Goal: Information Seeking & Learning: Learn about a topic

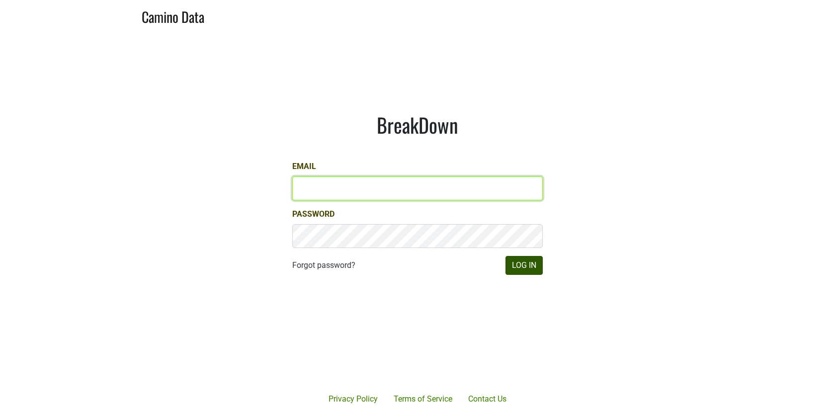
type input "[EMAIL_ADDRESS][DOMAIN_NAME]"
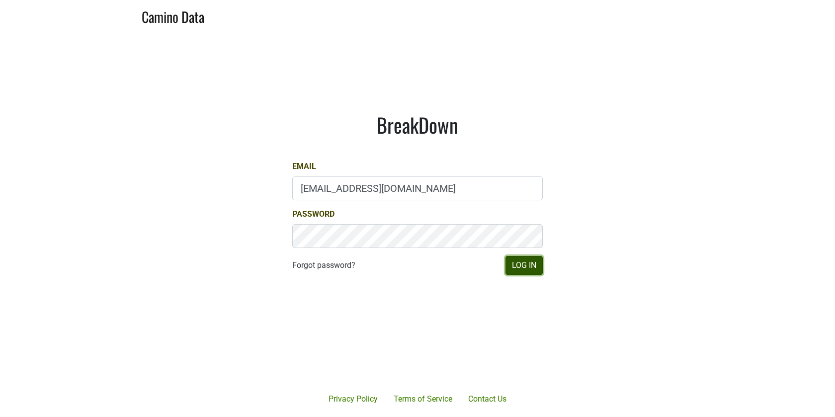
click at [522, 266] on button "Log In" at bounding box center [524, 265] width 37 height 19
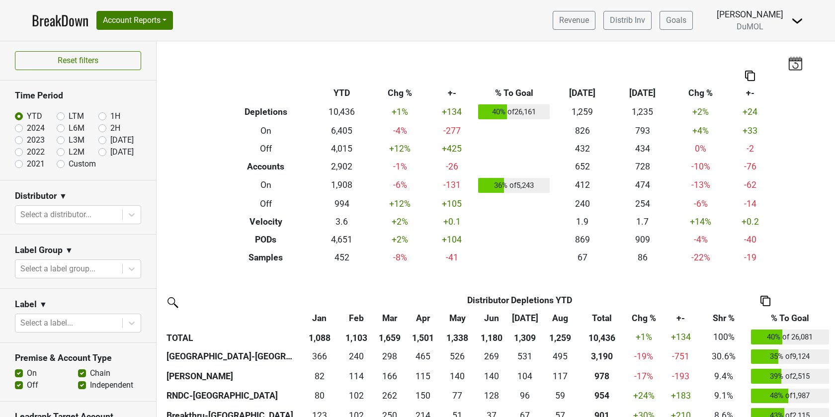
click at [69, 113] on label "LTM" at bounding box center [76, 116] width 15 height 12
click at [61, 113] on input "LTM" at bounding box center [77, 115] width 40 height 10
radio input "true"
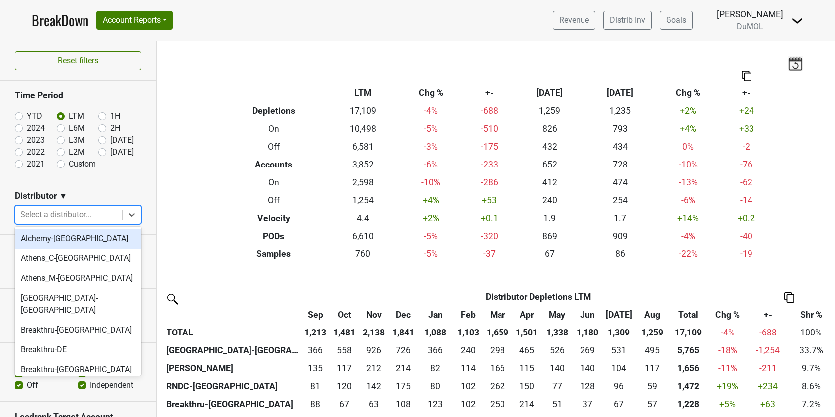
click at [87, 214] on div at bounding box center [68, 215] width 97 height 14
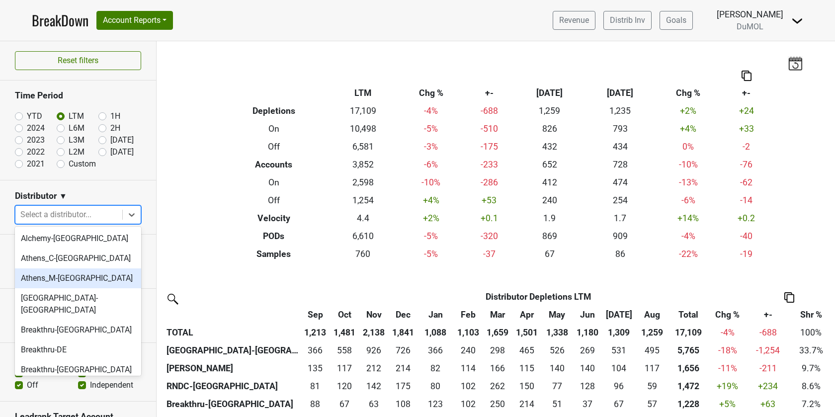
scroll to position [2, 0]
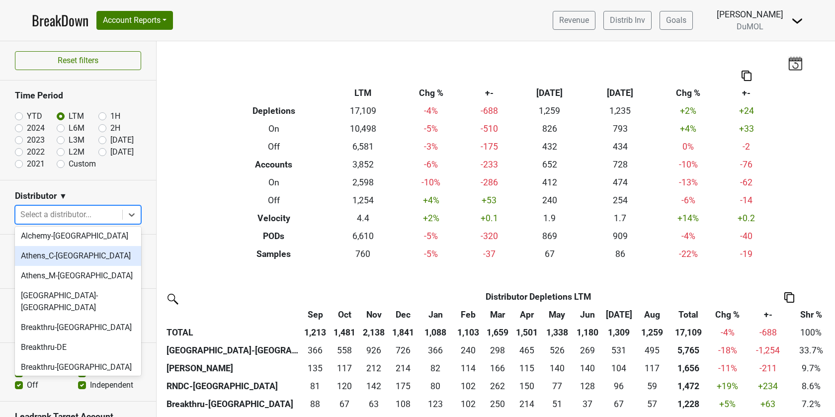
click at [78, 255] on div "Athens_C-TN" at bounding box center [78, 256] width 126 height 20
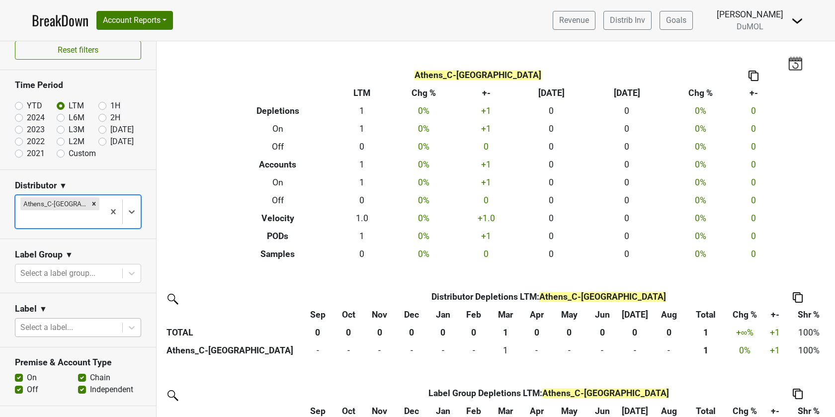
scroll to position [0, 0]
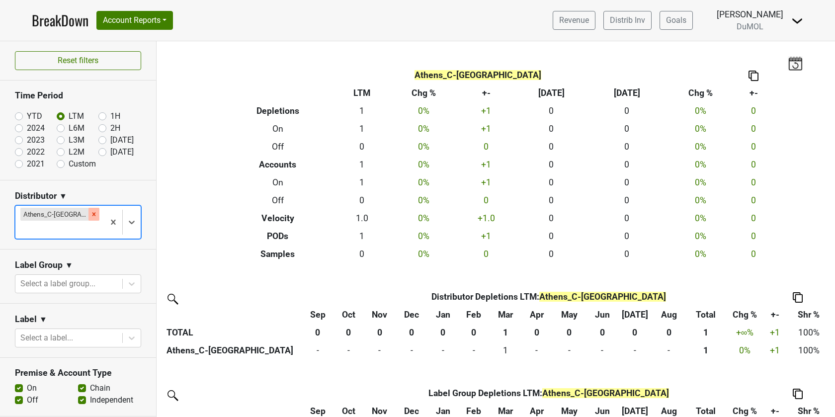
click at [90, 214] on icon "Remove Athens_C-TN" at bounding box center [93, 214] width 7 height 7
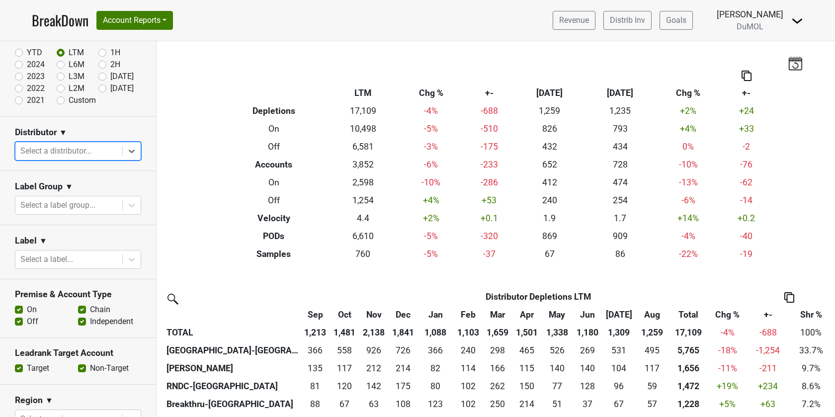
scroll to position [109, 0]
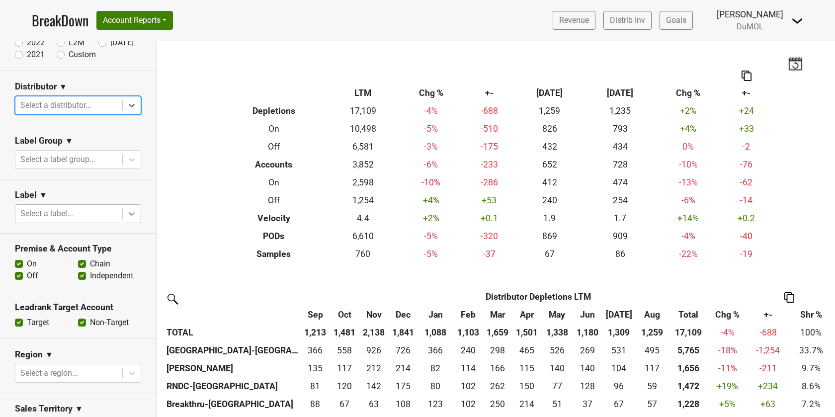
click at [135, 210] on icon at bounding box center [132, 214] width 10 height 10
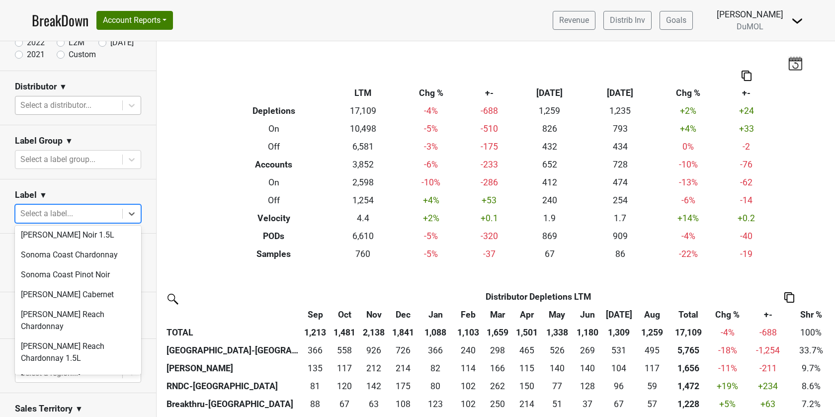
scroll to position [821, 0]
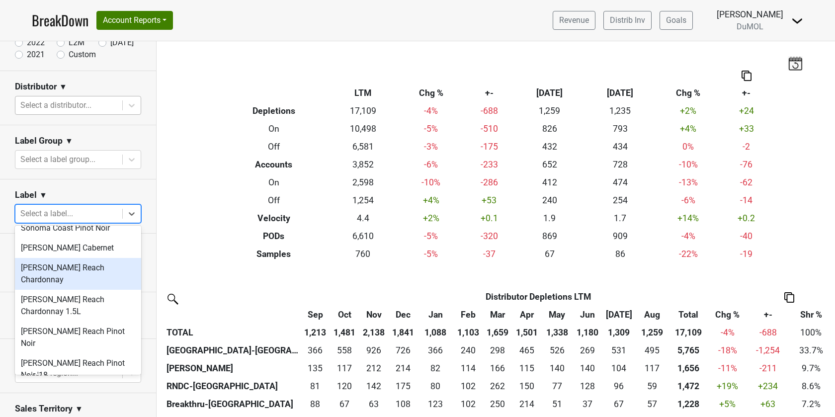
click at [87, 258] on div "Wester Reach Chardonnay" at bounding box center [78, 274] width 126 height 32
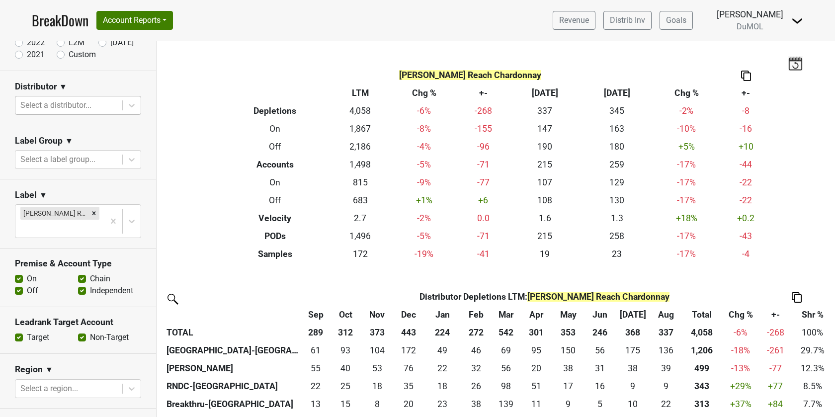
click at [27, 288] on label "Off" at bounding box center [32, 291] width 11 height 12
click at [17, 288] on input "Off" at bounding box center [19, 290] width 8 height 10
checkbox input "false"
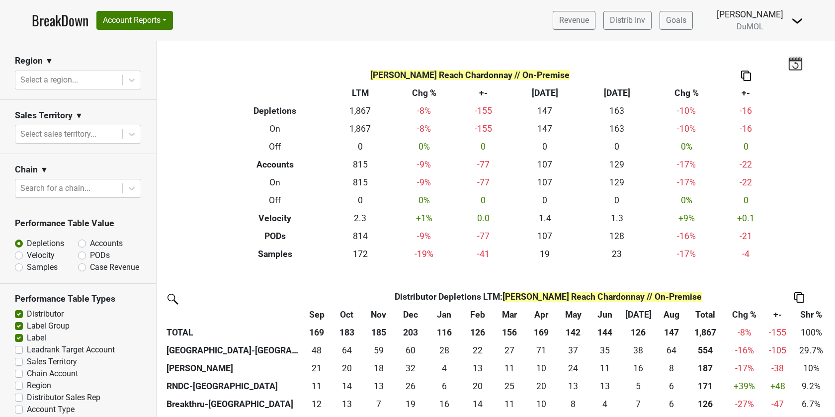
scroll to position [435, 0]
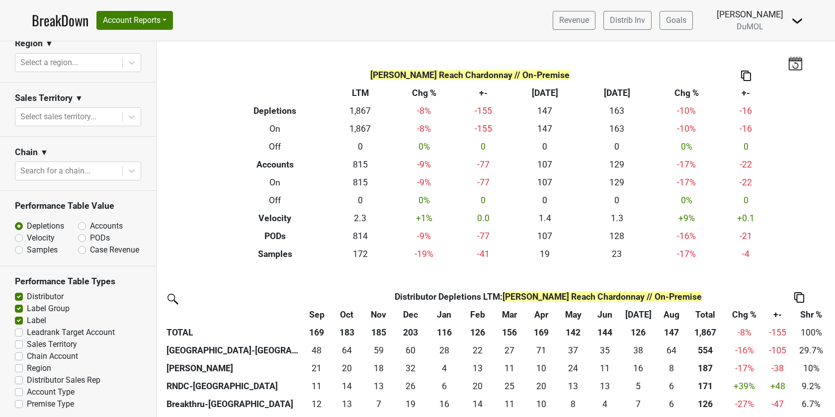
click at [90, 235] on label "PODs" at bounding box center [100, 238] width 20 height 12
click at [83, 235] on input "PODs" at bounding box center [108, 237] width 60 height 10
radio input "true"
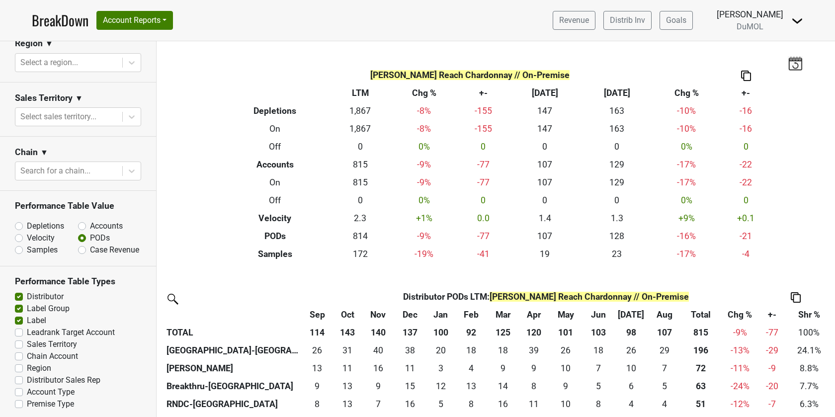
click at [27, 305] on label "Label Group" at bounding box center [48, 309] width 43 height 12
click at [17, 305] on input "Label Group" at bounding box center [19, 308] width 8 height 10
checkbox input "false"
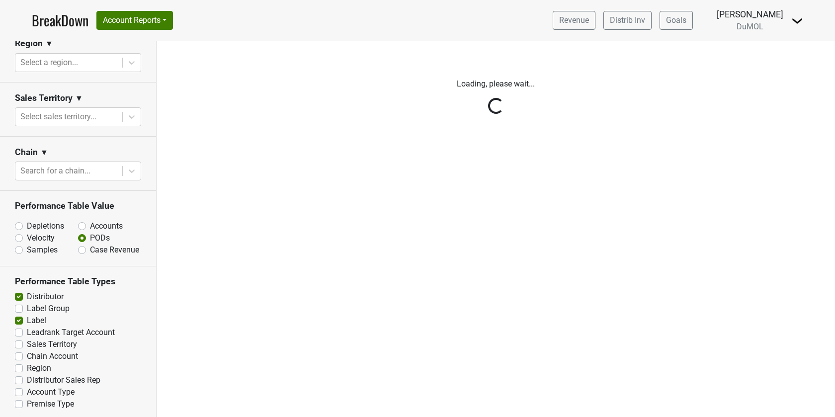
click at [17, 318] on div "Reset filters Time Period YTD LTM 1H 2024 L6M 2H 2023 L3M Aug '25 2022 L2M Sep …" at bounding box center [78, 229] width 157 height 376
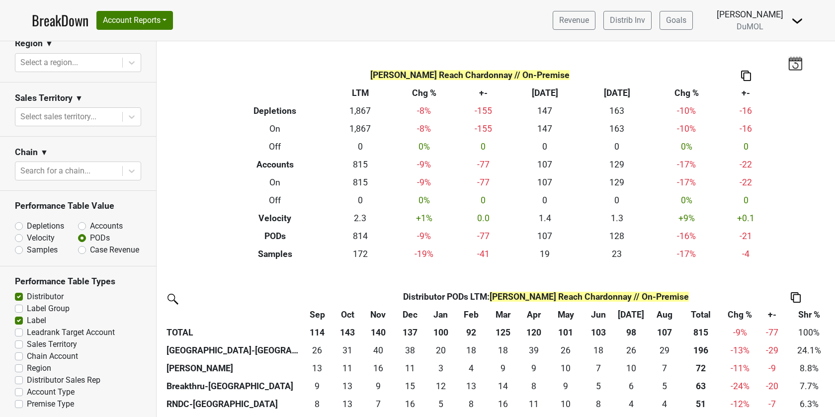
click at [27, 320] on label "Label" at bounding box center [36, 321] width 19 height 12
click at [20, 320] on input "Label" at bounding box center [19, 320] width 8 height 10
checkbox input "false"
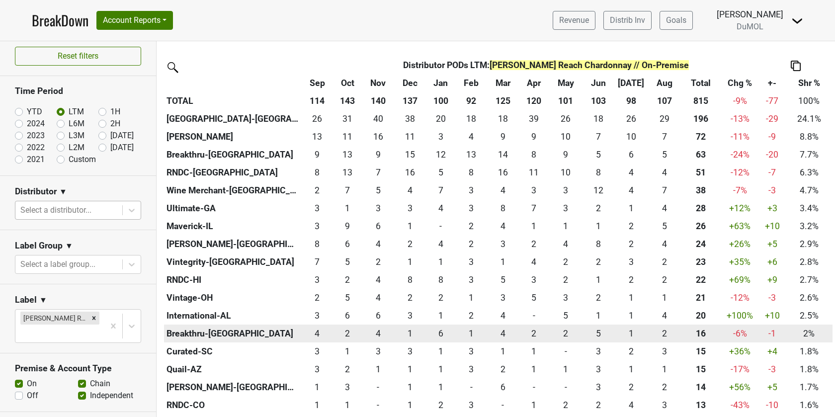
scroll to position [0, 0]
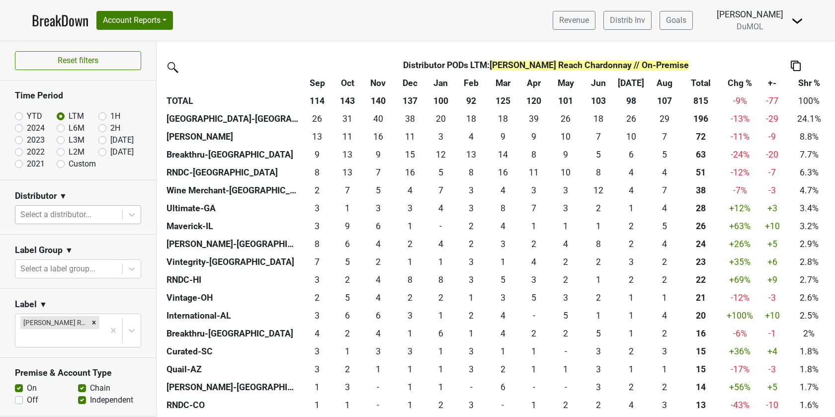
click at [96, 218] on div at bounding box center [68, 215] width 97 height 14
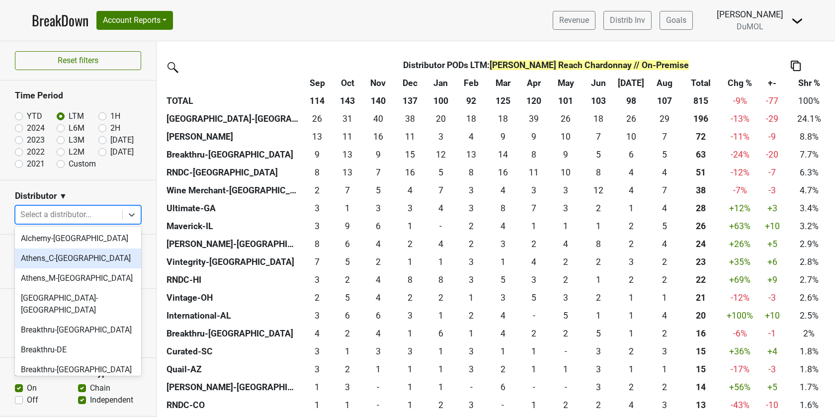
click at [82, 260] on div "Athens_C-TN" at bounding box center [78, 259] width 126 height 20
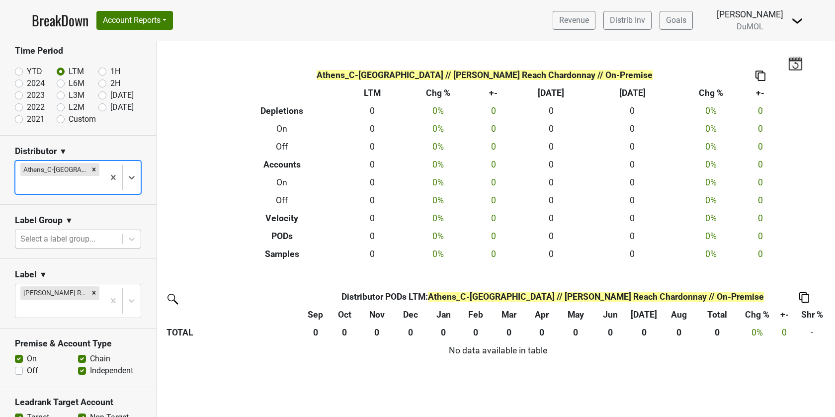
scroll to position [50, 0]
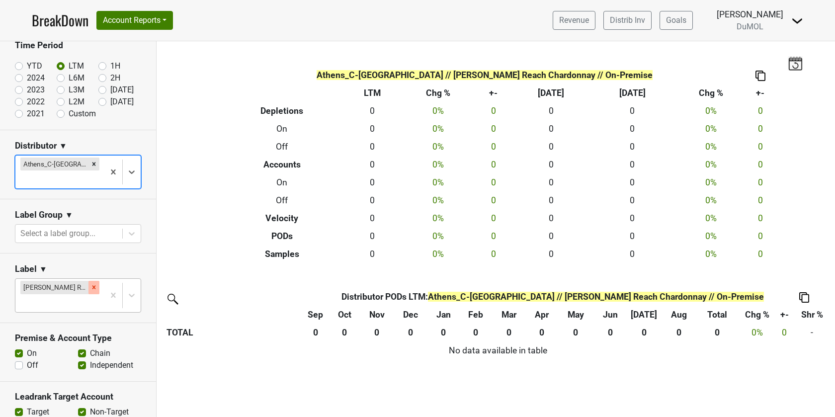
click at [93, 286] on icon "Remove Wester Reach Chardonnay" at bounding box center [93, 287] width 3 height 3
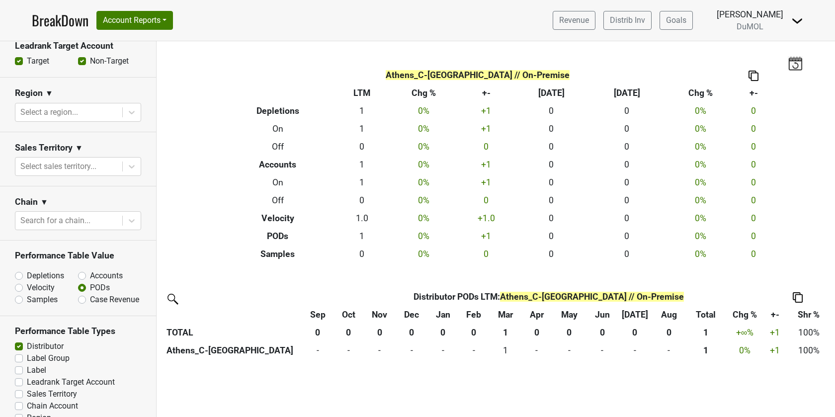
scroll to position [421, 0]
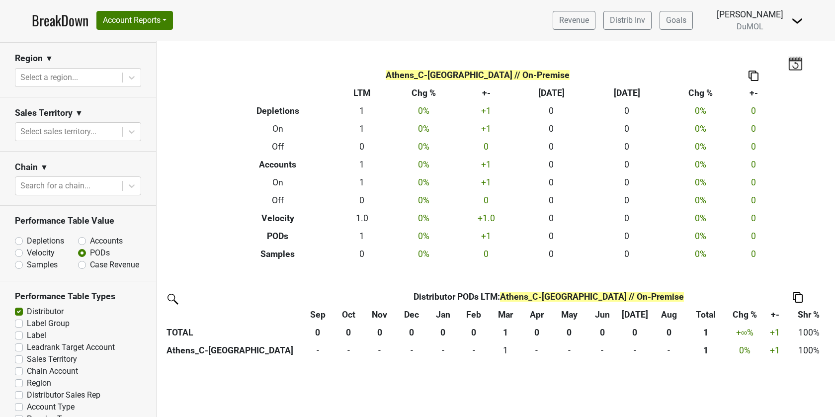
click at [27, 306] on label "Distributor" at bounding box center [45, 312] width 37 height 12
click at [16, 306] on input "Distributor" at bounding box center [19, 311] width 8 height 10
checkbox input "false"
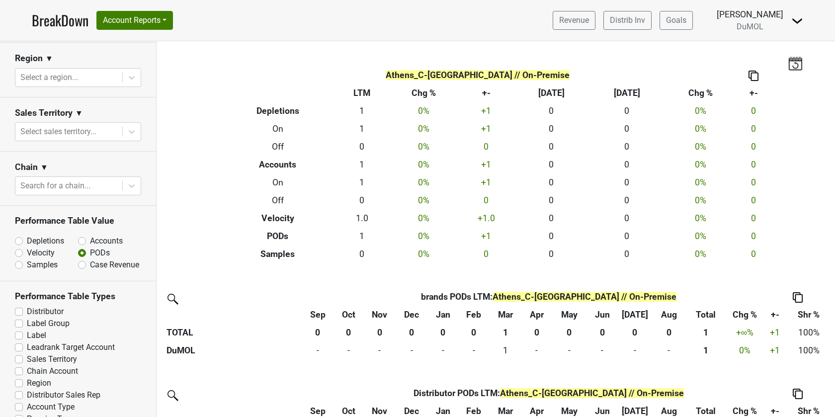
click at [27, 330] on label "Label" at bounding box center [36, 336] width 19 height 12
click at [16, 330] on input "Label" at bounding box center [19, 335] width 8 height 10
checkbox input "true"
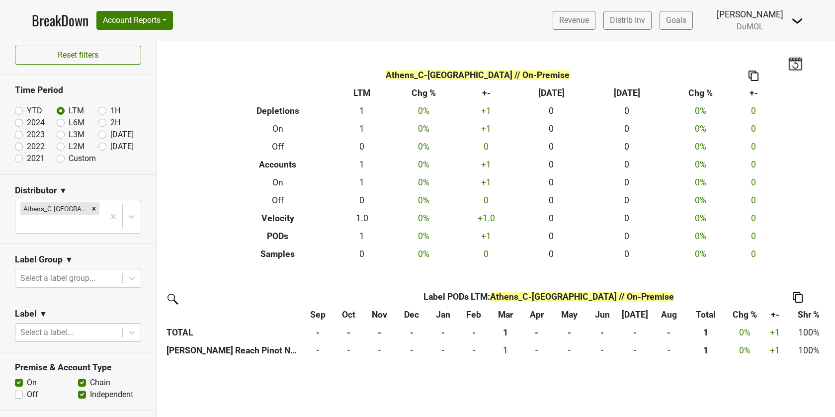
scroll to position [0, 0]
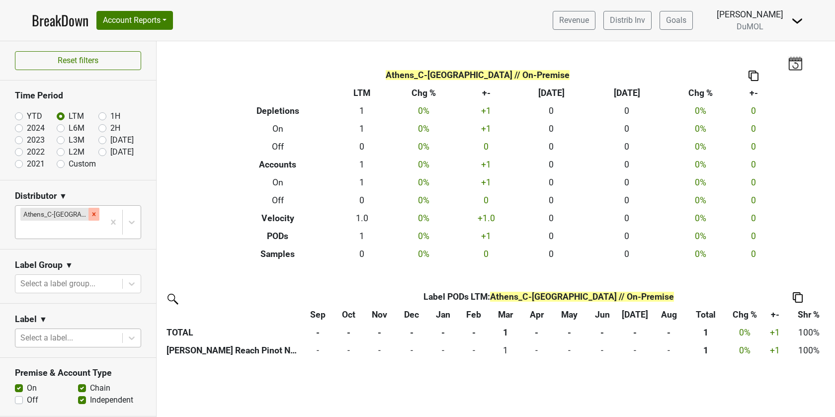
click at [90, 214] on icon "Remove Athens_C-TN" at bounding box center [93, 214] width 7 height 7
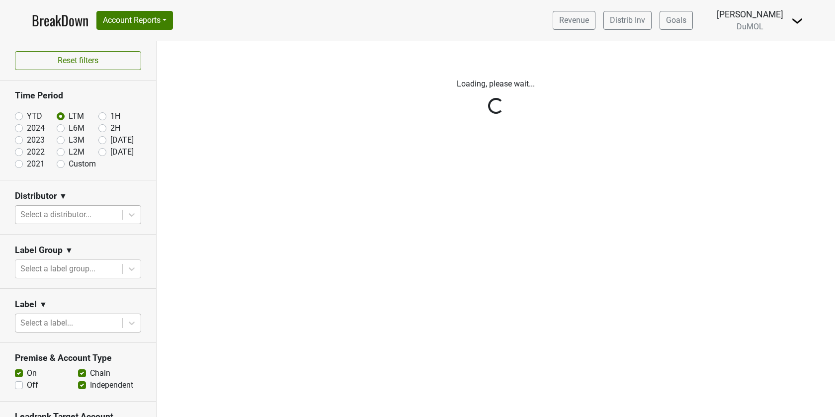
click at [137, 208] on div "Reset filters Time Period YTD LTM 1H 2024 L6M 2H 2023 L3M Aug '25 2022 L2M Sep …" at bounding box center [78, 229] width 157 height 376
click at [135, 215] on div "Reset filters Time Period YTD LTM 1H 2024 L6M 2H 2023 L3M Aug '25 2022 L2M Sep …" at bounding box center [78, 229] width 157 height 376
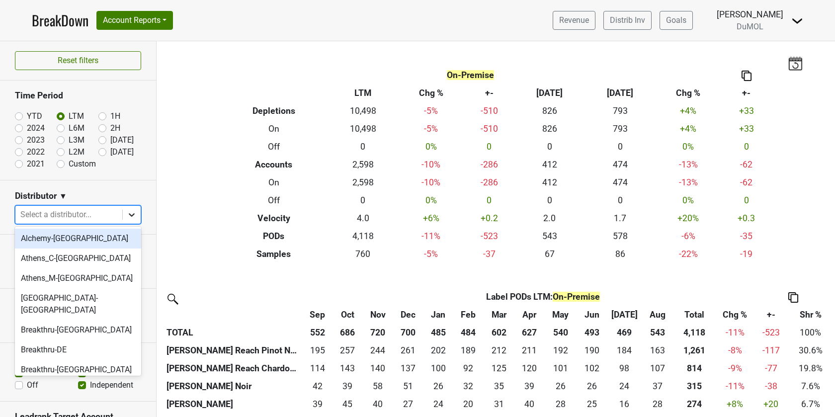
click at [135, 214] on icon at bounding box center [132, 215] width 10 height 10
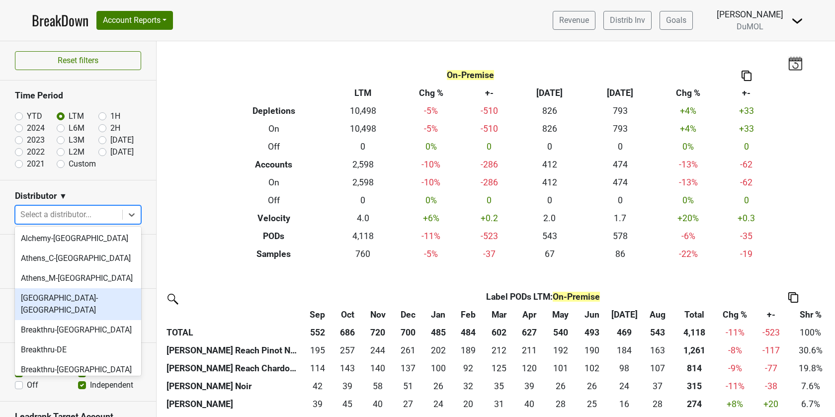
click at [99, 298] on div "Athens_N-TN" at bounding box center [78, 304] width 126 height 32
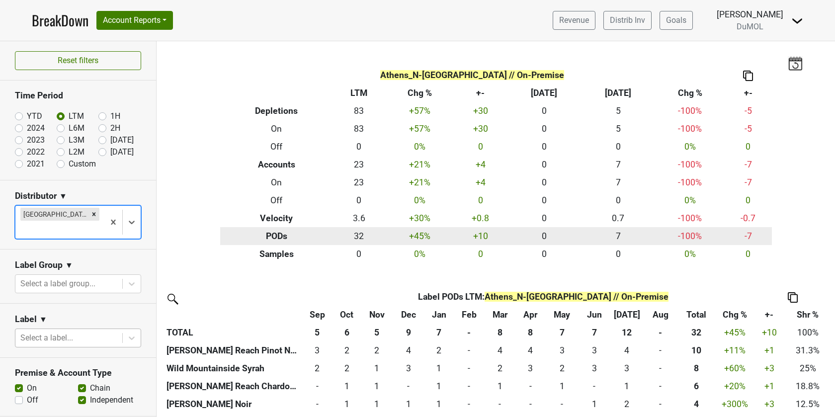
scroll to position [75, 0]
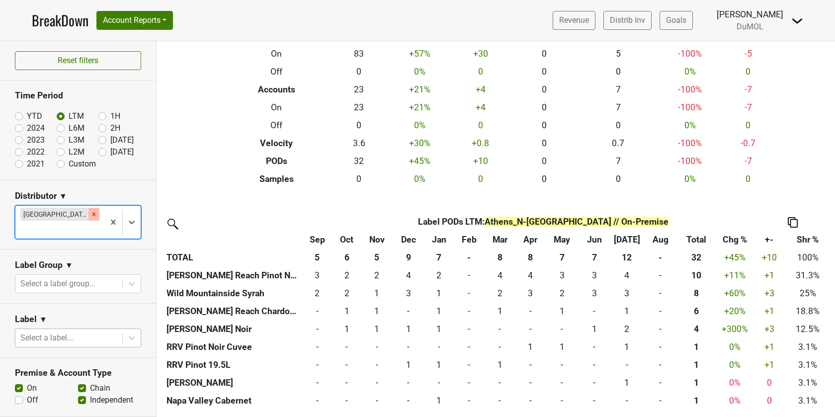
click at [90, 211] on icon "Remove Athens_N-TN" at bounding box center [93, 214] width 7 height 7
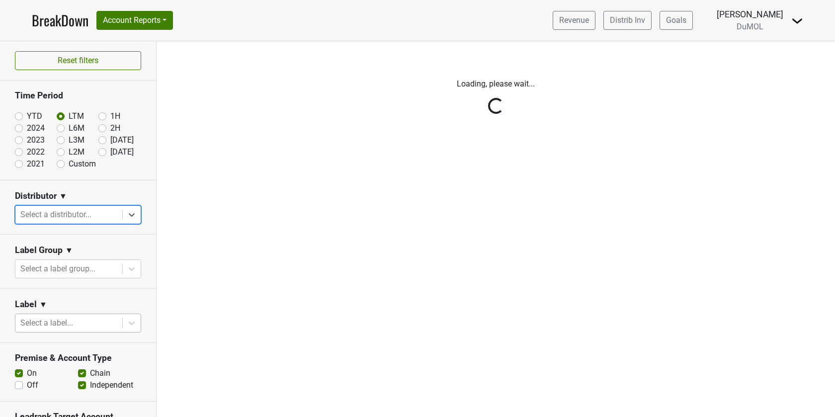
click at [137, 211] on div "Reset filters Time Period YTD LTM 1H 2024 L6M 2H 2023 L3M Aug '25 2022 L2M Sep …" at bounding box center [78, 229] width 157 height 376
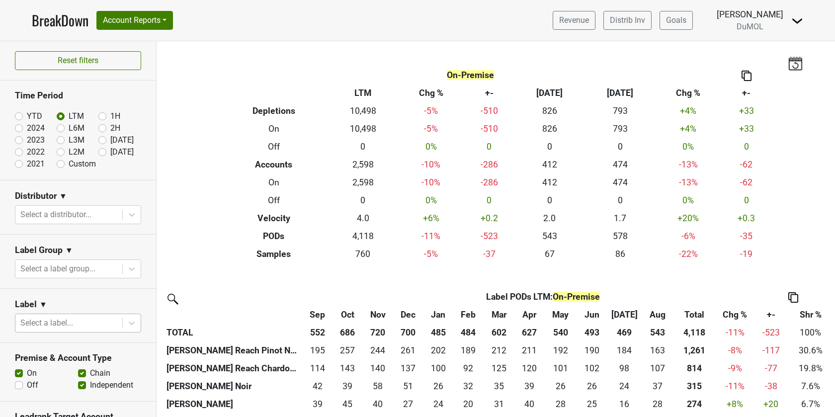
click at [137, 211] on icon at bounding box center [132, 215] width 10 height 10
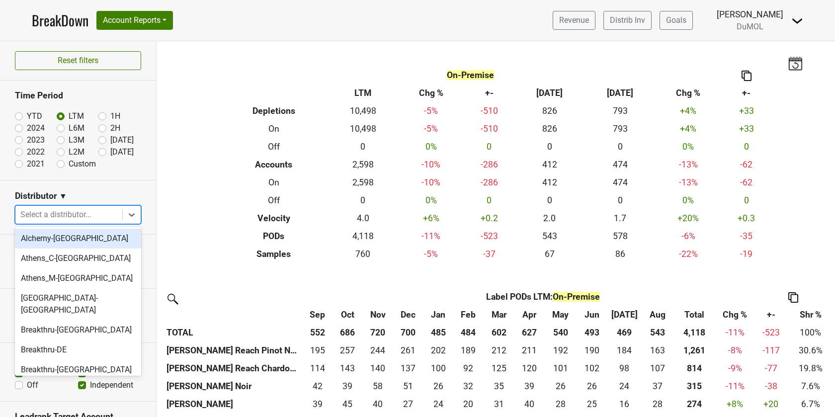
click at [137, 211] on icon at bounding box center [132, 215] width 10 height 10
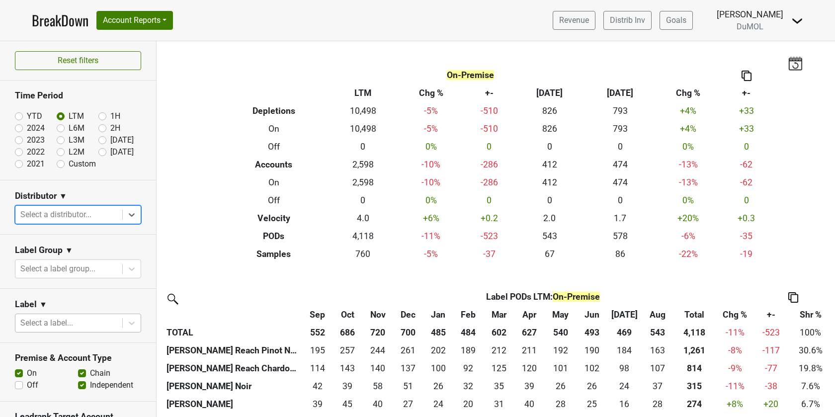
click at [137, 211] on icon at bounding box center [132, 215] width 10 height 10
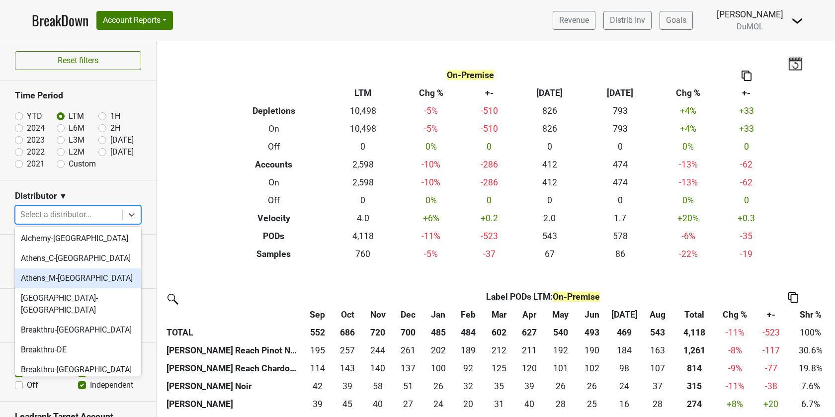
click at [92, 285] on div "Athens_M-TN" at bounding box center [78, 278] width 126 height 20
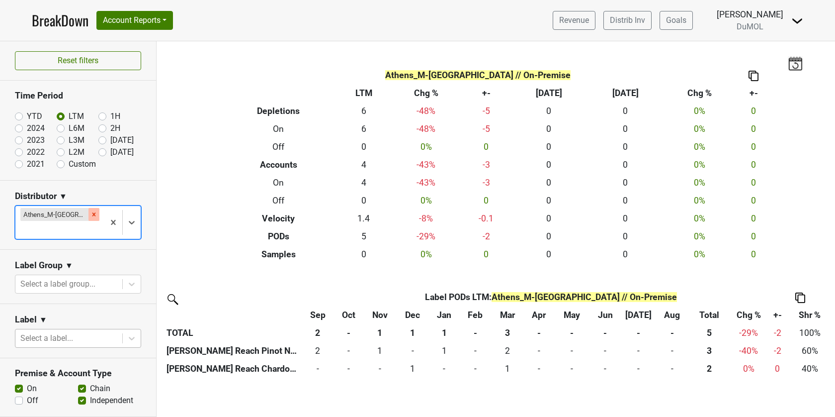
click at [90, 215] on icon "Remove Athens_M-TN" at bounding box center [93, 214] width 7 height 7
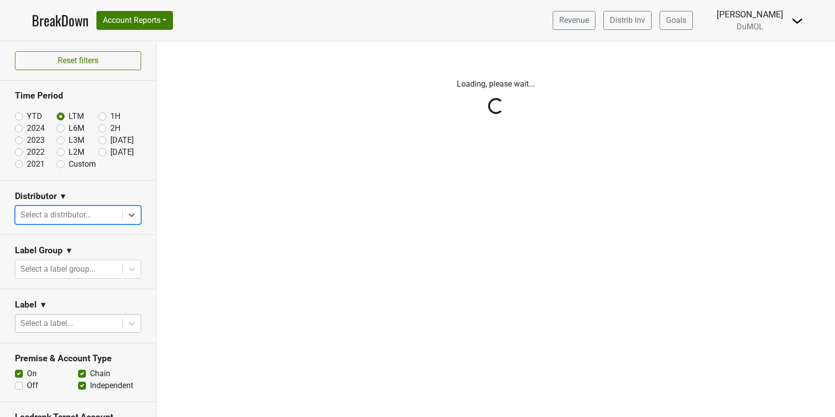
click at [127, 211] on div "Reset filters Time Period YTD LTM 1H 2024 L6M 2H 2023 L3M Aug '25 2022 L2M Sep …" at bounding box center [78, 228] width 157 height 375
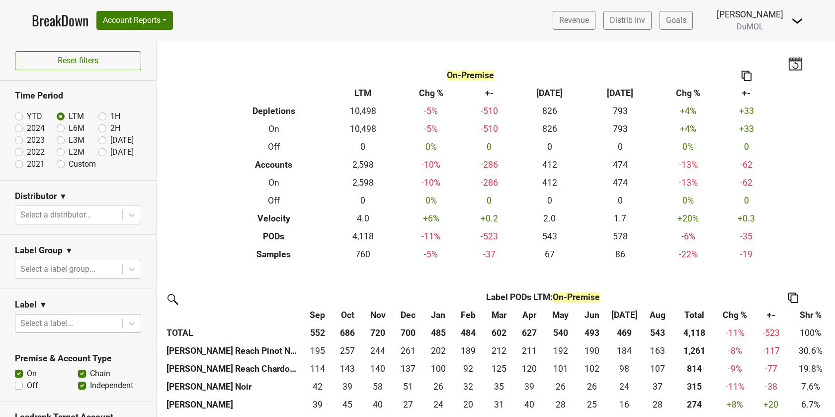
click at [127, 211] on div at bounding box center [132, 215] width 18 height 18
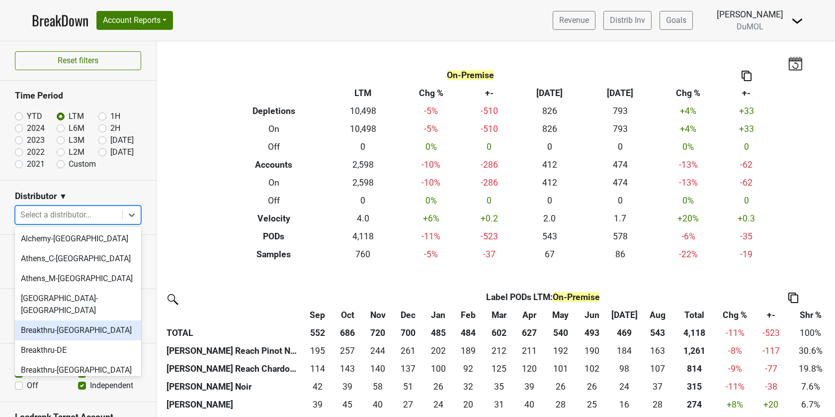
click at [74, 320] on div "Breakthru-DC" at bounding box center [78, 330] width 126 height 20
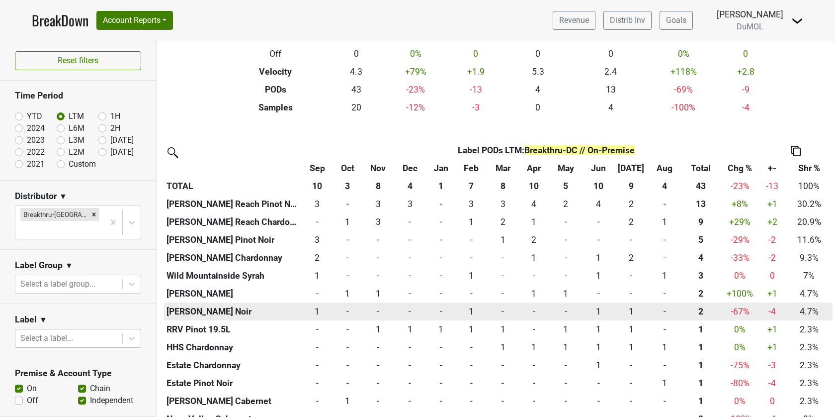
scroll to position [143, 0]
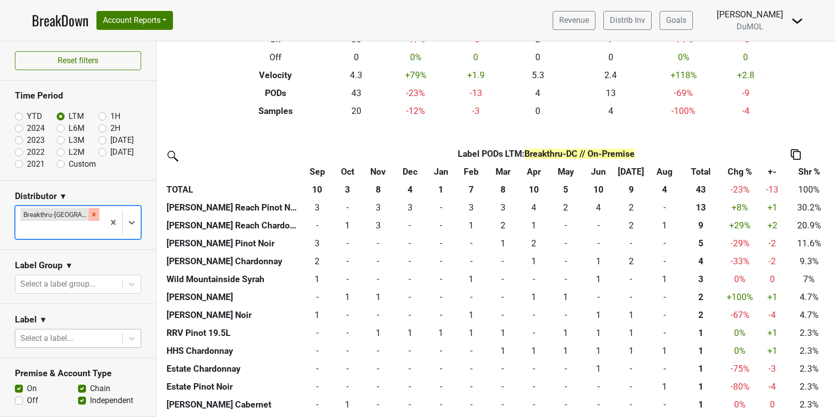
click at [90, 213] on icon "Remove Breakthru-DC" at bounding box center [93, 214] width 7 height 7
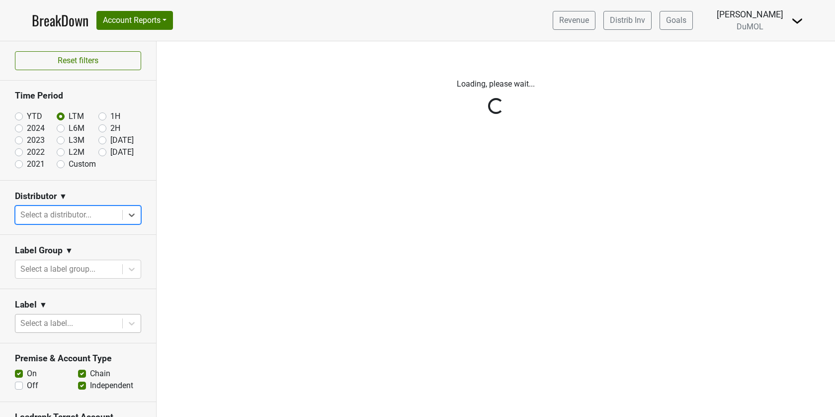
click at [135, 215] on div "Reset filters Time Period YTD LTM 1H 2024 L6M 2H 2023 L3M Aug '25 2022 L2M Sep …" at bounding box center [78, 228] width 157 height 375
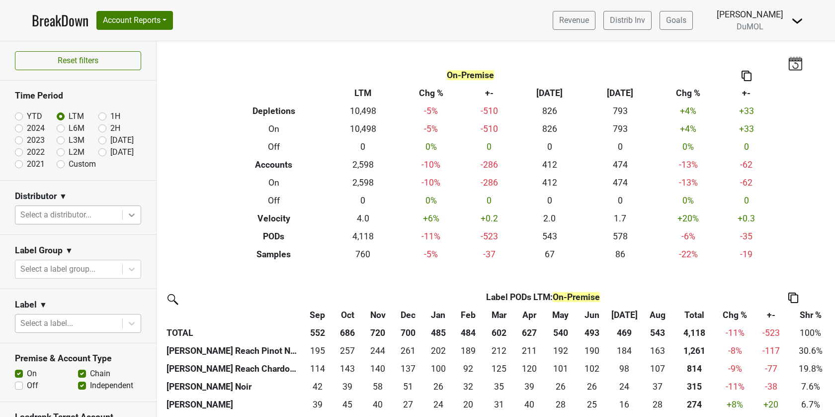
click at [135, 213] on icon at bounding box center [132, 214] width 6 height 3
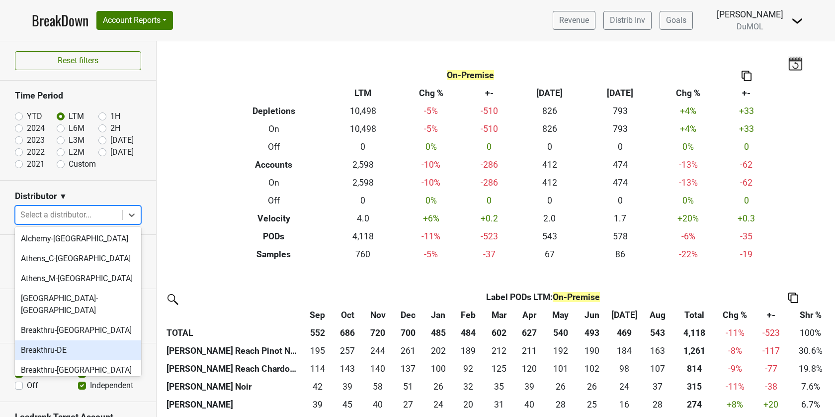
click at [104, 342] on div "Breakthru-DE" at bounding box center [78, 350] width 126 height 20
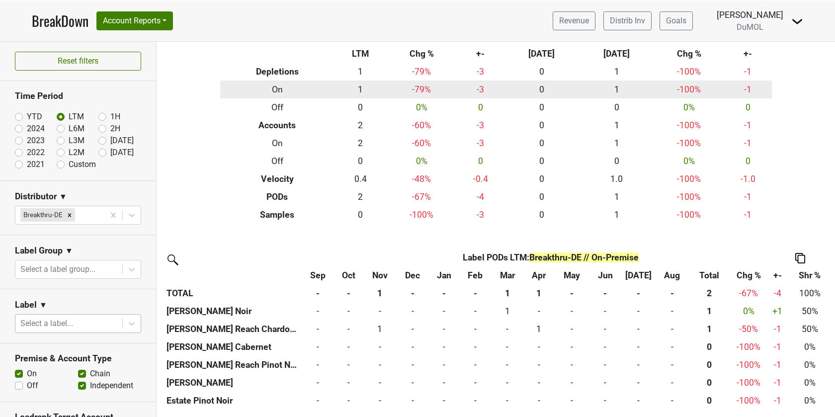
scroll to position [39, 0]
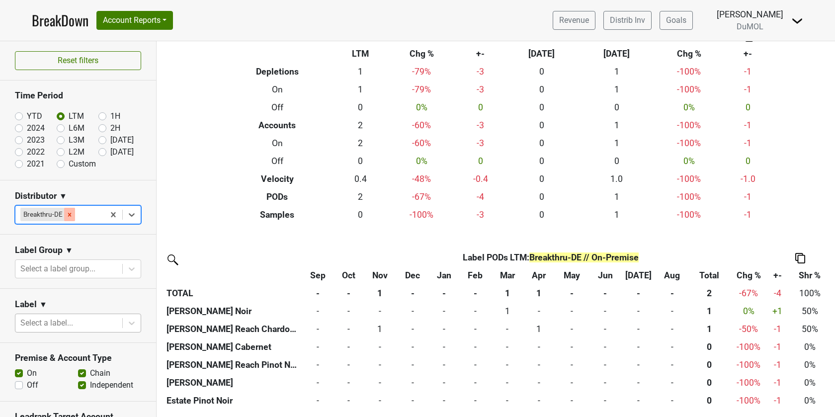
click at [71, 215] on icon "Remove Breakthru-DE" at bounding box center [69, 214] width 7 height 7
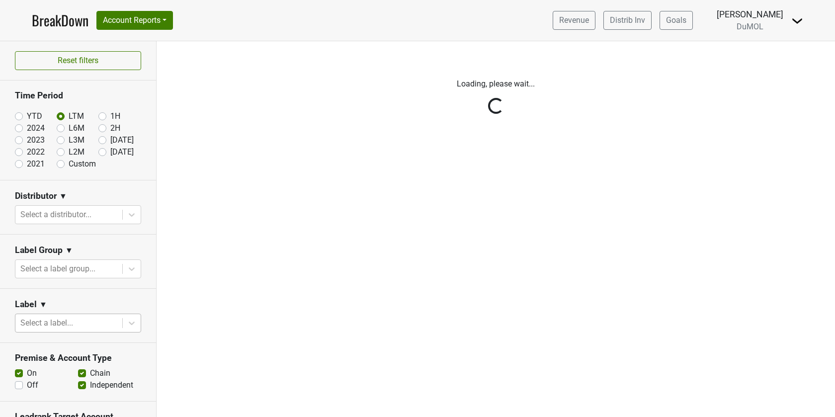
click at [130, 214] on div "Reset filters Time Period YTD LTM 1H 2024 L6M 2H 2023 L3M Aug '25 2022 L2M Sep …" at bounding box center [78, 229] width 157 height 376
click at [129, 214] on div "Reset filters Time Period YTD LTM 1H 2024 L6M 2H 2023 L3M Aug '25 2022 L2M Sep …" at bounding box center [78, 229] width 157 height 376
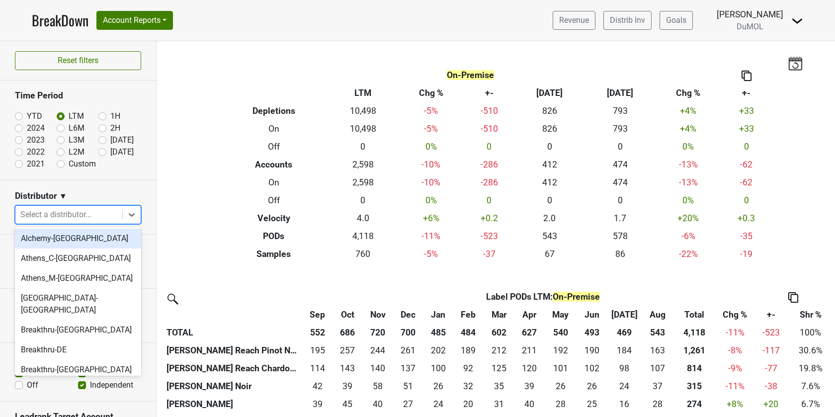
click at [129, 214] on icon at bounding box center [132, 215] width 10 height 10
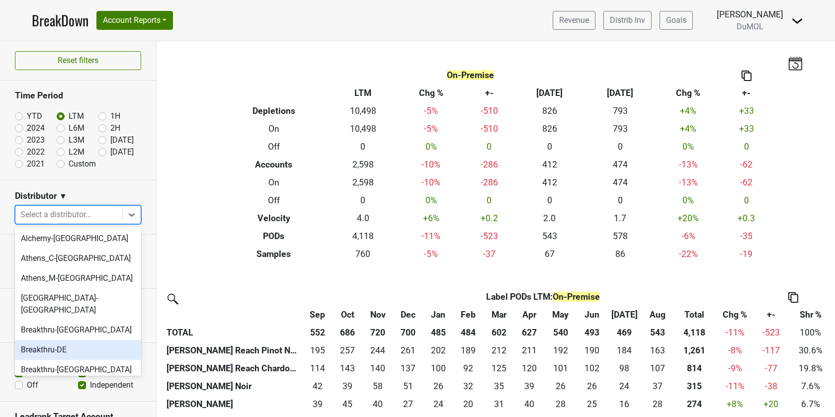
scroll to position [13, 0]
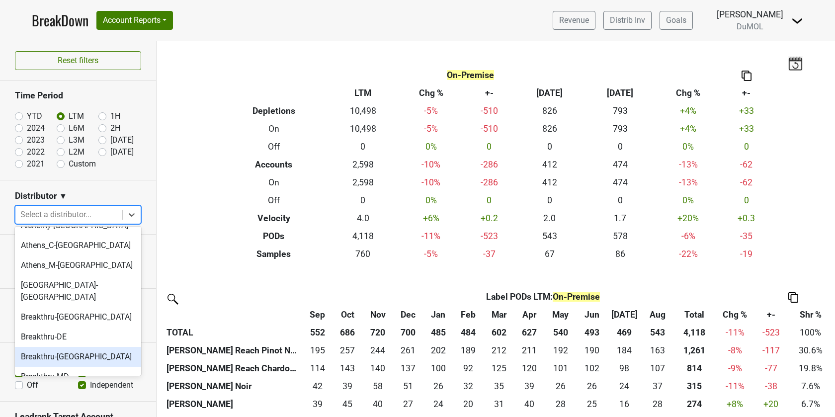
click at [87, 347] on div "Breakthru-FL" at bounding box center [78, 357] width 126 height 20
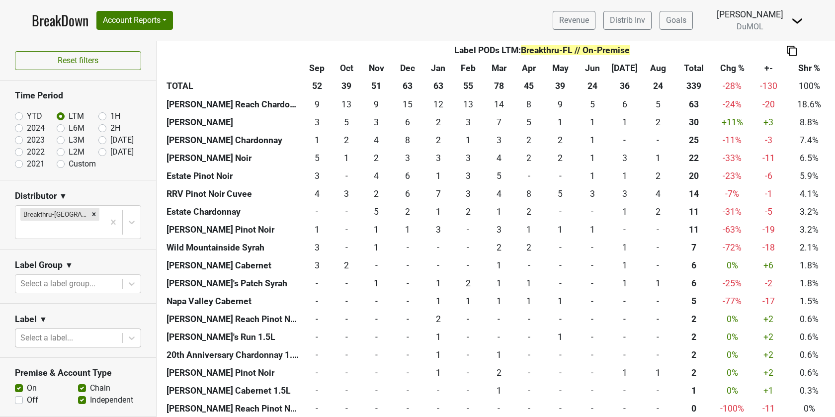
scroll to position [272, 0]
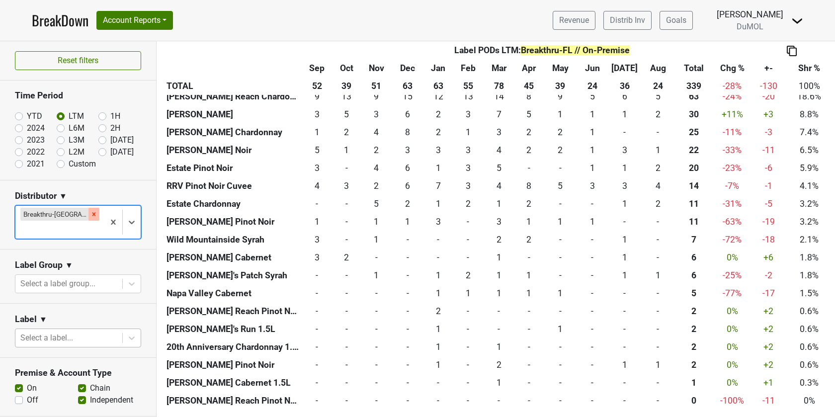
click at [90, 211] on icon "Remove Breakthru-FL" at bounding box center [93, 214] width 7 height 7
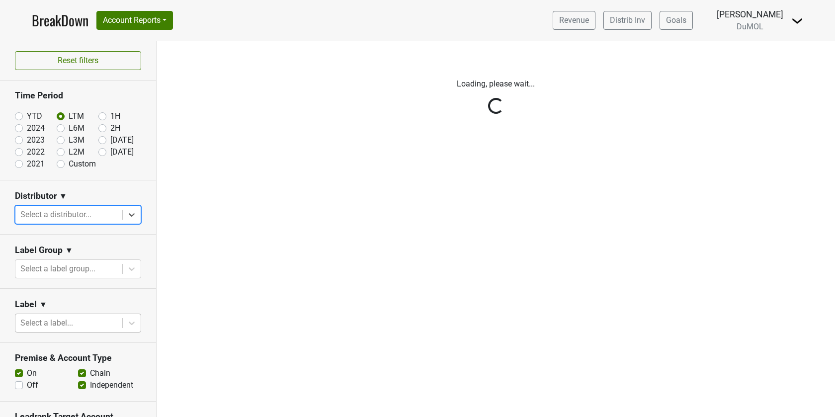
click at [97, 220] on div "Reset filters Time Period YTD LTM 1H 2024 L6M 2H 2023 L3M Aug '25 2022 L2M Sep …" at bounding box center [78, 229] width 157 height 376
click at [97, 215] on div "Reset filters Time Period YTD LTM 1H 2024 L6M 2H 2023 L3M Aug '25 2022 L2M Sep …" at bounding box center [78, 229] width 157 height 376
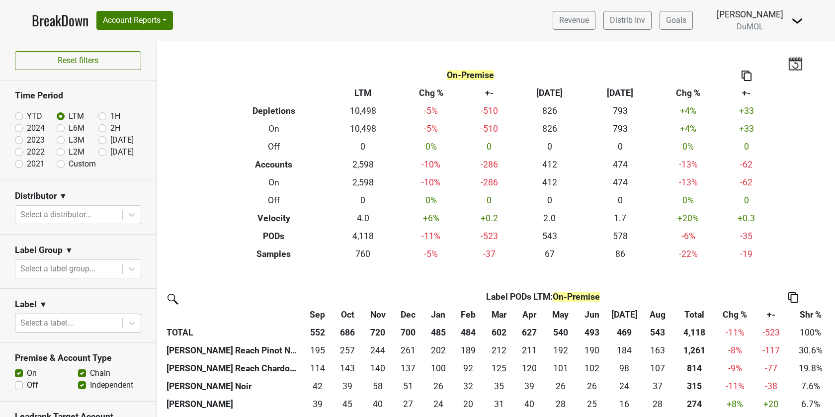
click at [97, 215] on div "Reset filters Time Period YTD LTM 1H 2024 L6M 2H 2023 L3M Aug '25 2022 L2M Sep …" at bounding box center [78, 229] width 157 height 376
click at [97, 215] on div at bounding box center [68, 215] width 97 height 14
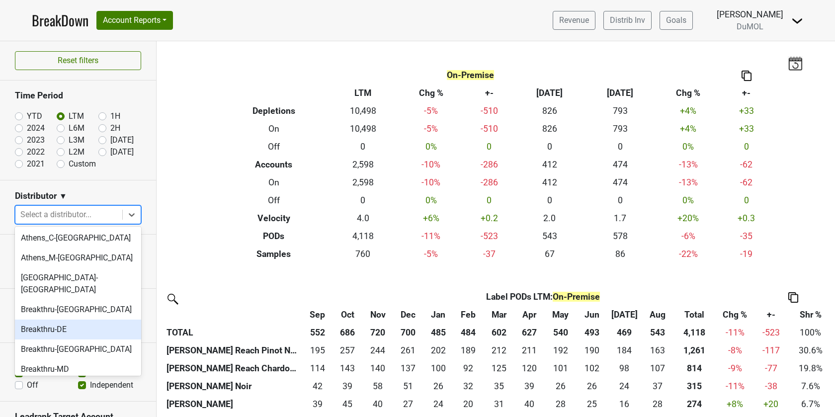
scroll to position [26, 0]
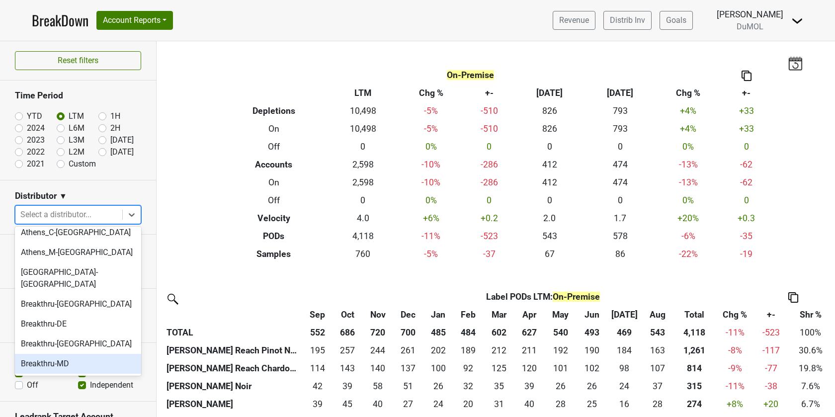
click at [73, 354] on div "Breakthru-MD" at bounding box center [78, 364] width 126 height 20
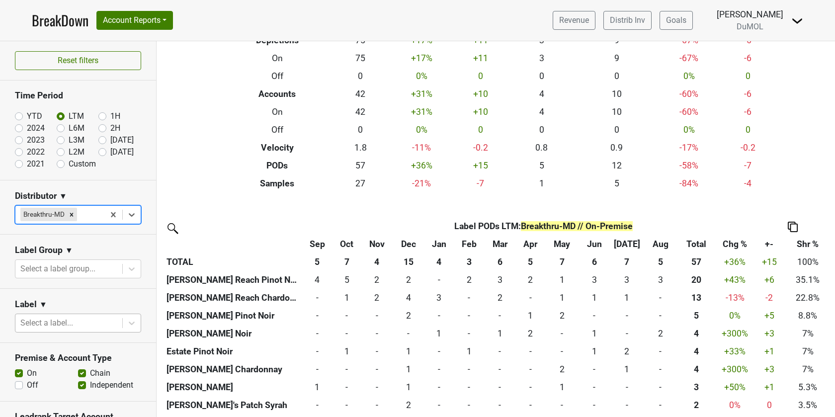
scroll to position [111, 0]
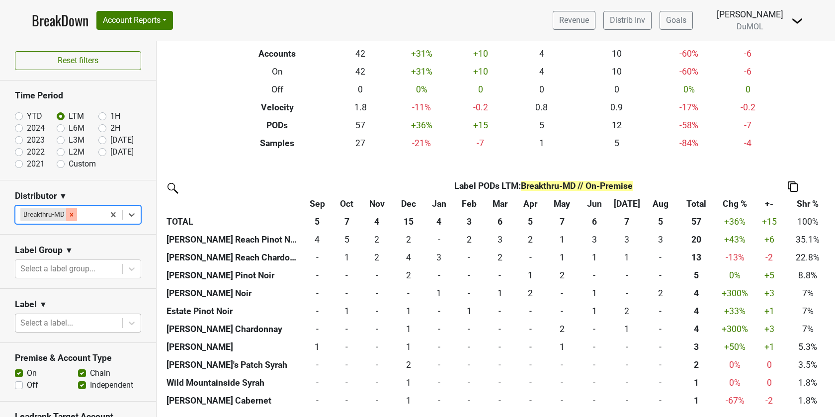
click at [70, 213] on icon "Remove Breakthru-MD" at bounding box center [71, 214] width 7 height 7
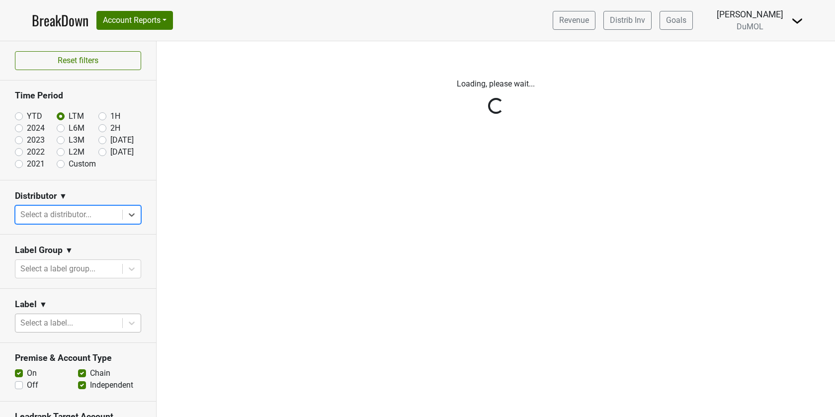
scroll to position [0, 0]
click at [129, 209] on div "Reset filters Time Period YTD LTM 1H 2024 L6M 2H 2023 L3M Aug '25 2022 L2M Sep …" at bounding box center [78, 229] width 157 height 376
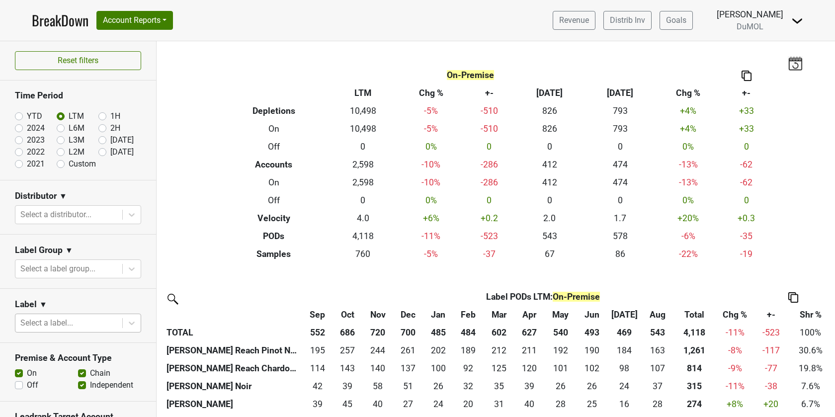
click at [129, 210] on icon at bounding box center [132, 215] width 10 height 10
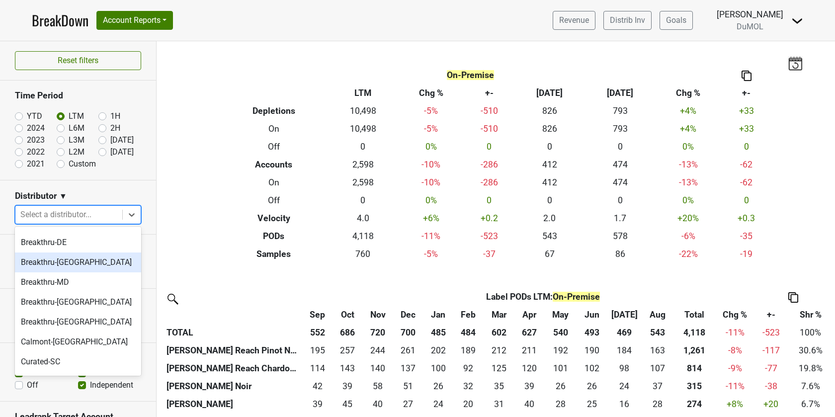
scroll to position [115, 0]
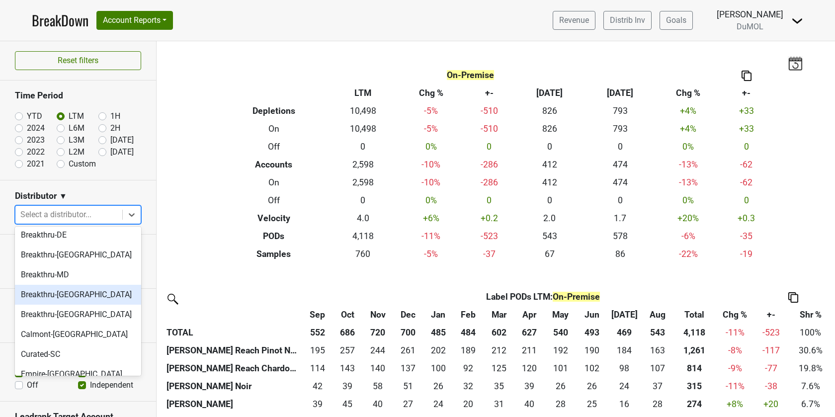
click at [76, 285] on div "Breakthru-NV" at bounding box center [78, 295] width 126 height 20
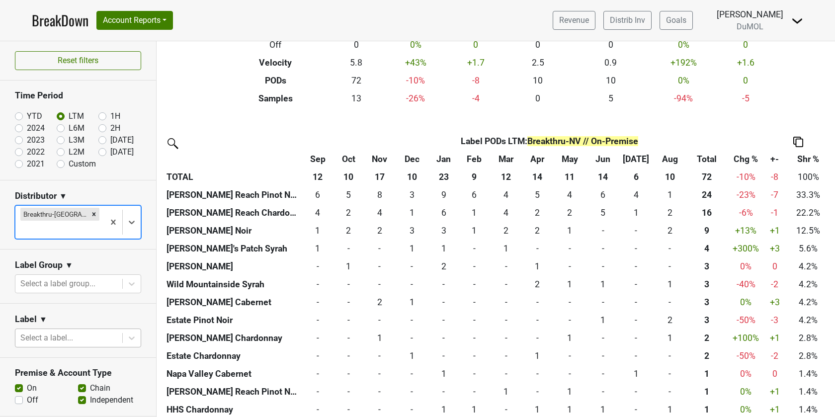
scroll to position [200, 0]
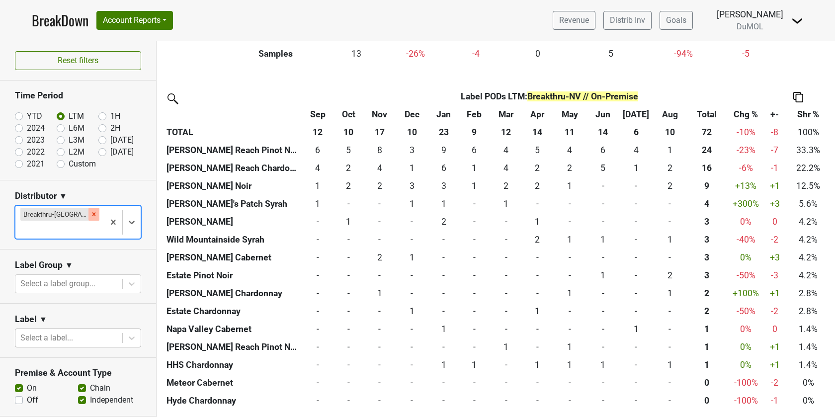
click at [92, 214] on icon "Remove Breakthru-NV" at bounding box center [93, 213] width 3 height 3
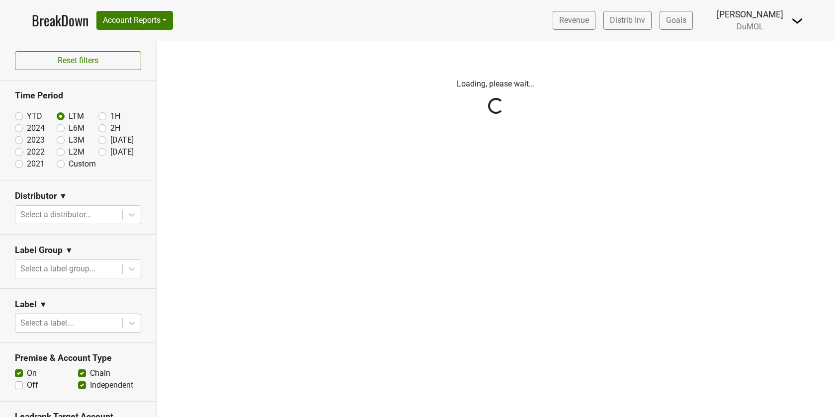
click at [130, 215] on div "Reset filters Time Period YTD LTM 1H 2024 L6M 2H 2023 L3M Aug '25 2022 L2M Sep …" at bounding box center [78, 229] width 157 height 376
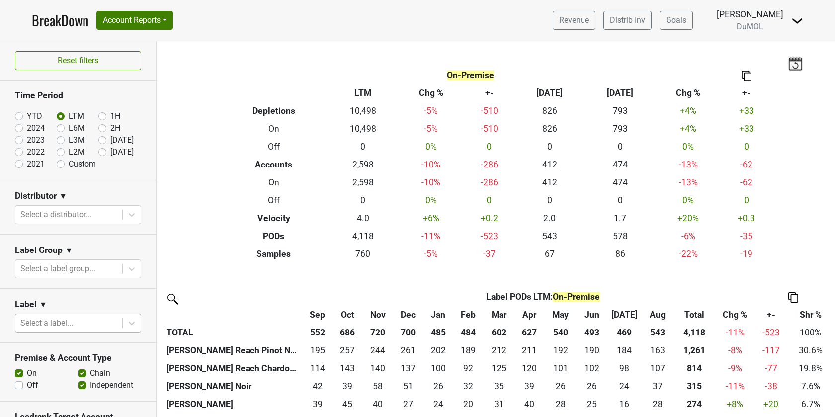
click at [130, 215] on icon at bounding box center [132, 215] width 10 height 10
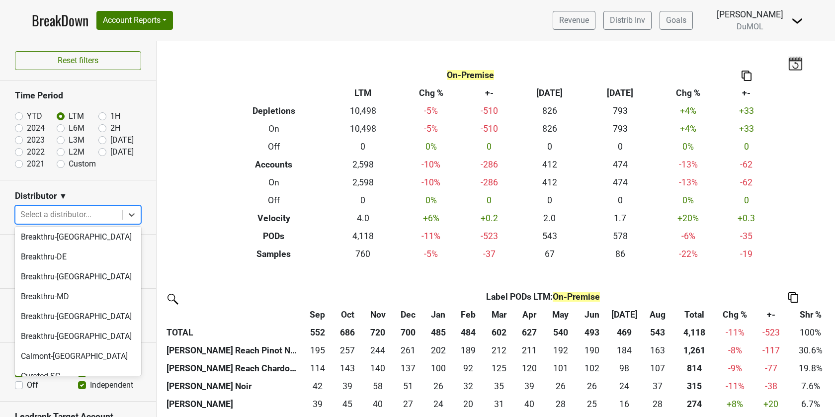
scroll to position [100, 0]
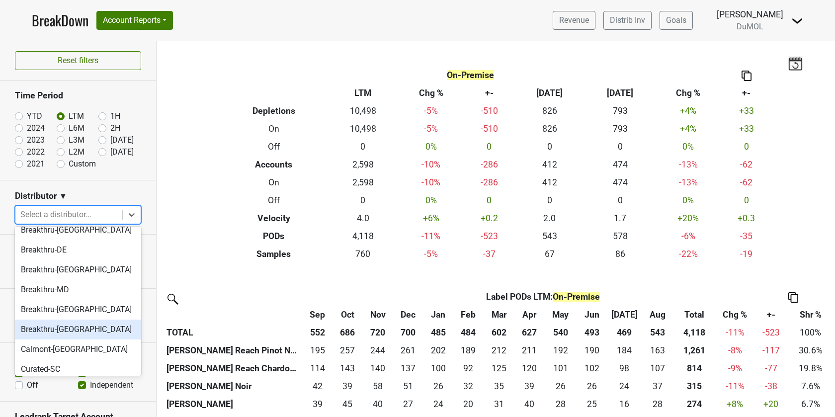
click at [77, 320] on div "Breakthru-VA" at bounding box center [78, 330] width 126 height 20
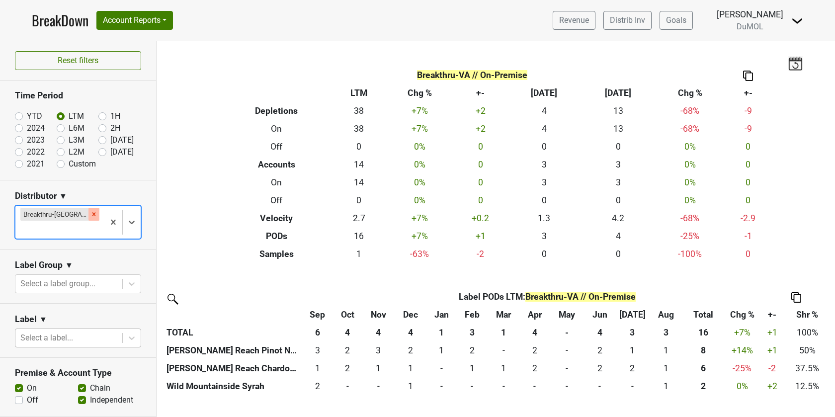
click at [92, 213] on icon "Remove Breakthru-VA" at bounding box center [93, 213] width 3 height 3
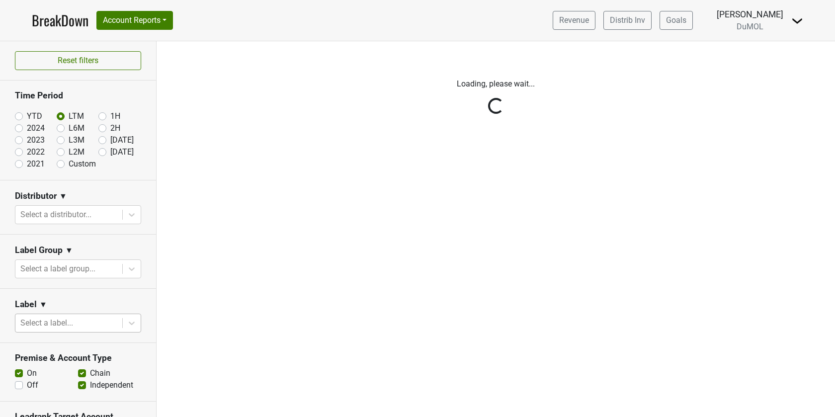
click at [139, 211] on div "Reset filters Time Period YTD LTM 1H 2024 L6M 2H 2023 L3M Aug '25 2022 L2M Sep …" at bounding box center [78, 229] width 157 height 376
click at [135, 215] on div "Reset filters Time Period YTD LTM 1H 2024 L6M 2H 2023 L3M Aug '25 2022 L2M Sep …" at bounding box center [78, 229] width 157 height 376
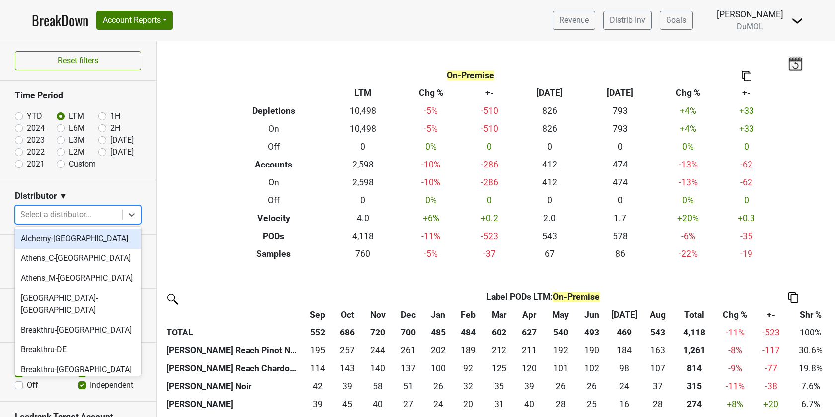
click at [135, 215] on icon at bounding box center [132, 215] width 10 height 10
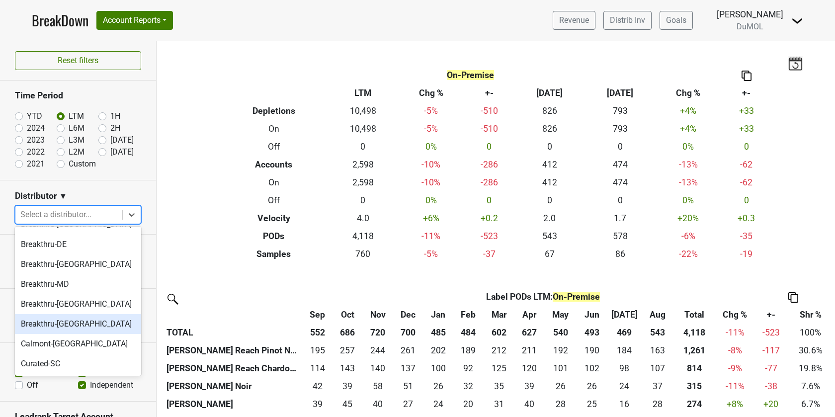
scroll to position [124, 0]
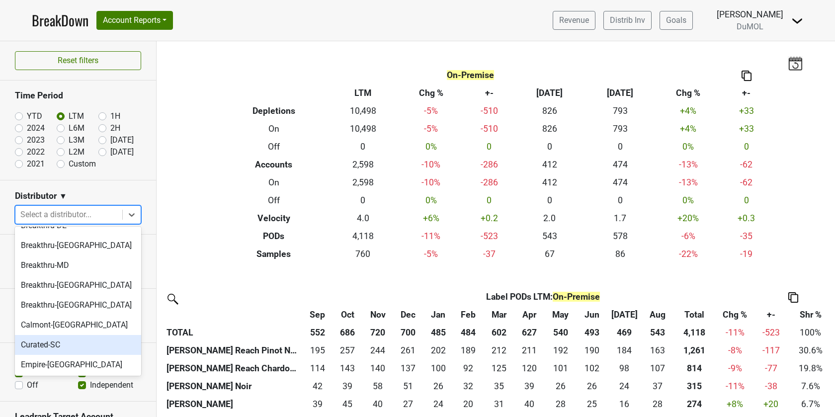
click at [81, 336] on div "Curated-SC" at bounding box center [78, 345] width 126 height 20
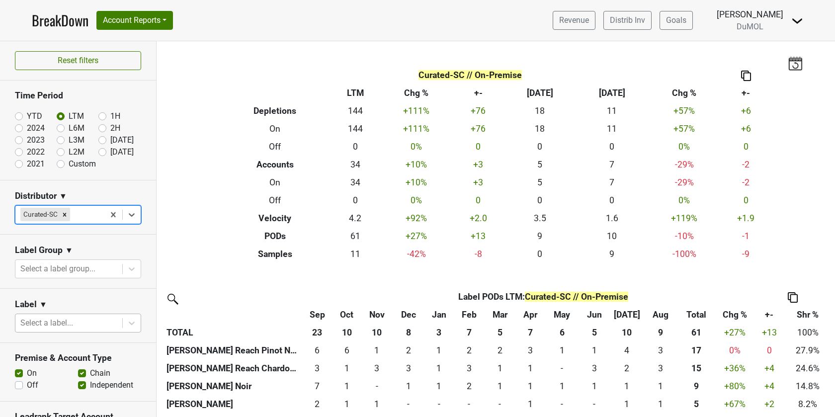
scroll to position [57, 0]
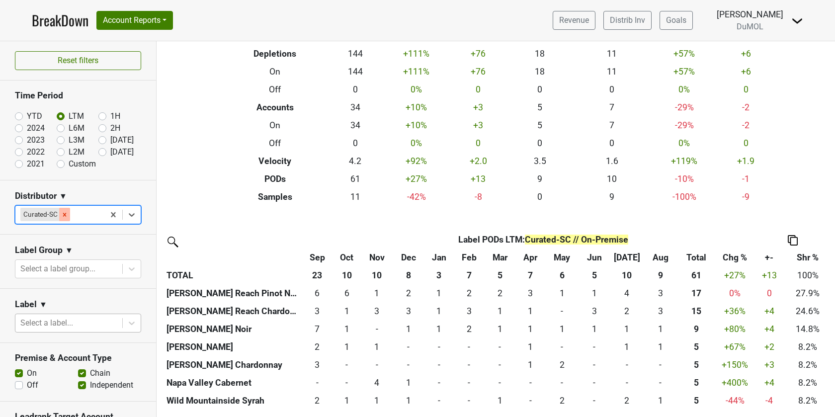
click at [63, 213] on icon "Remove Curated-SC" at bounding box center [64, 214] width 7 height 7
click at [63, 213] on div "Reset filters Time Period YTD LTM 1H 2024 L6M 2H 2023 L3M Aug '25 2022 L2M Sep …" at bounding box center [78, 229] width 157 height 376
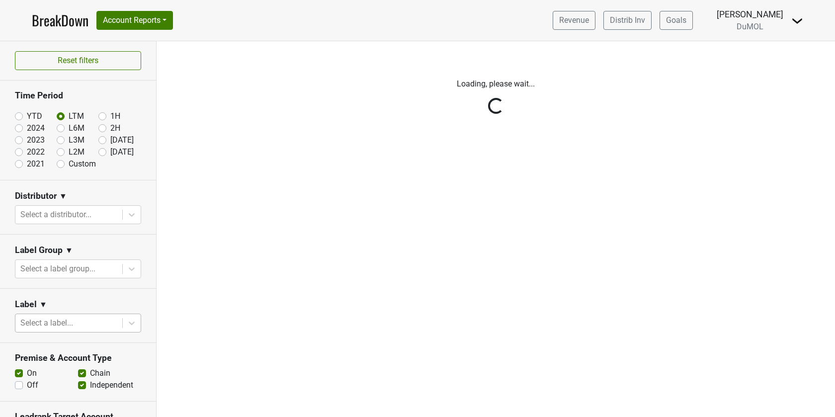
click at [82, 214] on div "Reset filters Time Period YTD LTM 1H 2024 L6M 2H 2023 L3M Aug '25 2022 L2M Sep …" at bounding box center [78, 229] width 157 height 376
click at [88, 217] on div "Reset filters Time Period YTD LTM 1H 2024 L6M 2H 2023 L3M Aug '25 2022 L2M Sep …" at bounding box center [78, 229] width 157 height 376
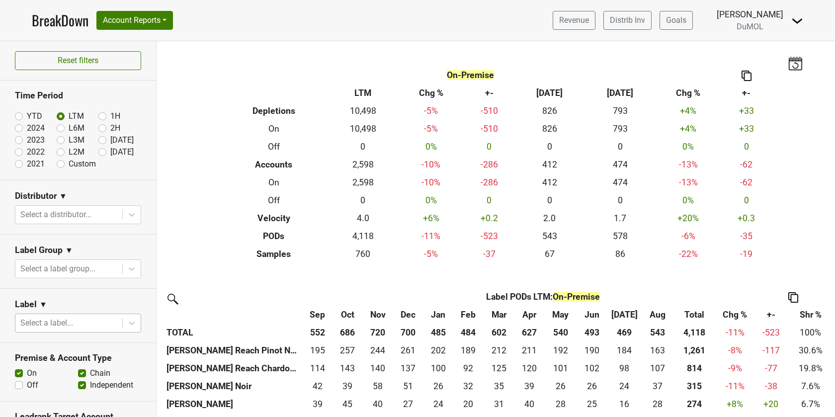
click at [88, 213] on div at bounding box center [68, 215] width 97 height 14
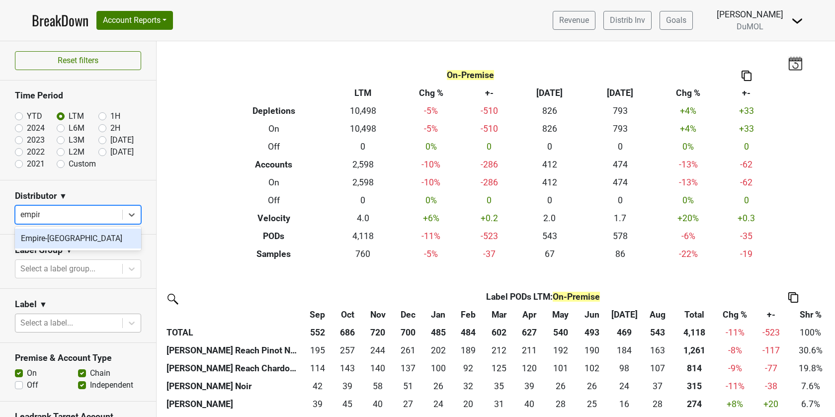
type input "empire"
click at [44, 237] on div "Empire-TN" at bounding box center [78, 239] width 126 height 20
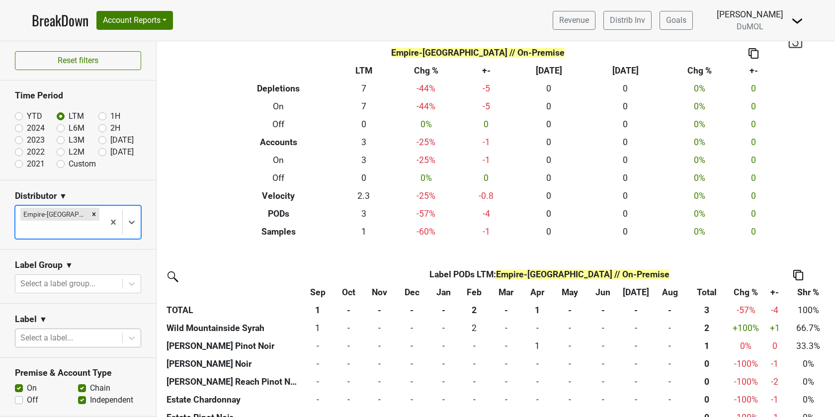
scroll to position [39, 0]
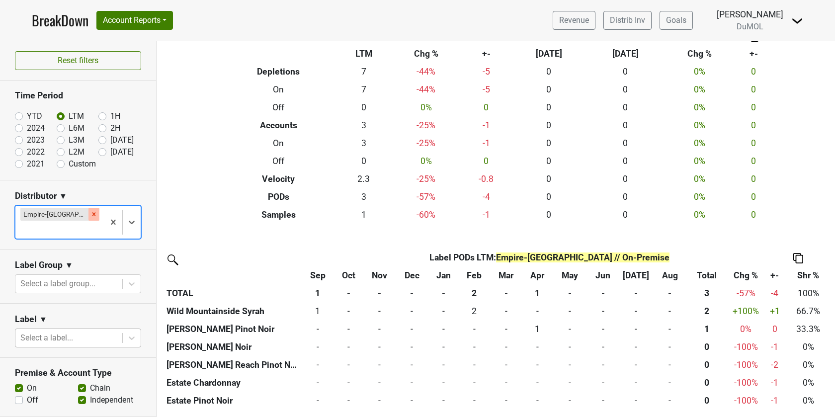
click at [90, 213] on icon "Remove Empire-TN" at bounding box center [93, 214] width 7 height 7
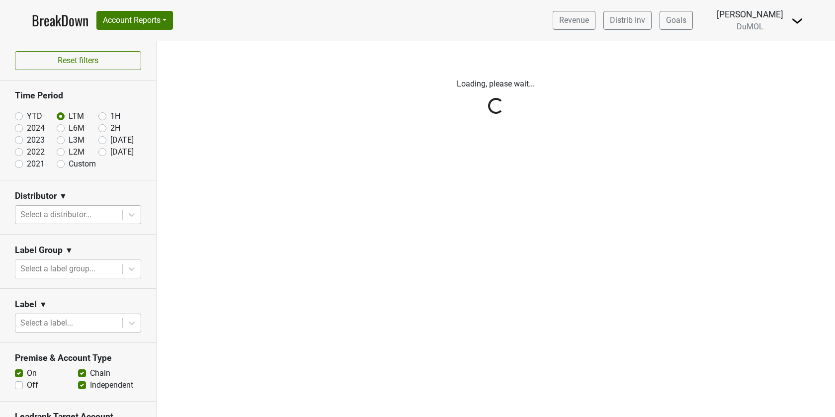
scroll to position [0, 0]
click at [60, 213] on div "Reset filters Time Period YTD LTM 1H 2024 L6M 2H 2023 L3M Aug '25 2022 L2M Sep …" at bounding box center [78, 229] width 157 height 376
click at [76, 207] on div "Reset filters Time Period YTD LTM 1H 2024 L6M 2H 2023 L3M Aug '25 2022 L2M Sep …" at bounding box center [78, 229] width 157 height 376
click at [82, 209] on div "Reset filters Time Period YTD LTM 1H 2024 L6M 2H 2023 L3M Aug '25 2022 L2M Sep …" at bounding box center [78, 229] width 157 height 376
click at [82, 212] on div "Reset filters Time Period YTD LTM 1H 2024 L6M 2H 2023 L3M Aug '25 2022 L2M Sep …" at bounding box center [78, 229] width 157 height 376
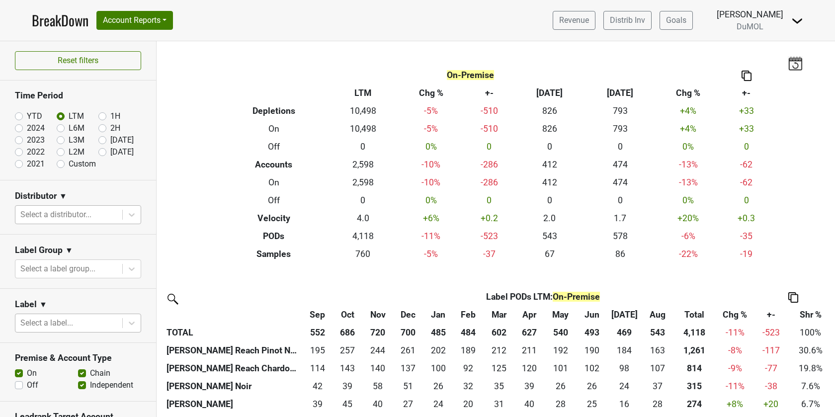
click at [82, 212] on div at bounding box center [68, 215] width 97 height 14
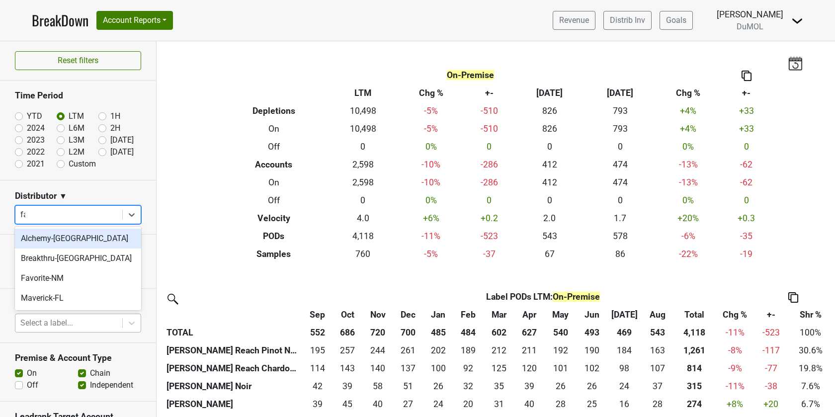
type input "fav"
click at [75, 237] on div "Favorite-NM" at bounding box center [78, 239] width 126 height 20
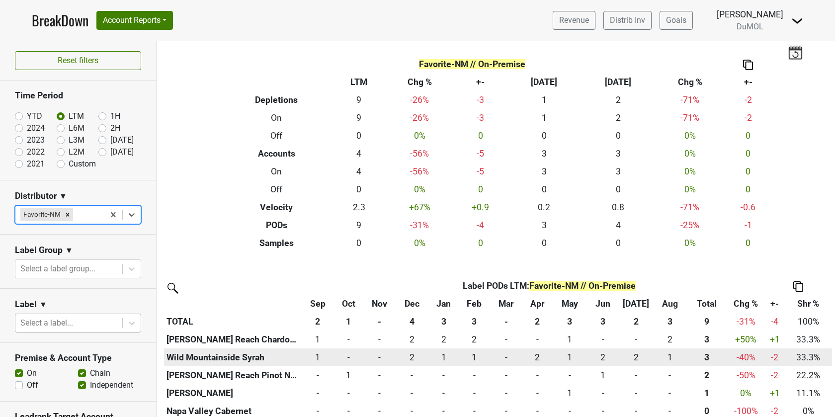
scroll to position [21, 0]
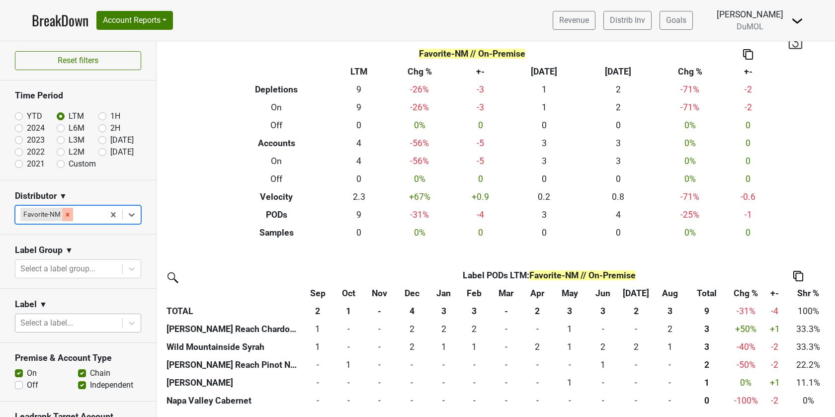
click at [64, 213] on icon "Remove Favorite-NM" at bounding box center [67, 214] width 7 height 7
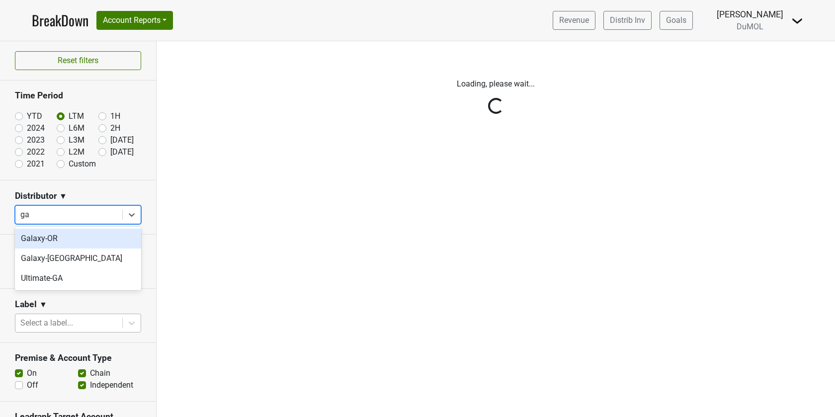
type input "gal"
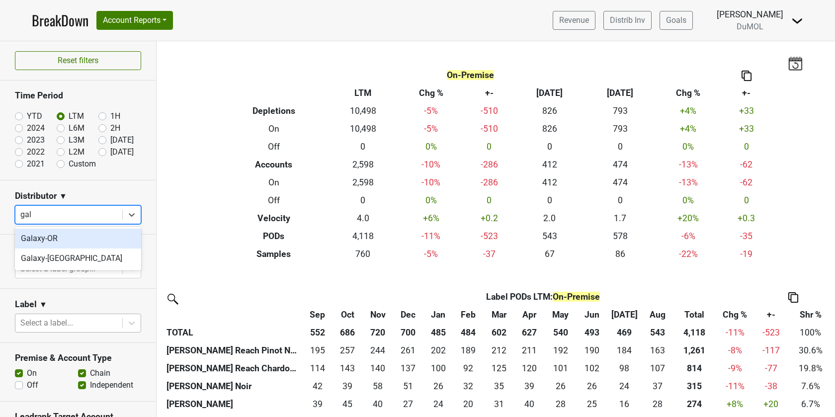
click at [74, 234] on div "Galaxy-OR" at bounding box center [78, 239] width 126 height 20
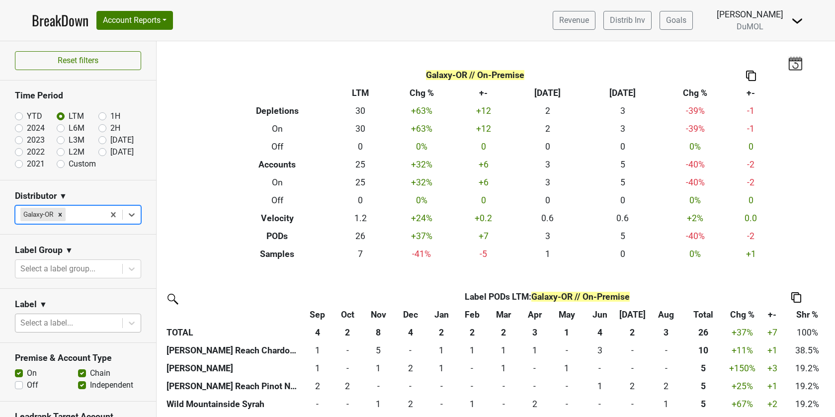
scroll to position [21, 0]
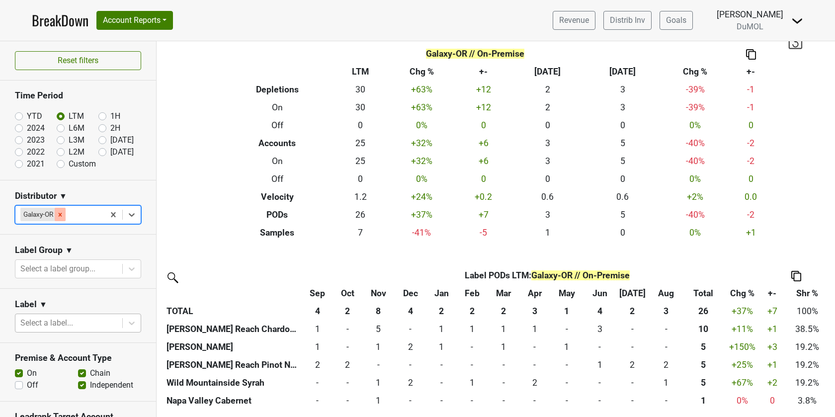
click at [60, 213] on icon "Remove Galaxy-OR" at bounding box center [60, 214] width 7 height 7
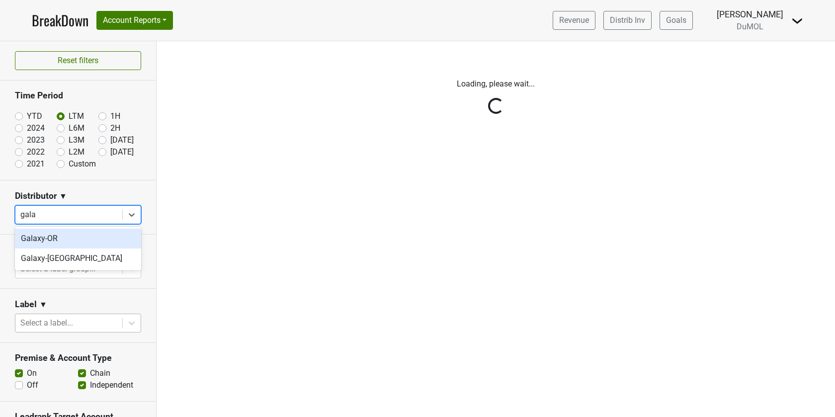
type input "galax"
click at [48, 259] on div "Galaxy-WA" at bounding box center [78, 259] width 126 height 20
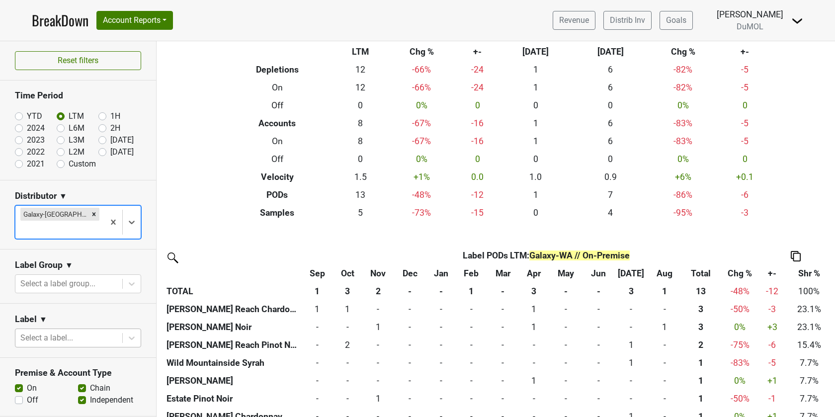
scroll to position [75, 0]
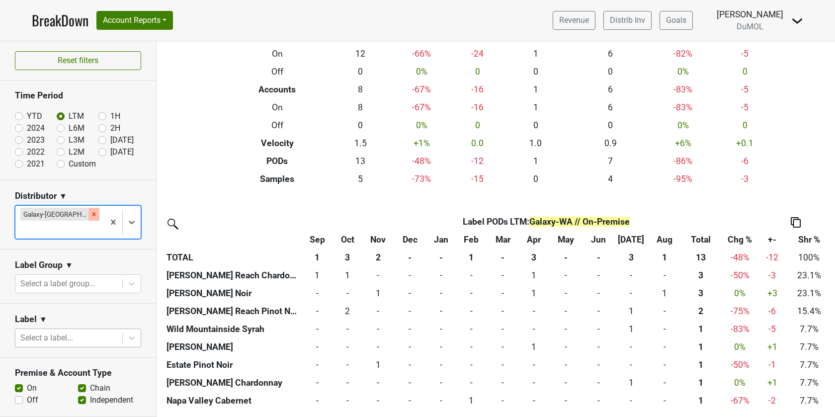
click at [92, 213] on icon "Remove Galaxy-WA" at bounding box center [93, 213] width 3 height 3
click at [62, 213] on div "Reset filters Time Period YTD LTM 1H 2024 L6M 2H 2023 L3M Aug '25 2022 L2M Sep …" at bounding box center [78, 229] width 157 height 376
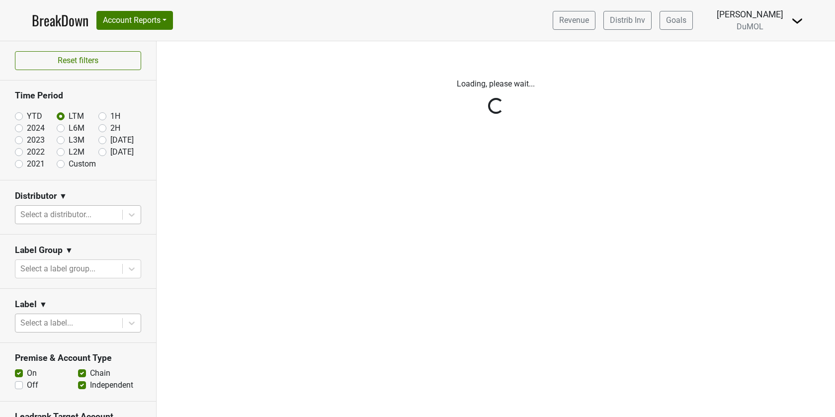
click at [62, 213] on div "Reset filters Time Period YTD LTM 1H 2024 L6M 2H 2023 L3M Aug '25 2022 L2M Sep …" at bounding box center [78, 229] width 157 height 376
click at [59, 212] on div "Reset filters Time Period YTD LTM 1H 2024 L6M 2H 2023 L3M Aug '25 2022 L2M Sep …" at bounding box center [78, 229] width 157 height 376
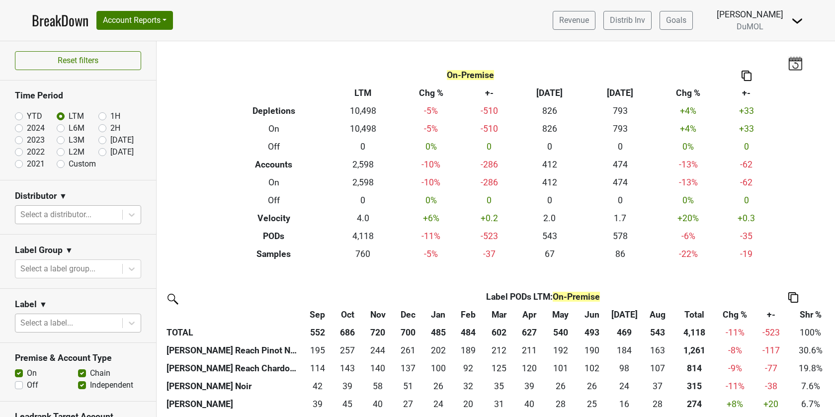
click at [59, 212] on div at bounding box center [68, 215] width 97 height 14
type input "george"
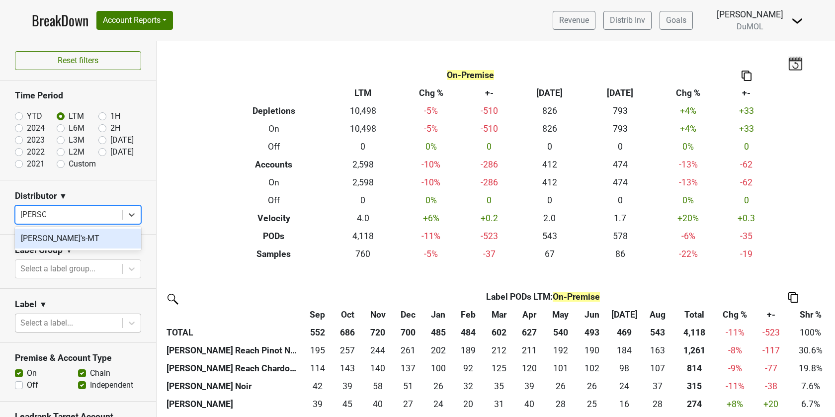
click at [63, 238] on div "George's-MT" at bounding box center [78, 239] width 126 height 20
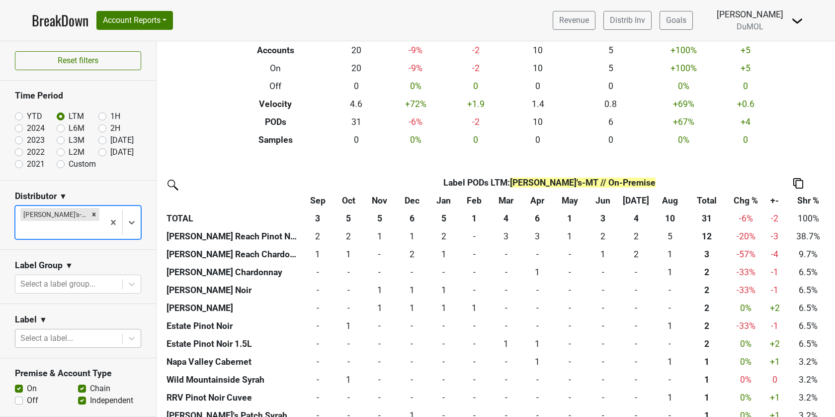
scroll to position [183, 0]
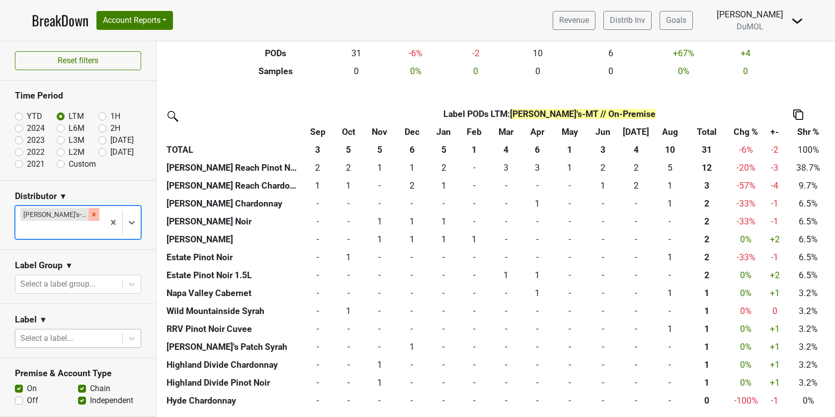
click at [90, 213] on icon "Remove George's-MT" at bounding box center [93, 214] width 7 height 7
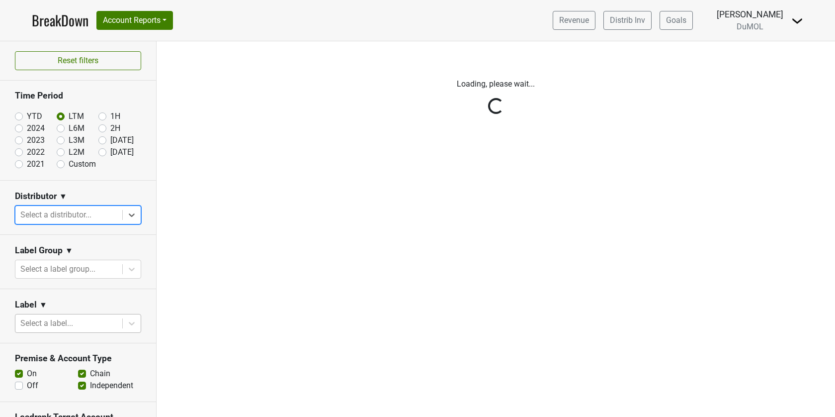
scroll to position [0, 0]
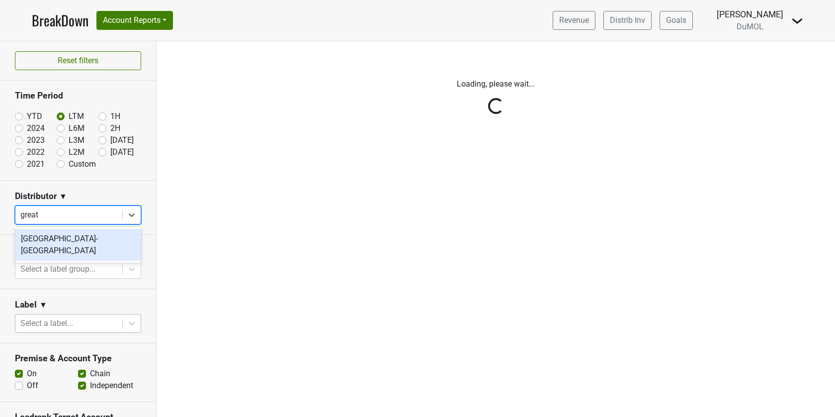
type input "great"
click at [46, 237] on div "Great Lakes-MI" at bounding box center [78, 245] width 126 height 32
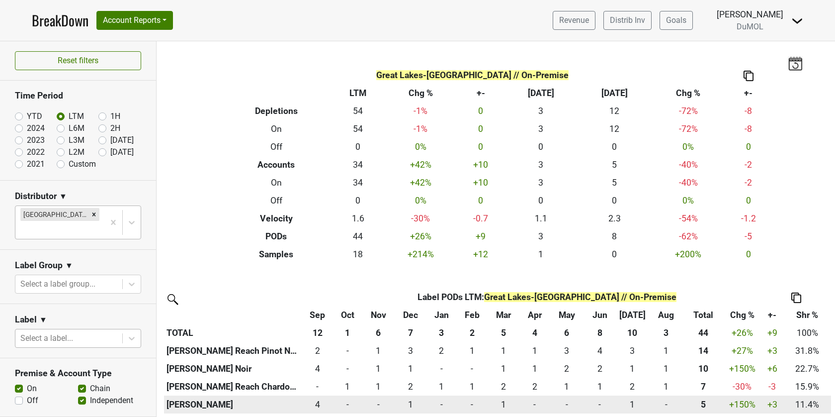
scroll to position [58, 0]
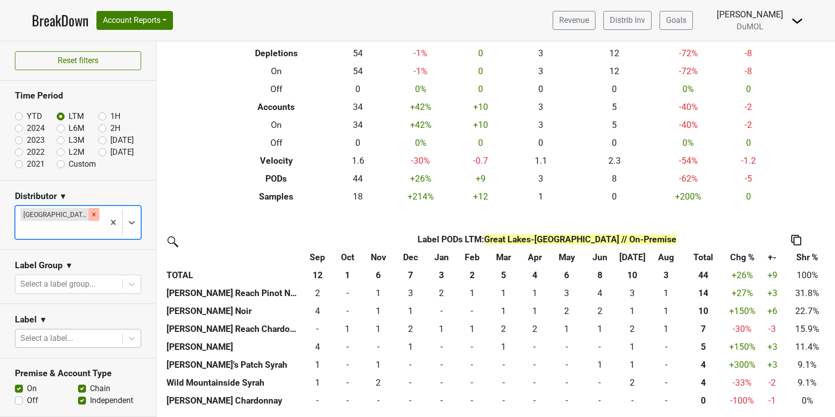
click at [88, 217] on div "Remove Great Lakes-MI" at bounding box center [93, 214] width 11 height 13
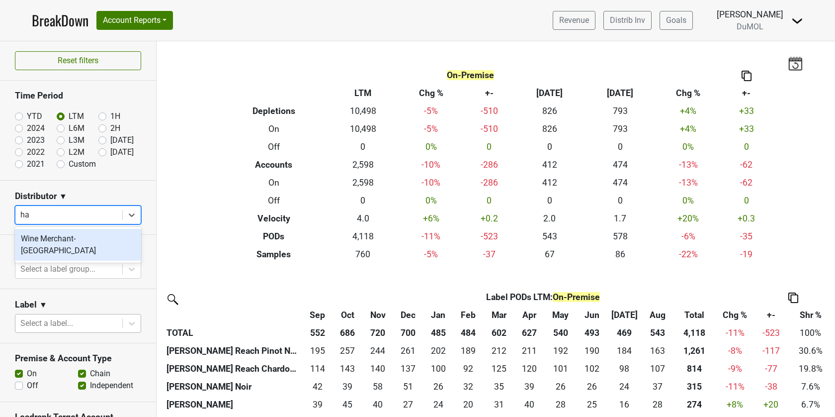
type input "h"
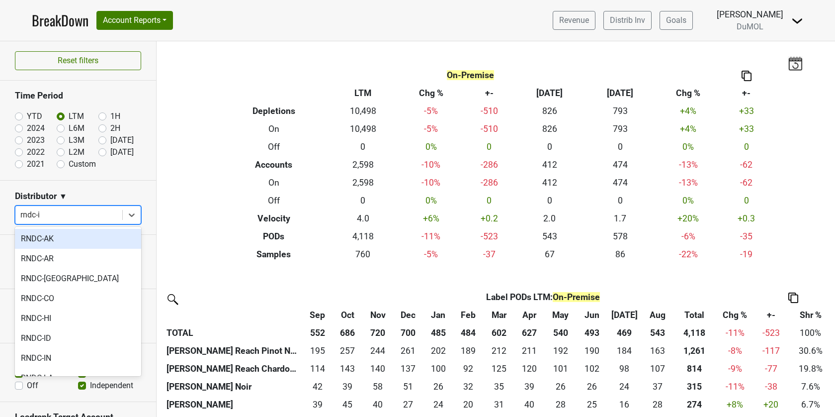
type input "rndc-id"
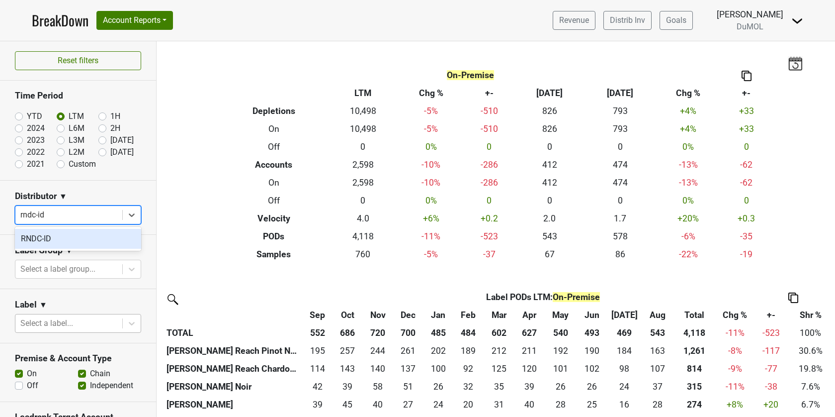
click at [50, 235] on div "RNDC-ID" at bounding box center [78, 239] width 126 height 20
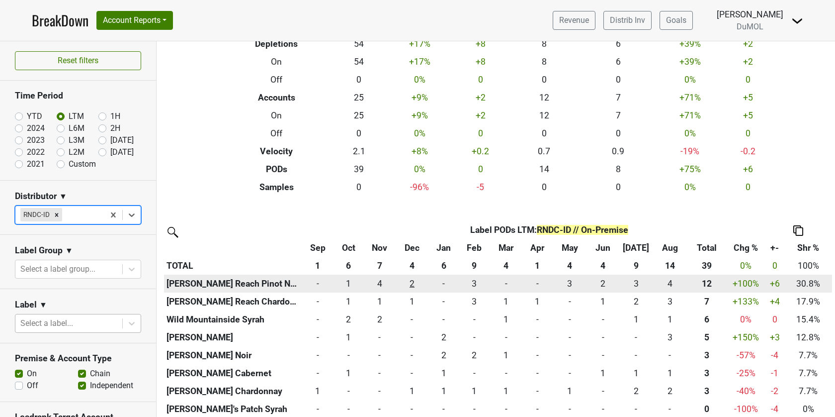
scroll to position [112, 0]
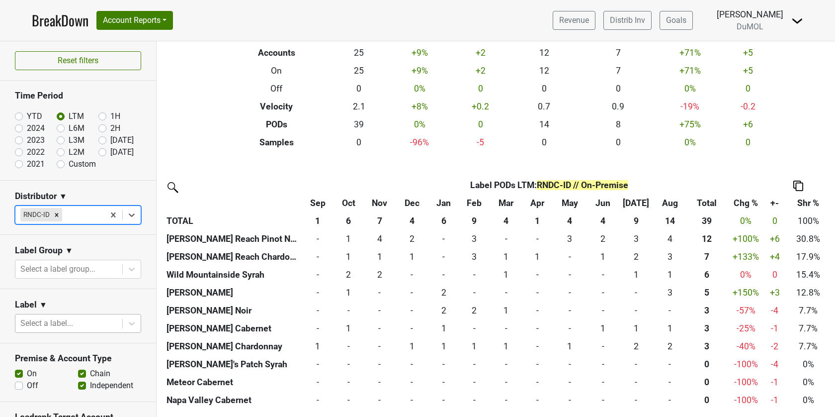
click at [57, 214] on icon "Remove RNDC-ID" at bounding box center [56, 214] width 7 height 7
click at [57, 214] on div "Reset filters Time Period YTD LTM 1H 2024 L6M 2H 2023 L3M Aug '25 2022 L2M Sep …" at bounding box center [78, 228] width 157 height 375
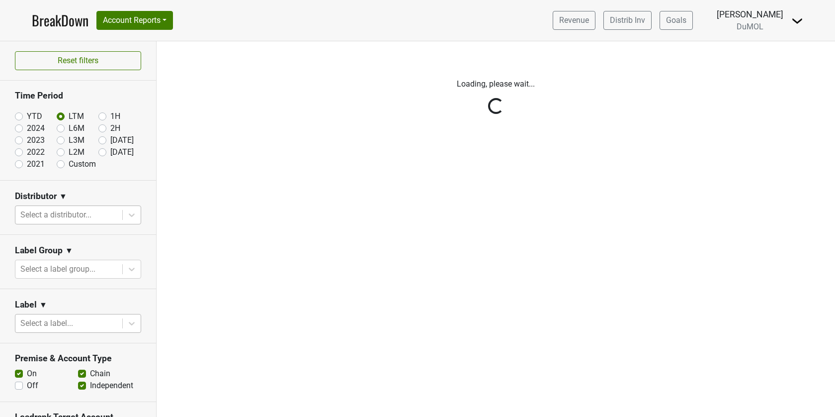
click at [52, 217] on div "Reset filters Time Period YTD LTM 1H 2024 L6M 2H 2023 L3M Aug '25 2022 L2M Sep …" at bounding box center [78, 228] width 157 height 375
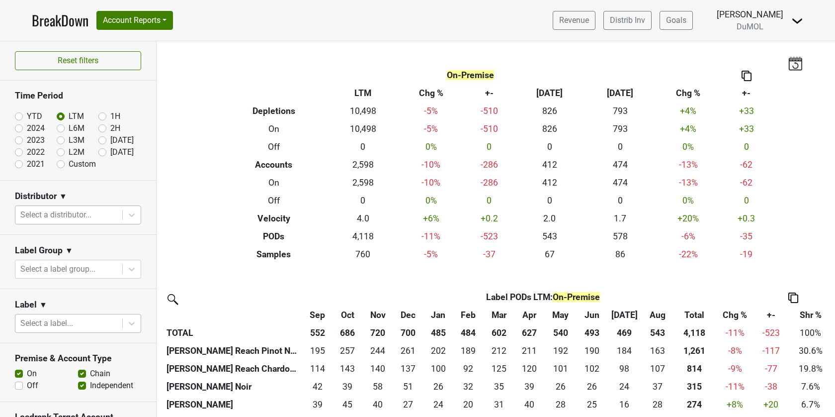
click at [39, 212] on div at bounding box center [68, 215] width 97 height 14
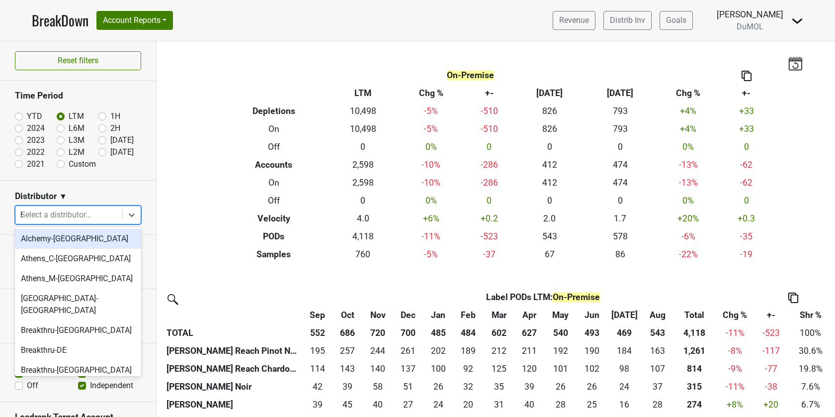
type input "he"
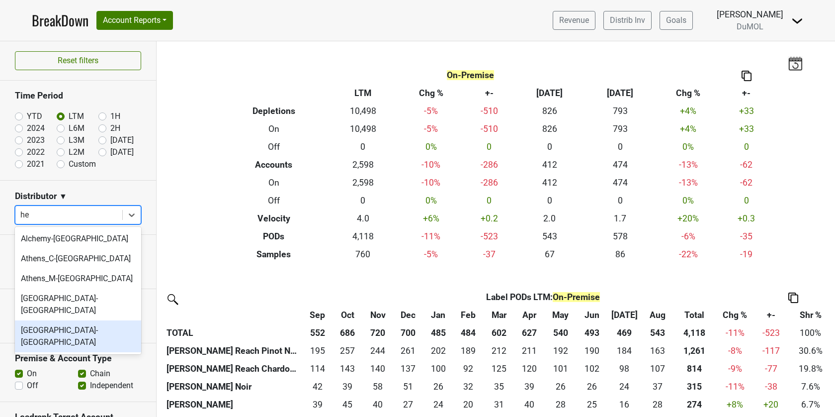
click at [48, 320] on div "Heidelberg-KY" at bounding box center [78, 336] width 126 height 32
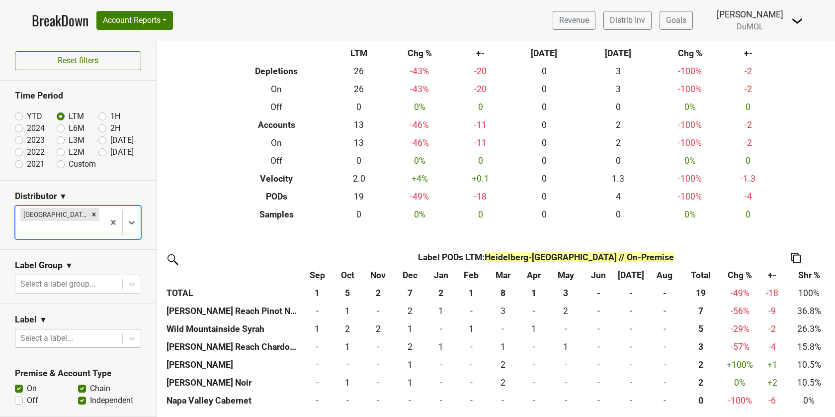
scroll to position [40, 0]
click at [90, 211] on icon "Remove Heidelberg-KY" at bounding box center [93, 214] width 7 height 7
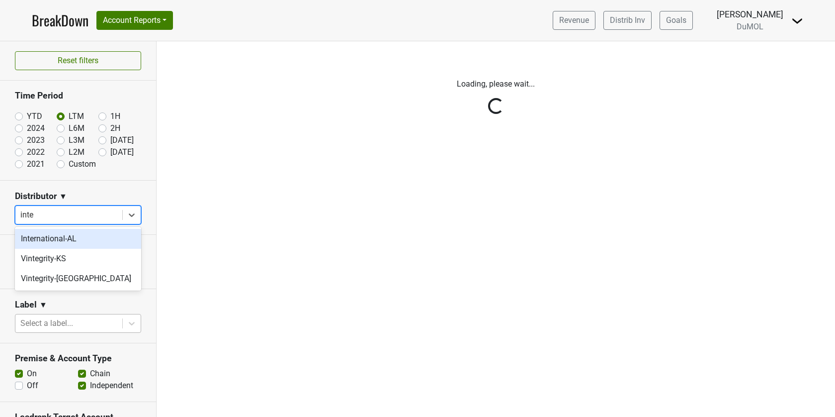
type input "inter"
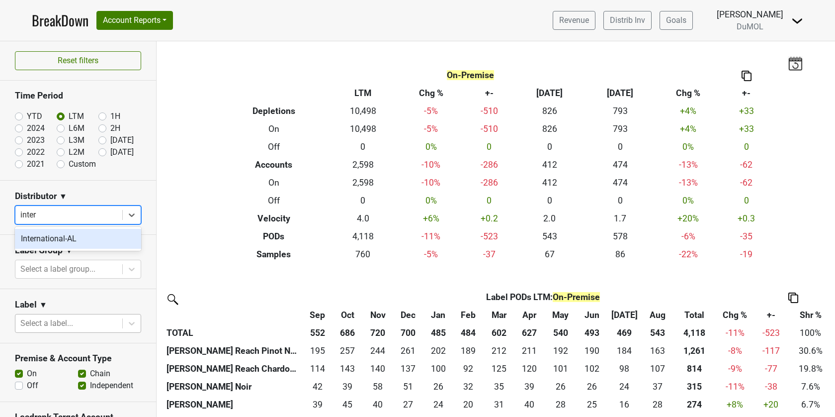
click at [62, 236] on div "International-AL" at bounding box center [78, 239] width 126 height 20
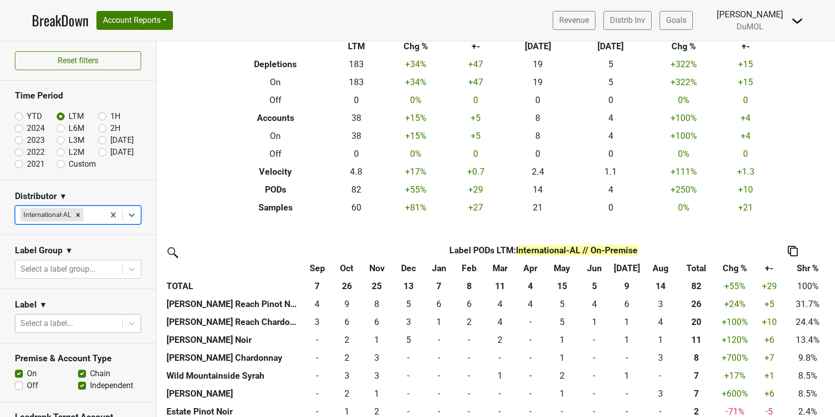
scroll to position [93, 0]
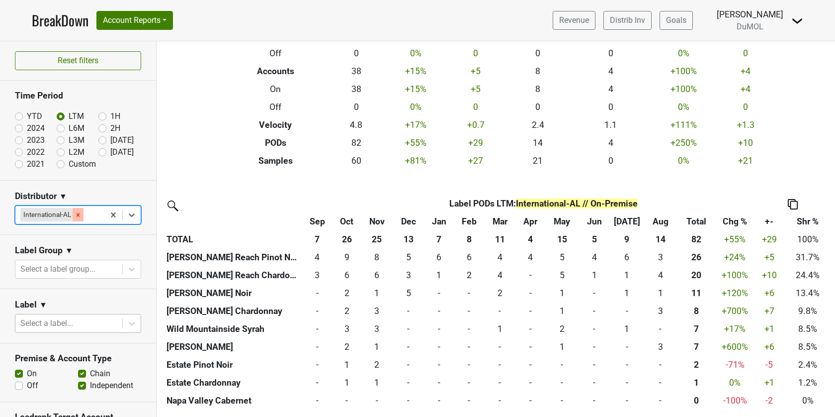
click at [77, 213] on icon "Remove International-AL" at bounding box center [78, 214] width 3 height 3
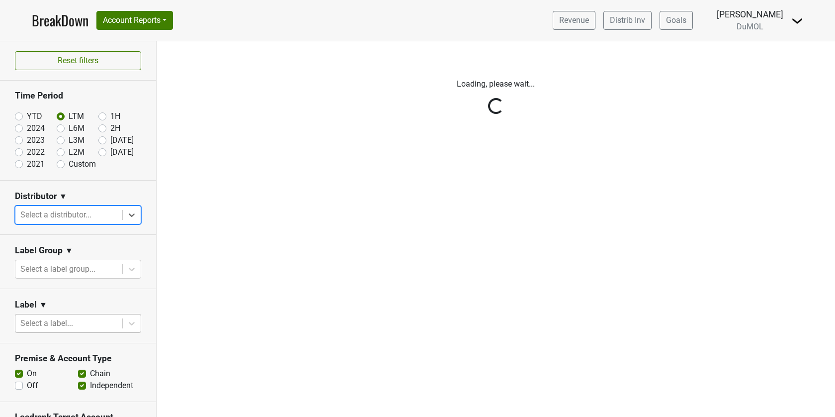
click at [123, 215] on div "Reset filters Time Period YTD LTM 1H 2024 L6M 2H 2023 L3M Aug '25 2022 L2M Sep …" at bounding box center [78, 228] width 157 height 375
click at [130, 215] on div "Reset filters Time Period YTD LTM 1H 2024 L6M 2H 2023 L3M Aug '25 2022 L2M Sep …" at bounding box center [78, 228] width 157 height 375
click at [130, 215] on icon at bounding box center [132, 215] width 10 height 10
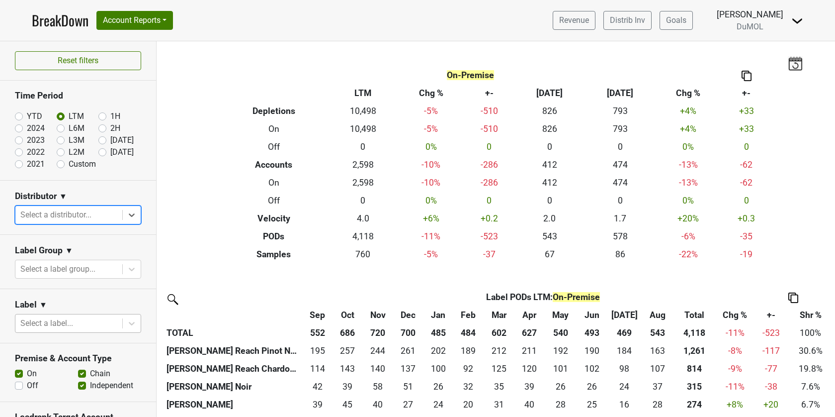
click at [130, 215] on icon at bounding box center [132, 215] width 10 height 10
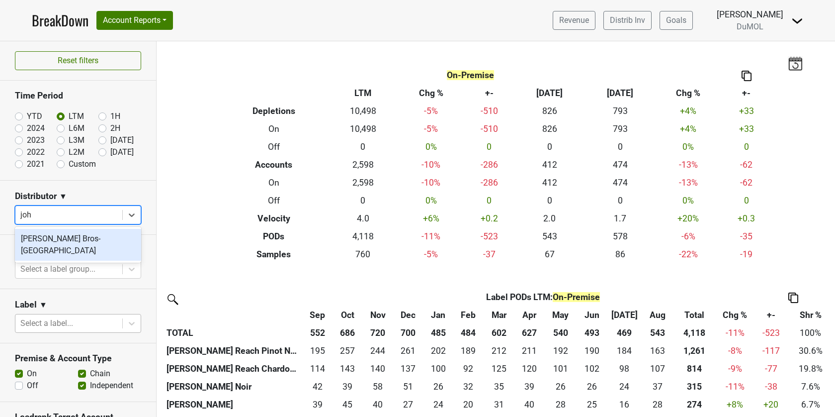
type input "john"
click at [109, 241] on div "Johnson Bros-MN" at bounding box center [78, 245] width 126 height 32
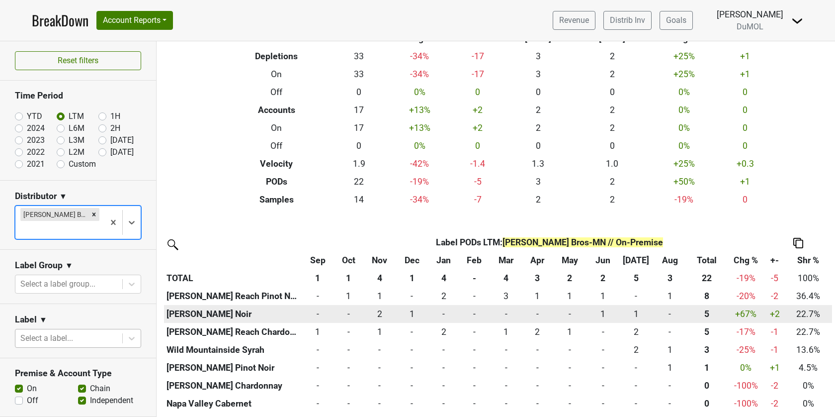
scroll to position [58, 0]
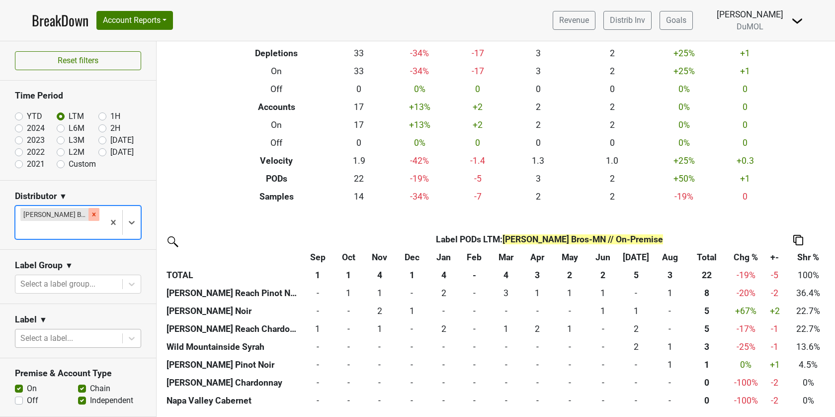
click at [88, 208] on div "Remove Johnson Bros-MN" at bounding box center [93, 214] width 11 height 13
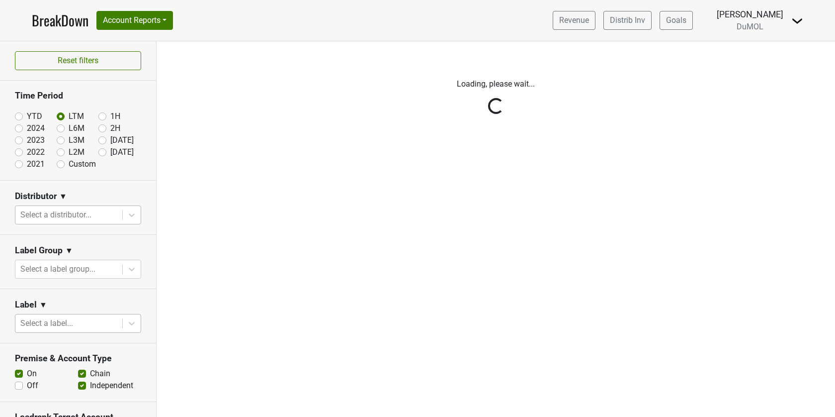
click at [138, 215] on div "Reset filters Time Period YTD LTM 1H 2024 L6M 2H 2023 L3M Aug '25 2022 L2M Sep …" at bounding box center [78, 228] width 157 height 375
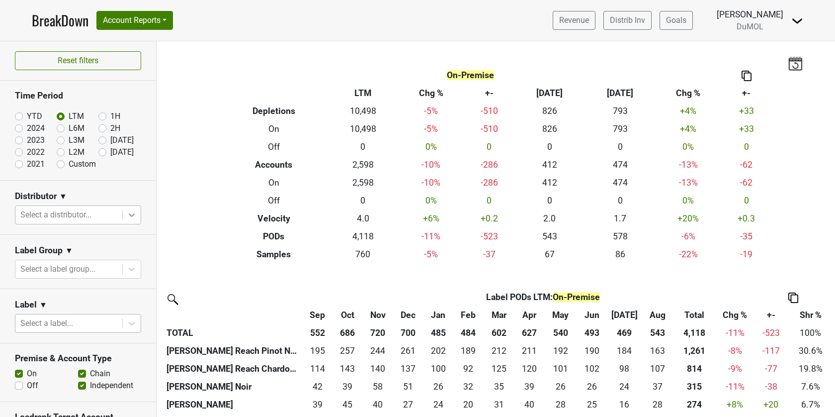
click at [133, 213] on icon at bounding box center [132, 214] width 6 height 3
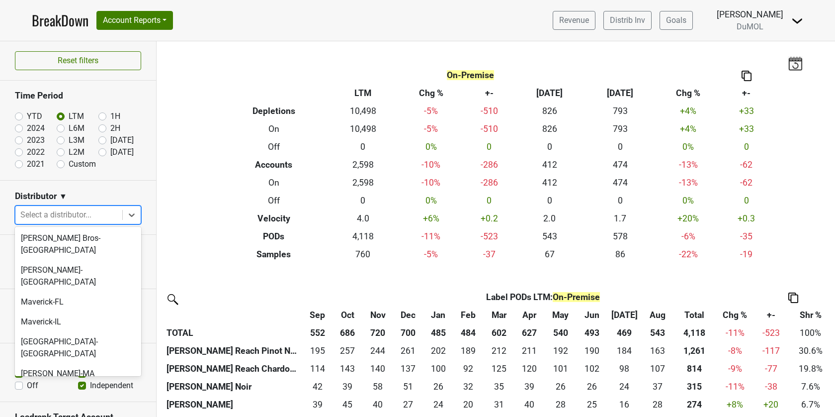
scroll to position [430, 0]
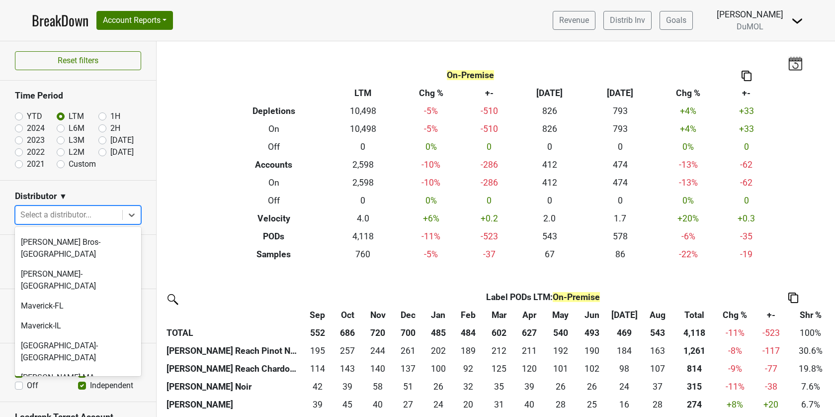
click at [96, 387] on div "MS Walker-ME" at bounding box center [78, 397] width 126 height 20
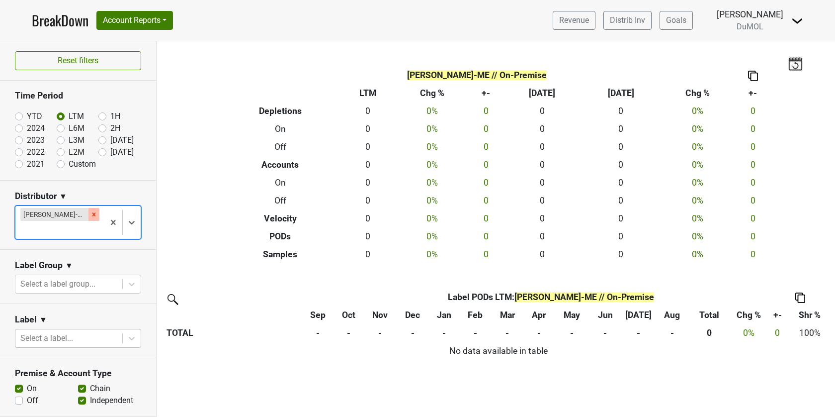
click at [90, 211] on icon "Remove MS Walker-ME" at bounding box center [93, 214] width 7 height 7
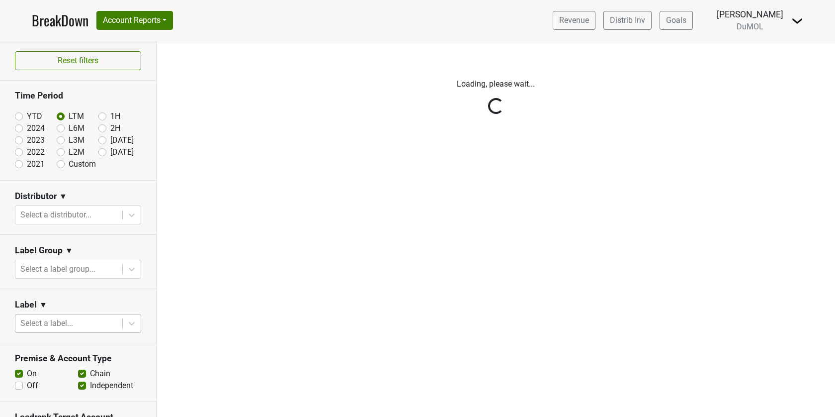
click at [125, 214] on div "Reset filters Time Period YTD LTM 1H 2024 L6M 2H 2023 L3M Aug '25 2022 L2M Sep …" at bounding box center [78, 228] width 157 height 375
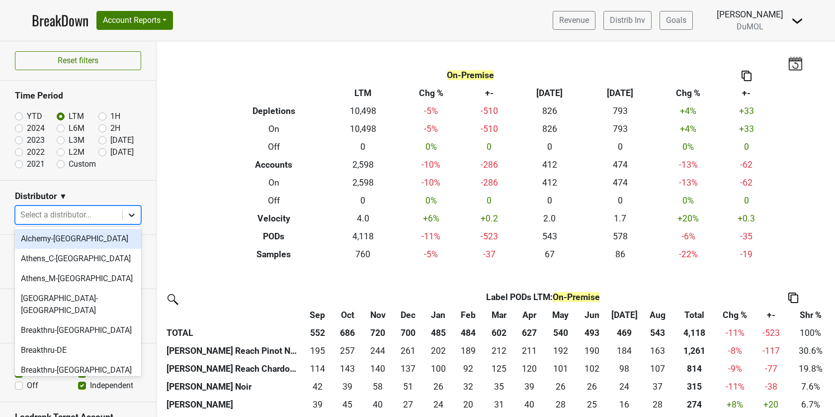
click at [125, 214] on div at bounding box center [132, 215] width 18 height 18
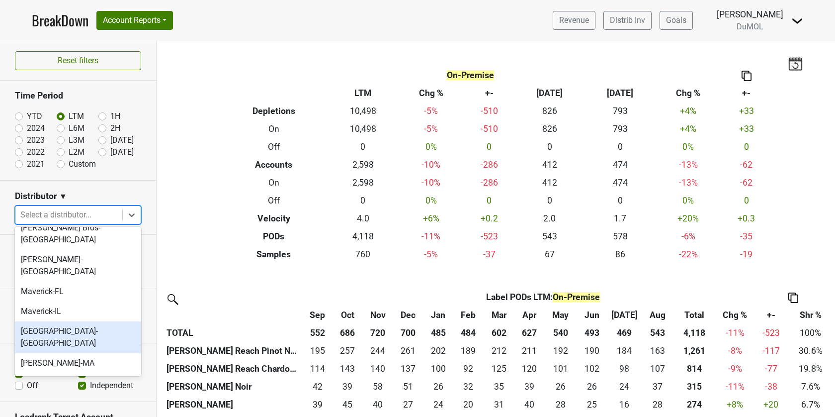
scroll to position [448, 0]
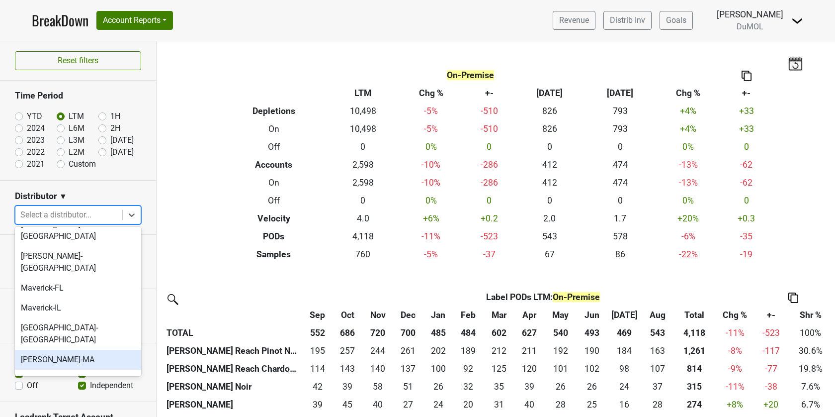
click at [99, 349] on div "MS Walker-MA" at bounding box center [78, 359] width 126 height 20
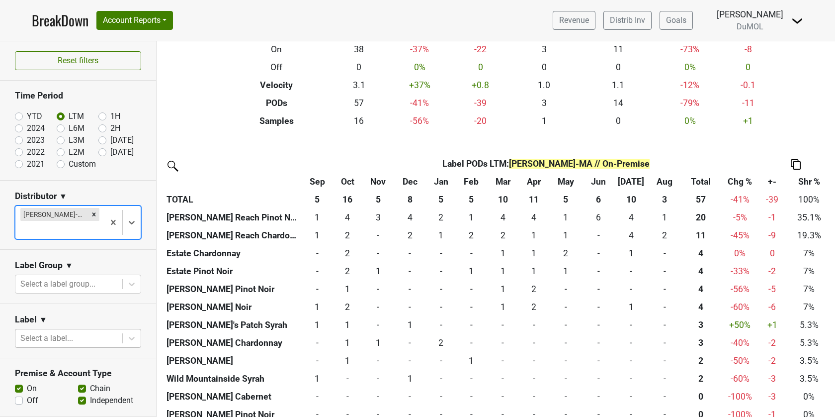
scroll to position [183, 0]
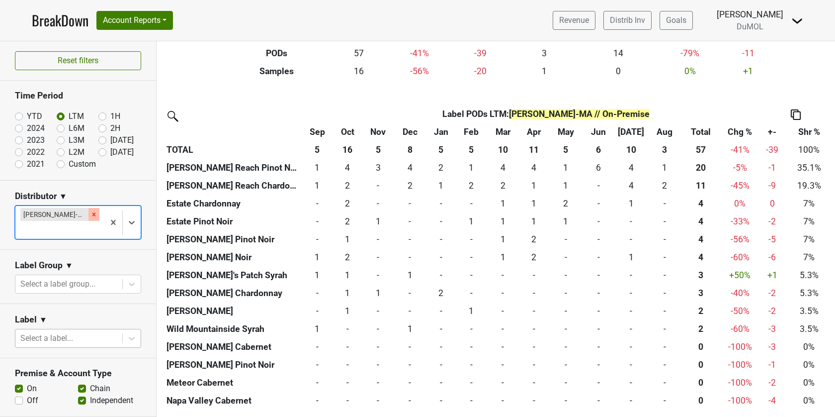
click at [90, 213] on icon "Remove MS Walker-MA" at bounding box center [93, 214] width 7 height 7
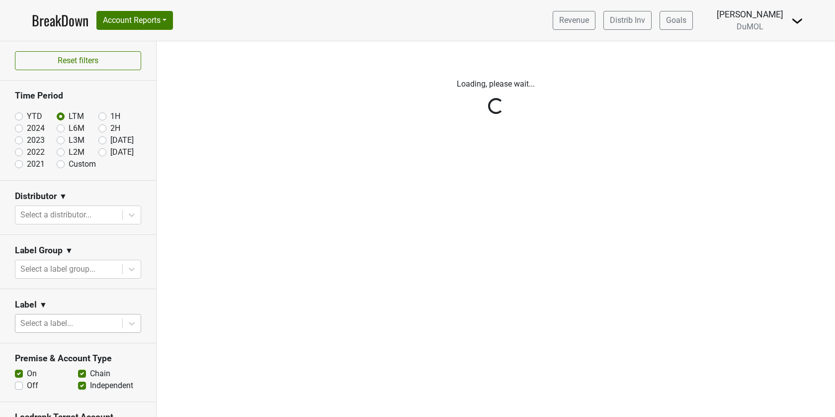
click at [128, 214] on div "Reset filters Time Period YTD LTM 1H 2024 L6M 2H 2023 L3M Aug '25 2022 L2M Sep …" at bounding box center [78, 228] width 157 height 375
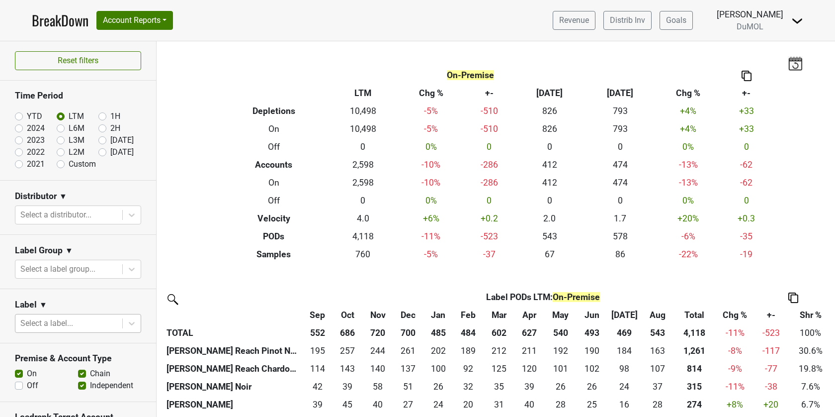
click at [128, 214] on icon at bounding box center [132, 215] width 10 height 10
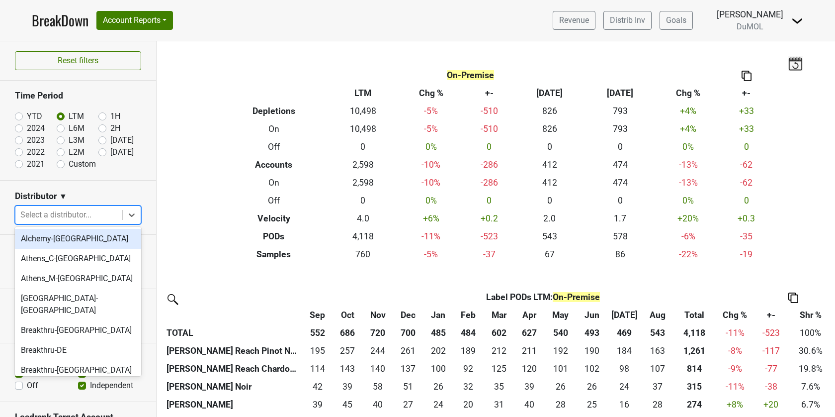
click at [94, 209] on div at bounding box center [68, 215] width 97 height 14
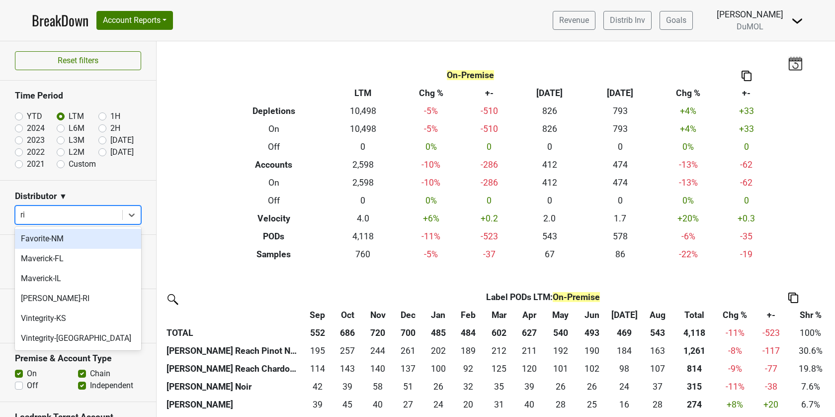
type input "r"
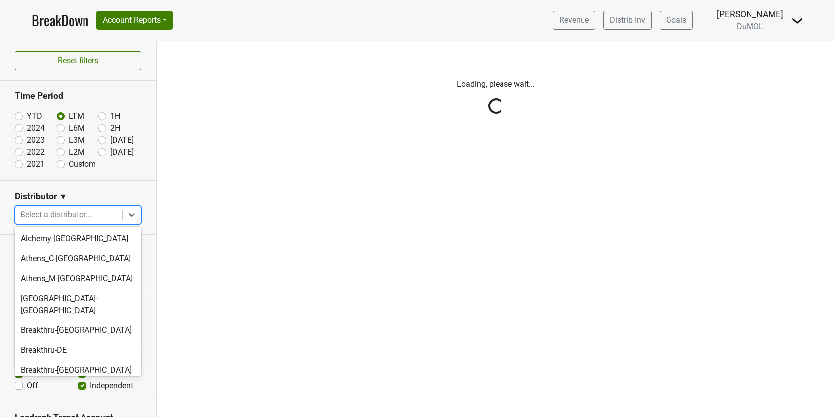
type input "ms"
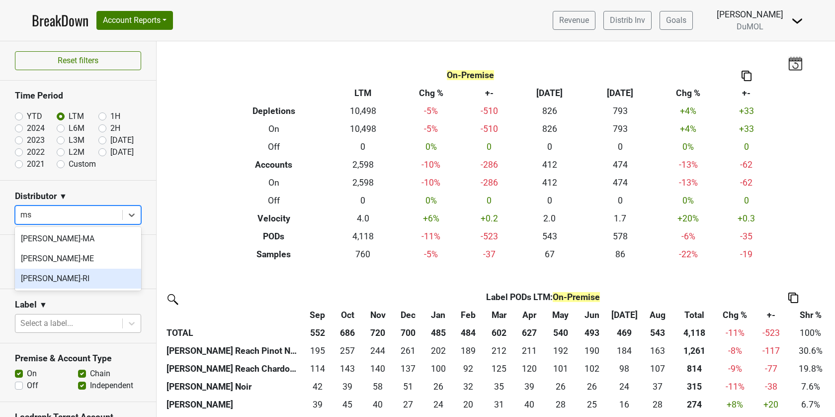
click at [81, 285] on div "MS Walker-RI" at bounding box center [78, 278] width 126 height 20
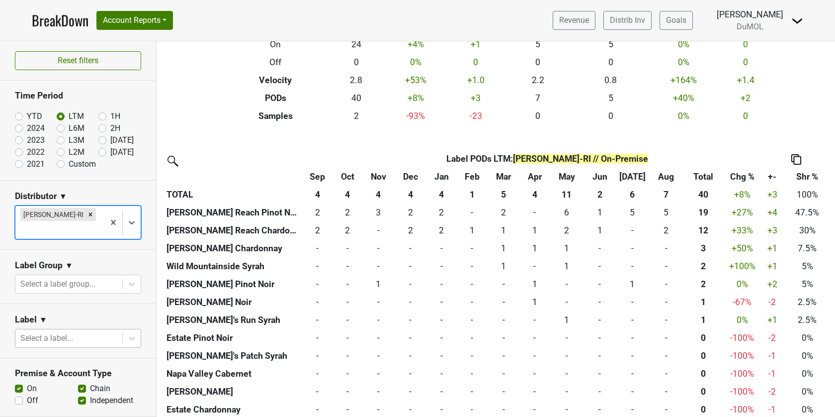
scroll to position [147, 0]
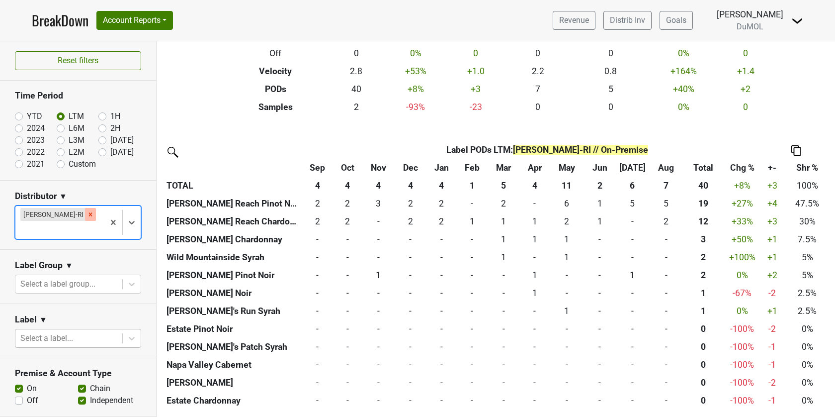
click at [85, 217] on div "Remove MS Walker-RI" at bounding box center [90, 214] width 11 height 13
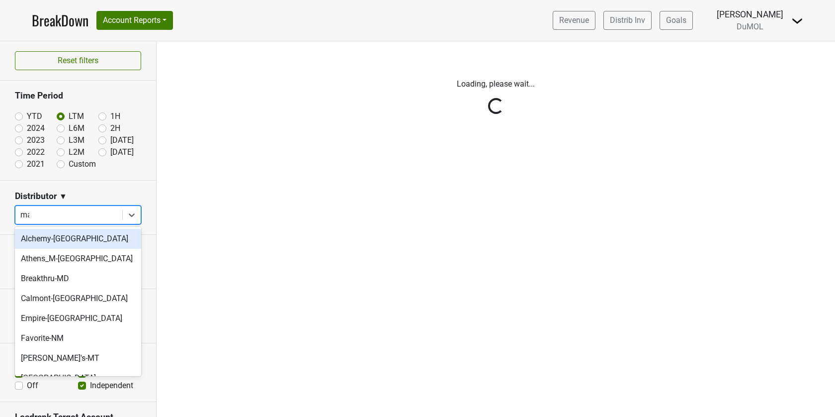
type input "mar"
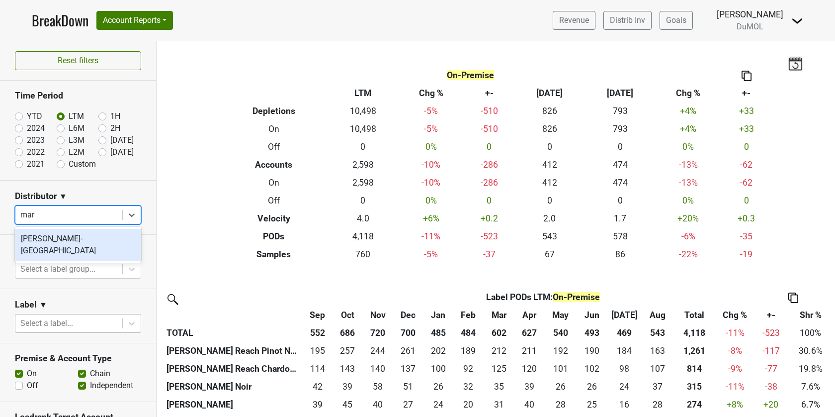
click at [51, 245] on div "Martignetti-NH" at bounding box center [78, 245] width 126 height 32
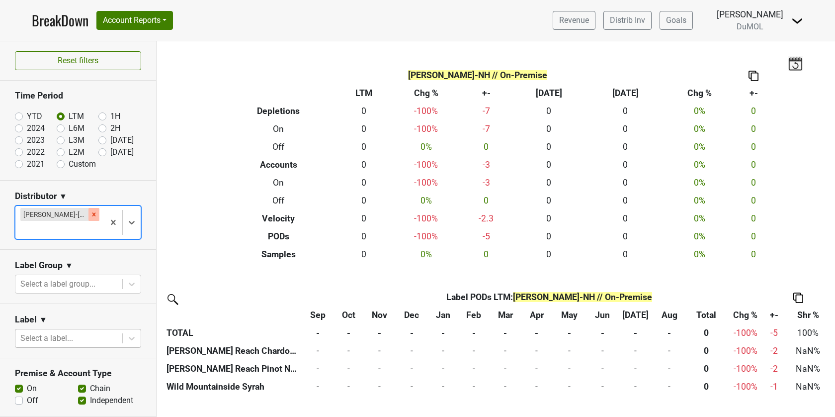
click at [90, 215] on icon "Remove Martignetti-NH" at bounding box center [93, 214] width 7 height 7
click at [76, 215] on div "Reset filters Time Period YTD LTM 1H 2024 L6M 2H 2023 L3M Aug '25 2022 L2M Sep …" at bounding box center [78, 228] width 157 height 375
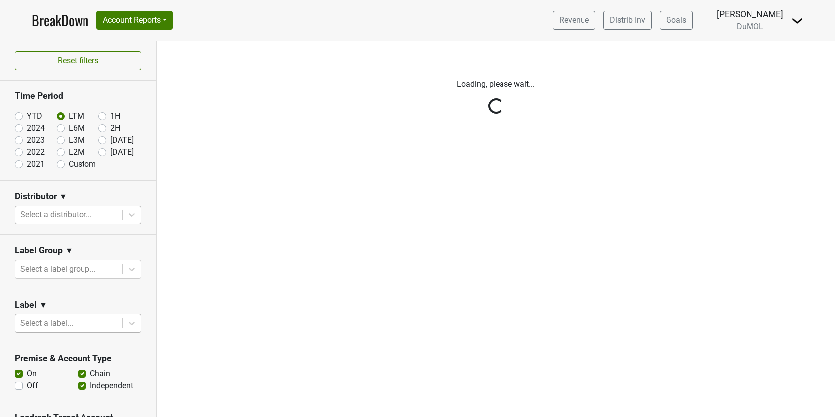
click at [66, 215] on div "Reset filters Time Period YTD LTM 1H 2024 L6M 2H 2023 L3M Aug '25 2022 L2M Sep …" at bounding box center [78, 228] width 157 height 375
click at [51, 215] on div "Reset filters Time Period YTD LTM 1H 2024 L6M 2H 2023 L3M Aug '25 2022 L2M Sep …" at bounding box center [78, 228] width 157 height 375
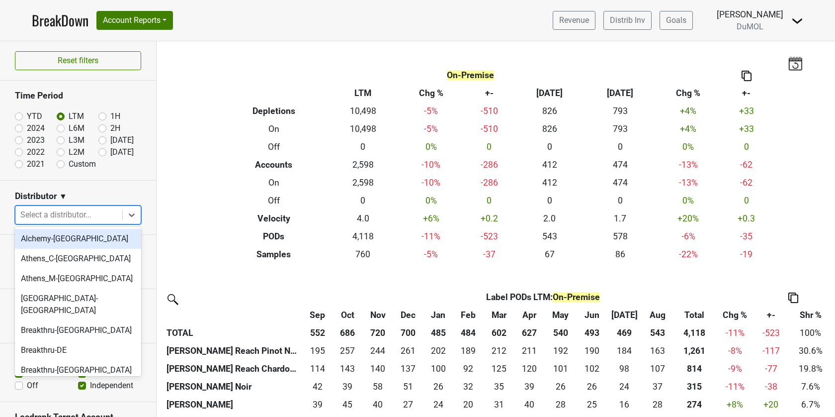
click at [51, 215] on div at bounding box center [68, 215] width 97 height 14
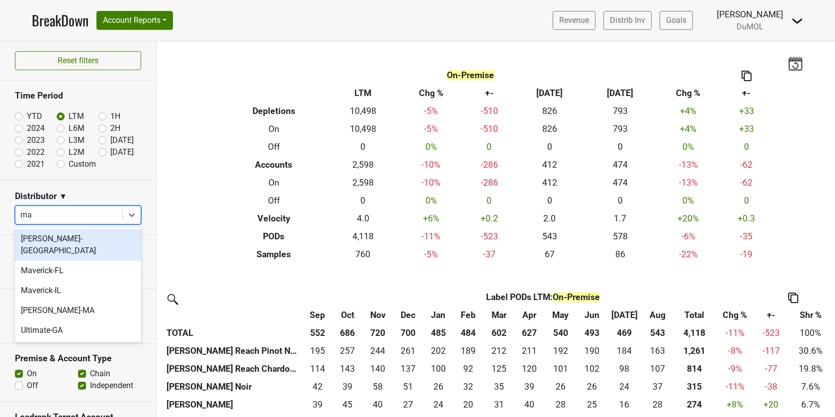
type input "mav"
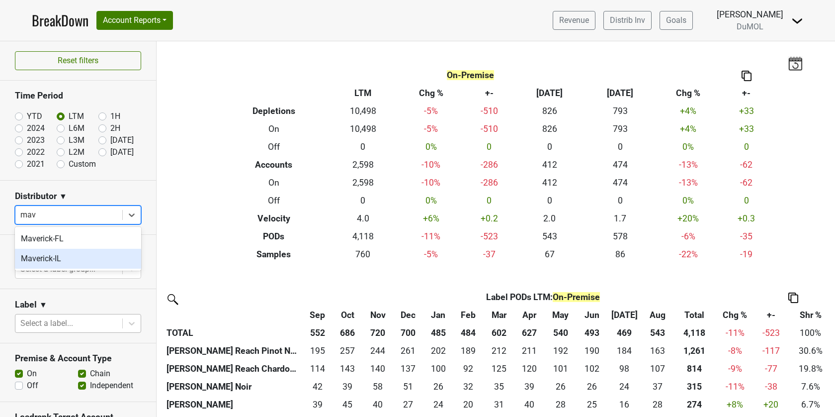
click at [52, 266] on div "Maverick-IL" at bounding box center [78, 259] width 126 height 20
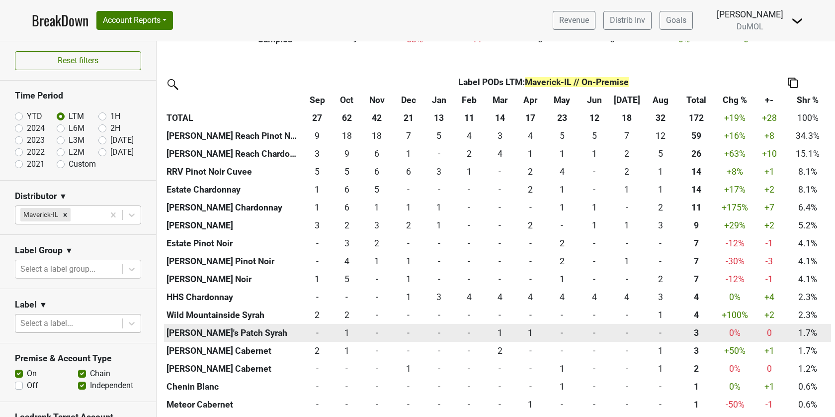
scroll to position [208, 0]
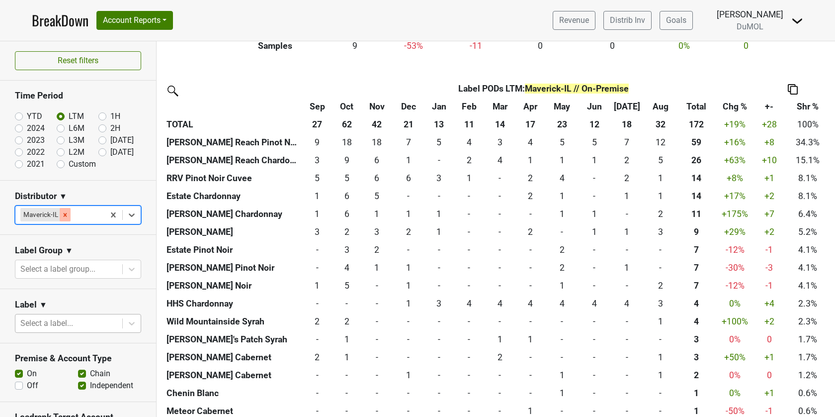
click at [64, 215] on icon "Remove Maverick-IL" at bounding box center [65, 214] width 3 height 3
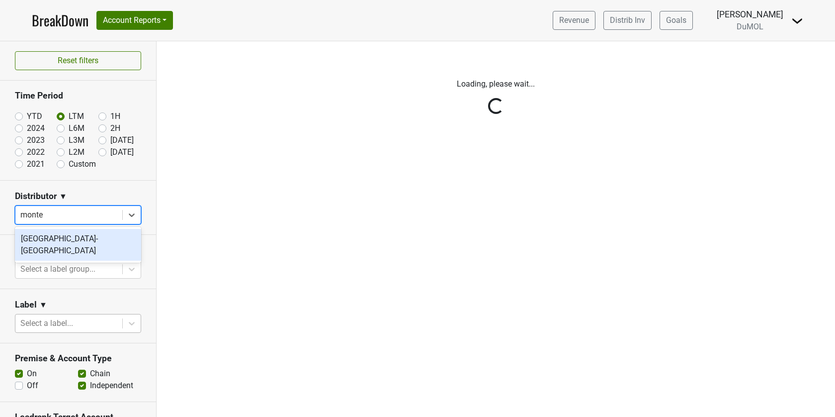
type input "monter"
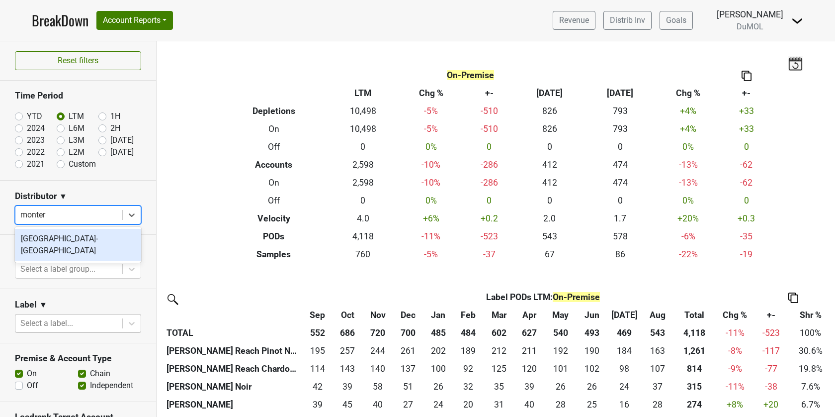
click at [42, 240] on div "Monterey-CA" at bounding box center [78, 245] width 126 height 32
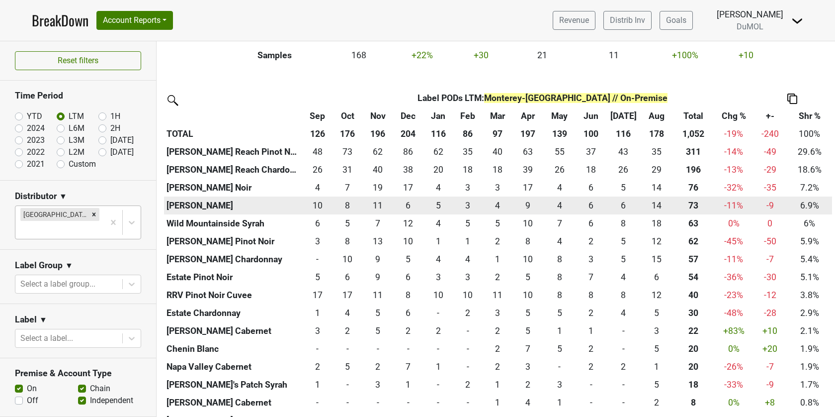
scroll to position [191, 0]
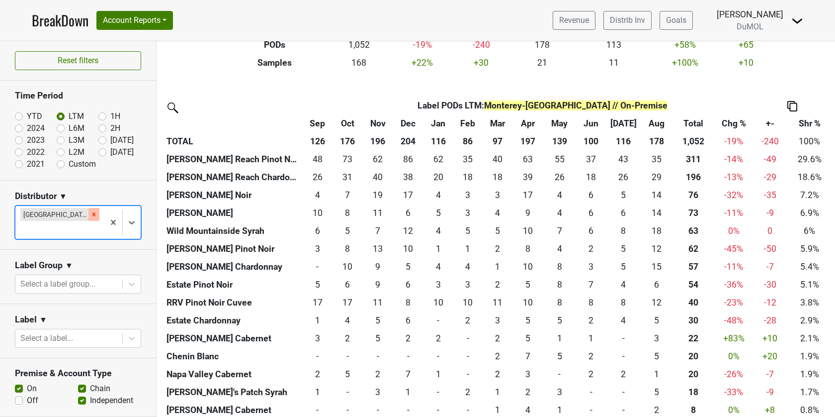
click at [92, 215] on icon "Remove Monterey-CA" at bounding box center [93, 213] width 3 height 3
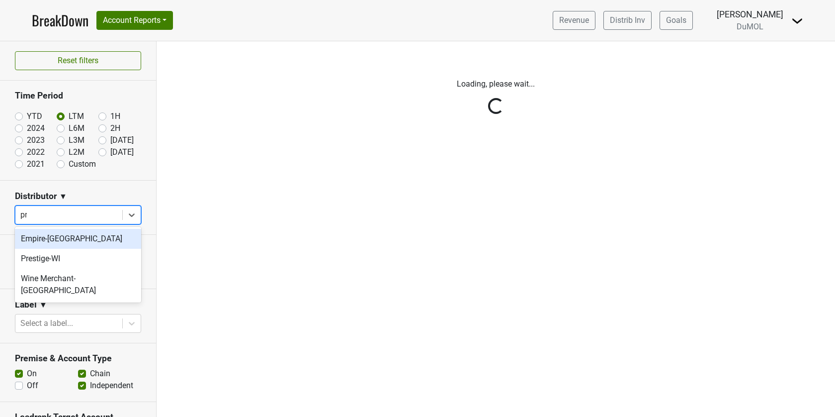
type input "pre"
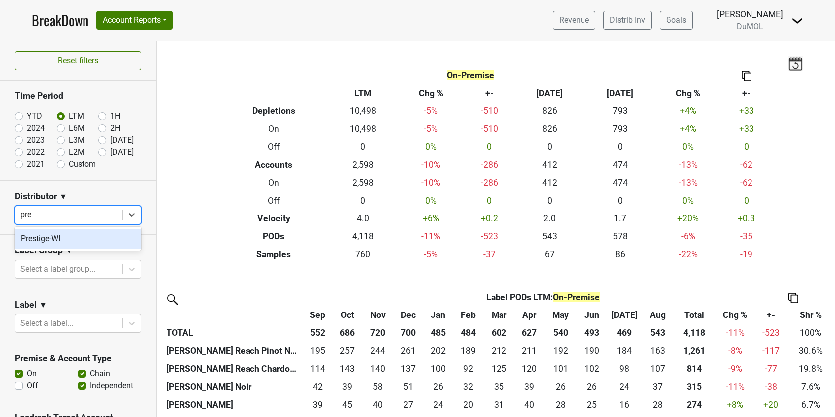
click at [51, 238] on div "Prestige-WI" at bounding box center [78, 239] width 126 height 20
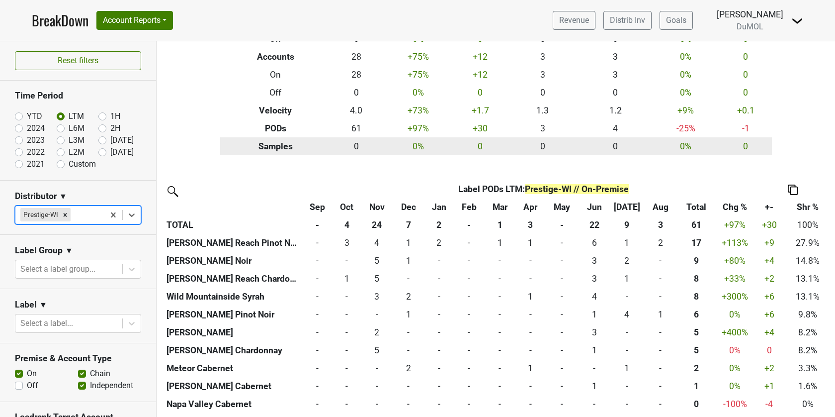
scroll to position [112, 0]
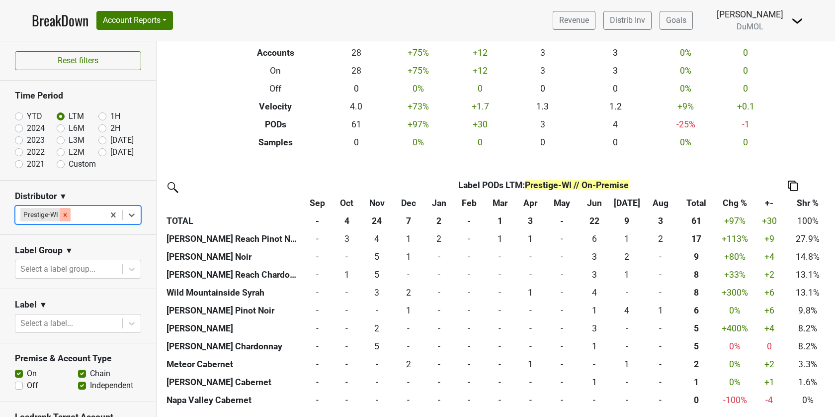
click at [64, 209] on div "Remove Prestige-WI" at bounding box center [65, 214] width 11 height 13
click at [64, 209] on div "Reset filters Time Period YTD LTM 1H 2024 L6M 2H 2023 L3M Aug '25 2022 L2M Sep …" at bounding box center [78, 228] width 157 height 375
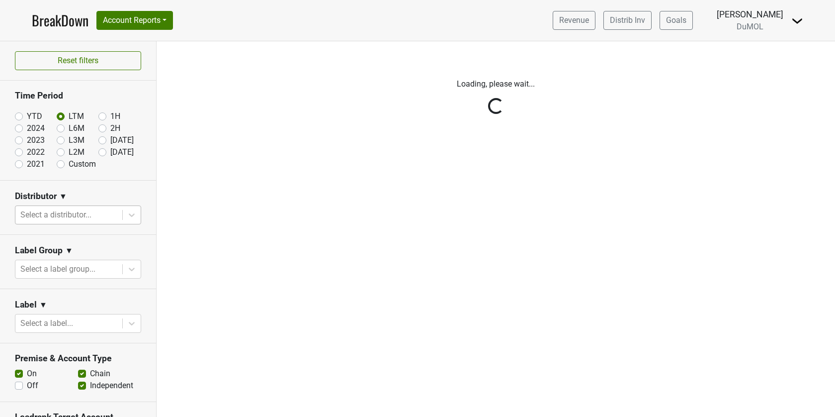
click at [63, 210] on div "Reset filters Time Period YTD LTM 1H 2024 L6M 2H 2023 L3M Aug '25 2022 L2M Sep …" at bounding box center [78, 228] width 157 height 375
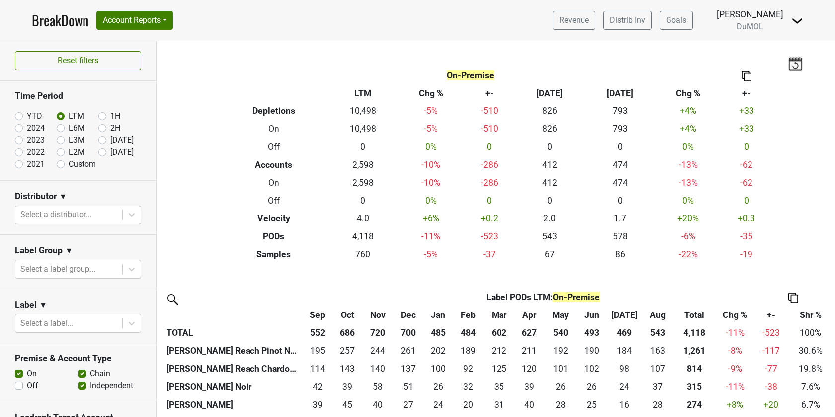
click at [47, 212] on div at bounding box center [68, 215] width 97 height 14
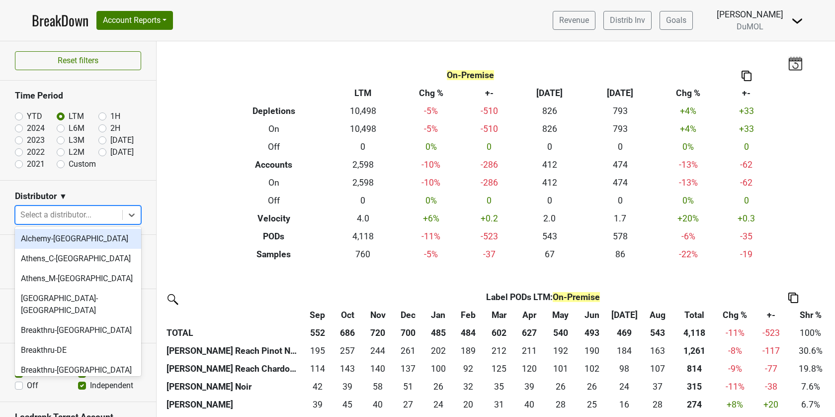
click at [47, 212] on div at bounding box center [68, 215] width 97 height 14
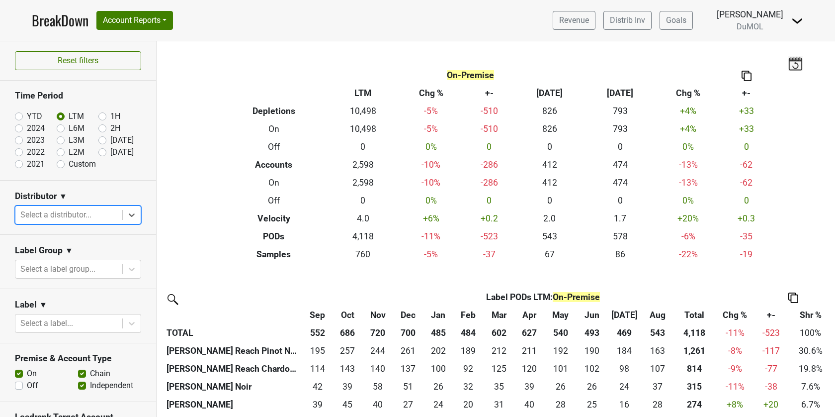
click at [47, 212] on div at bounding box center [68, 215] width 97 height 14
type input "qua"
click at [39, 238] on div "Quail-AZ" at bounding box center [78, 239] width 126 height 20
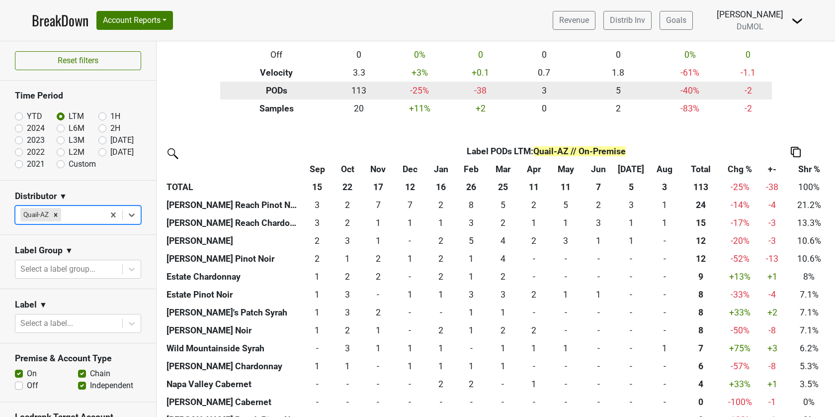
scroll to position [165, 0]
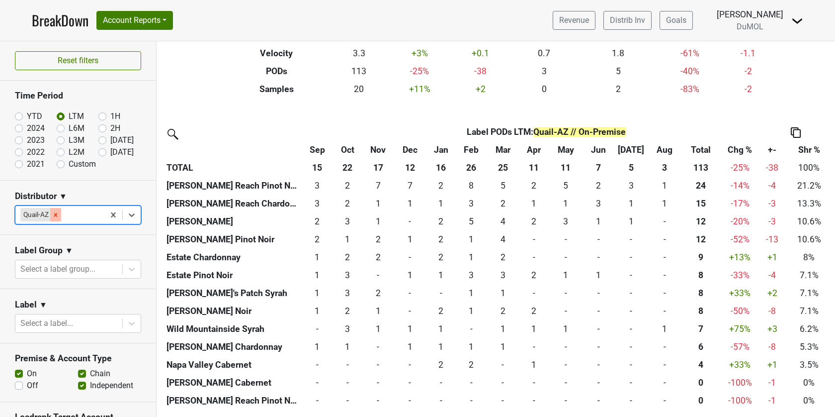
click at [58, 212] on icon "Remove Quail-AZ" at bounding box center [55, 214] width 7 height 7
click at [58, 212] on div "Reset filters Time Period YTD LTM 1H 2024 L6M 2H 2023 L3M Aug '25 2022 L2M Sep …" at bounding box center [78, 228] width 157 height 375
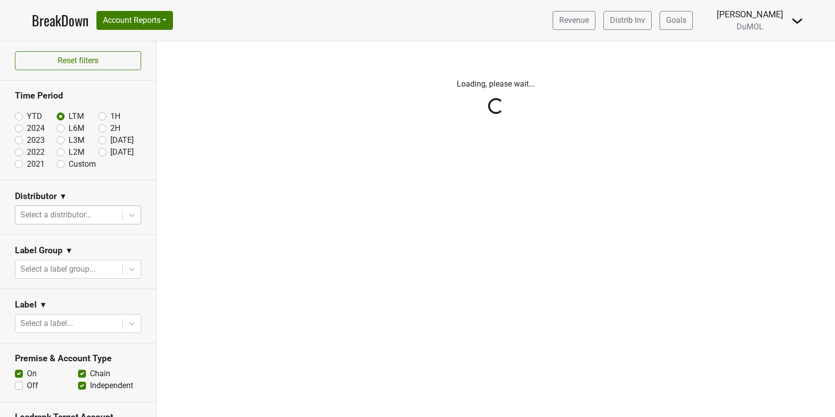
click at [56, 214] on div "Reset filters Time Period YTD LTM 1H 2024 L6M 2H 2023 L3M Aug '25 2022 L2M Sep …" at bounding box center [78, 228] width 157 height 375
click at [49, 214] on div "Reset filters Time Period YTD LTM 1H 2024 L6M 2H 2023 L3M Aug '25 2022 L2M Sep …" at bounding box center [78, 228] width 157 height 375
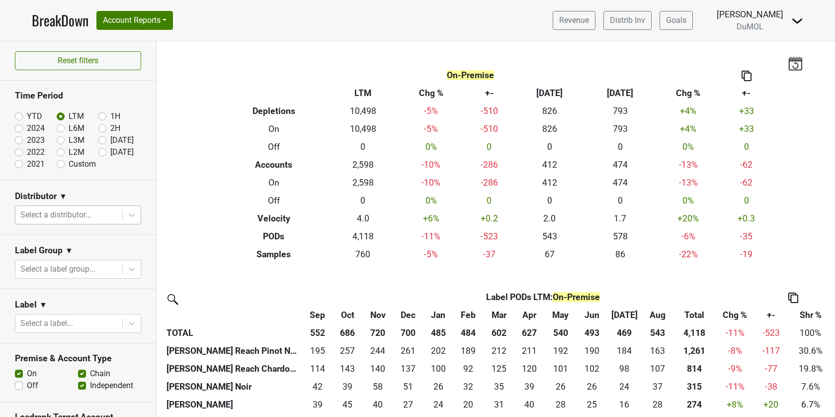
click at [49, 214] on div at bounding box center [68, 215] width 97 height 14
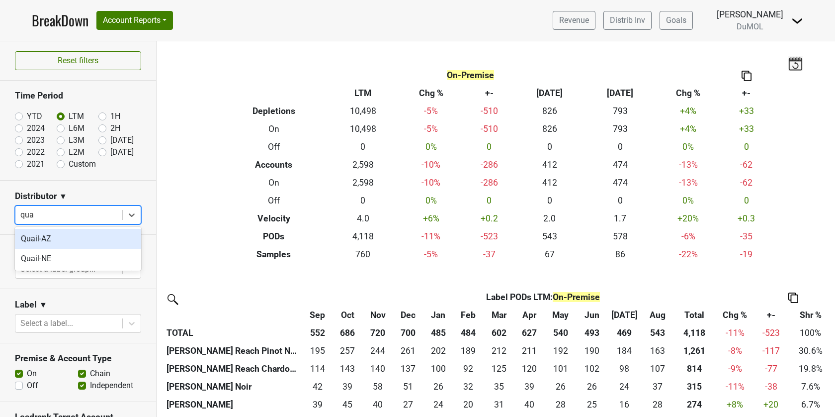
type input "quai"
click at [39, 259] on div "Quail-NE" at bounding box center [78, 259] width 126 height 20
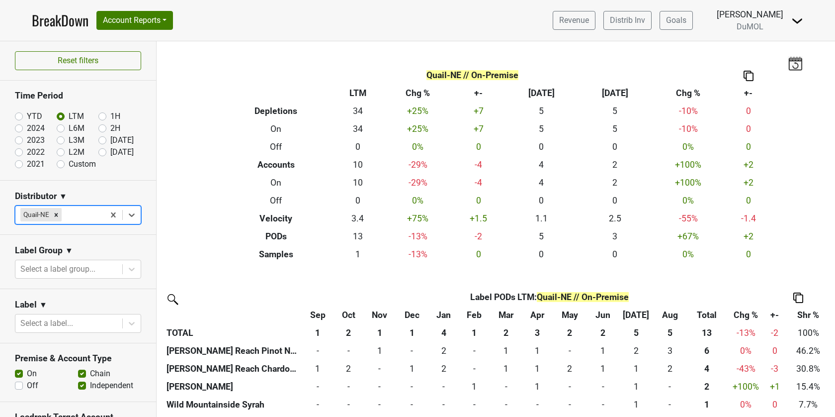
scroll to position [4, 0]
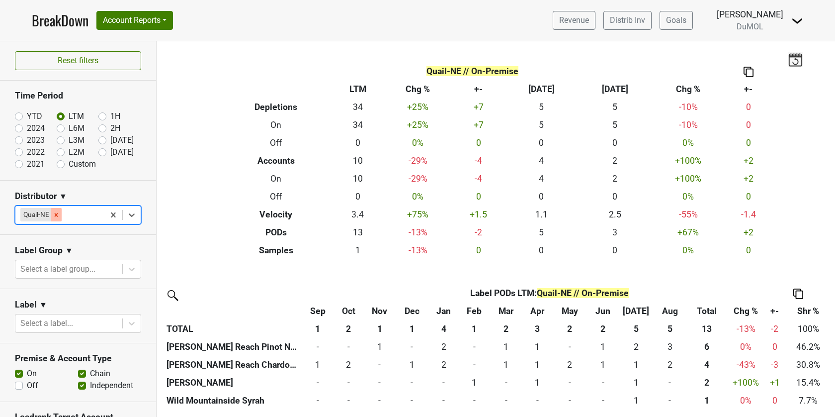
click at [57, 215] on icon "Remove Quail-NE" at bounding box center [56, 214] width 3 height 3
click at [57, 215] on div "Reset filters Time Period YTD LTM 1H 2024 L6M 2H 2023 L3M Aug '25 2022 L2M Sep …" at bounding box center [78, 228] width 157 height 375
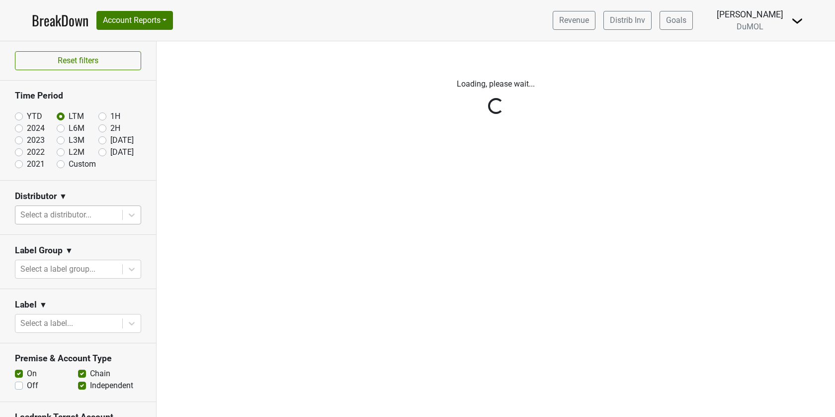
click at [135, 217] on div "Reset filters Time Period YTD LTM 1H 2024 L6M 2H 2023 L3M Aug '25 2022 L2M Sep …" at bounding box center [78, 228] width 157 height 375
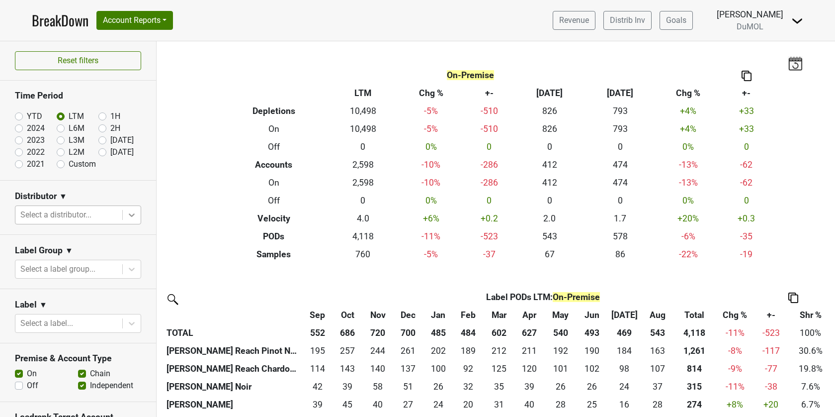
click at [135, 216] on icon at bounding box center [132, 215] width 10 height 10
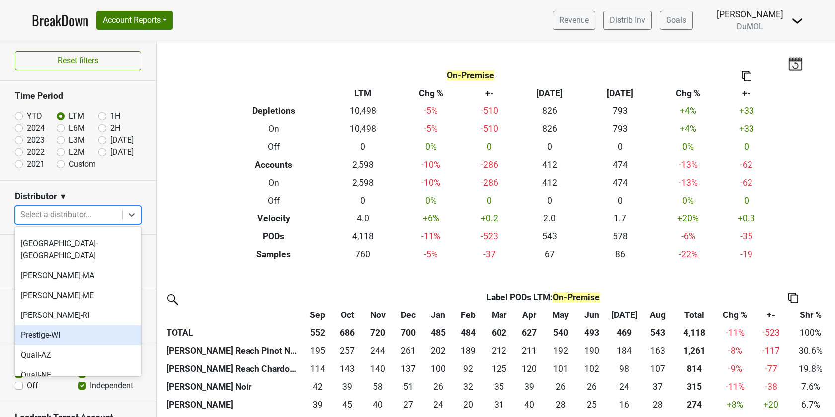
scroll to position [538, 0]
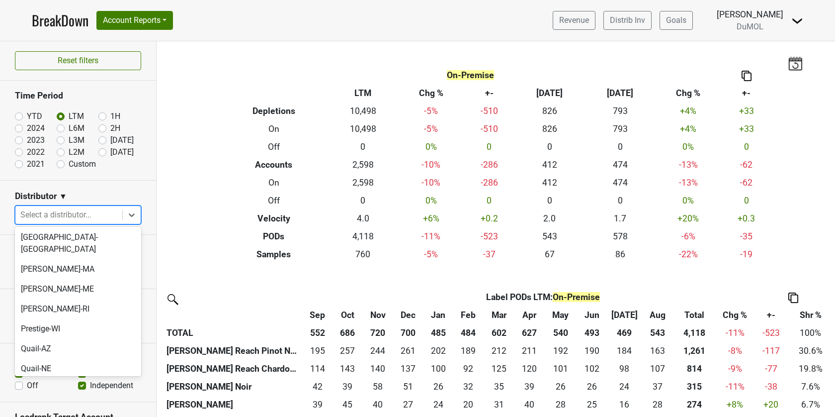
click at [68, 378] on div "RNDC-AK" at bounding box center [78, 388] width 126 height 20
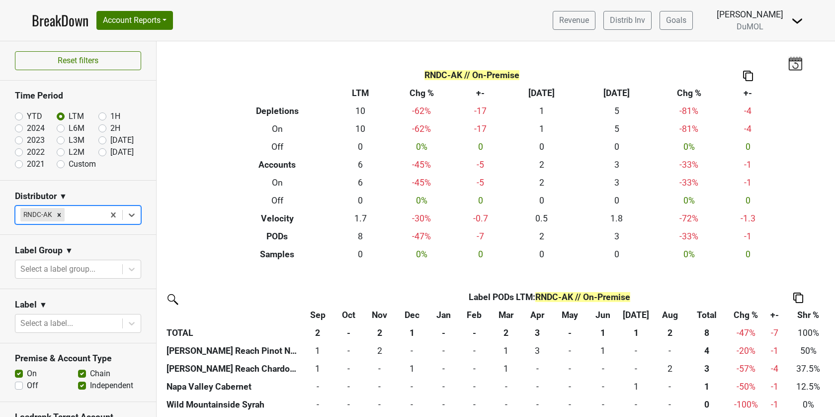
scroll to position [4, 0]
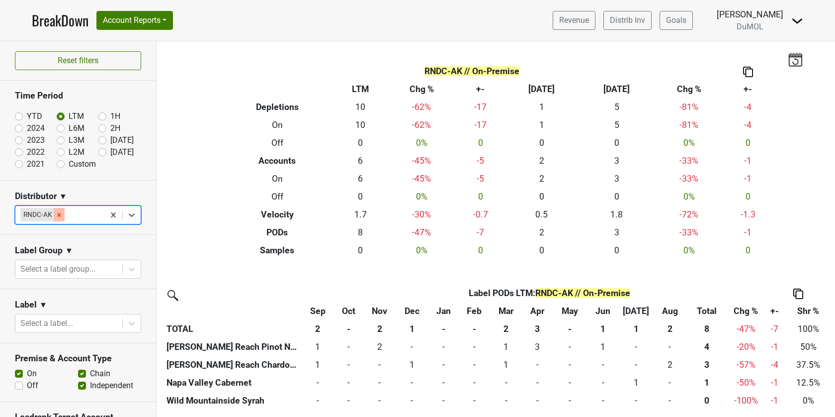
click at [58, 213] on icon "Remove RNDC-AK" at bounding box center [59, 214] width 3 height 3
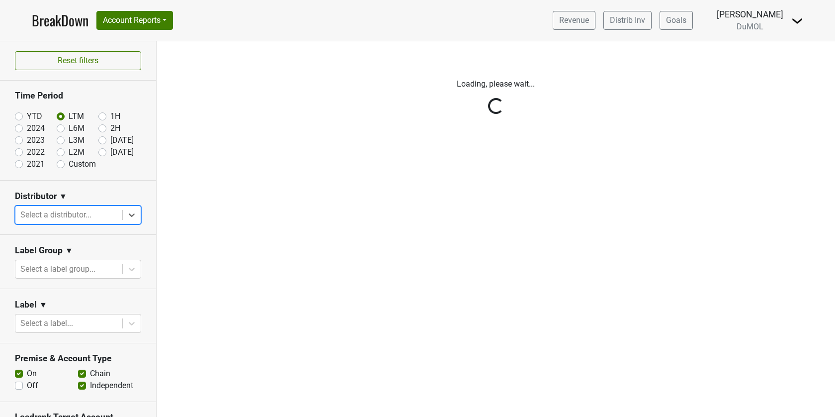
scroll to position [0, 0]
click at [134, 214] on div "Reset filters Time Period YTD LTM 1H 2024 L6M 2H 2023 L3M Aug '25 2022 L2M Sep …" at bounding box center [78, 228] width 157 height 375
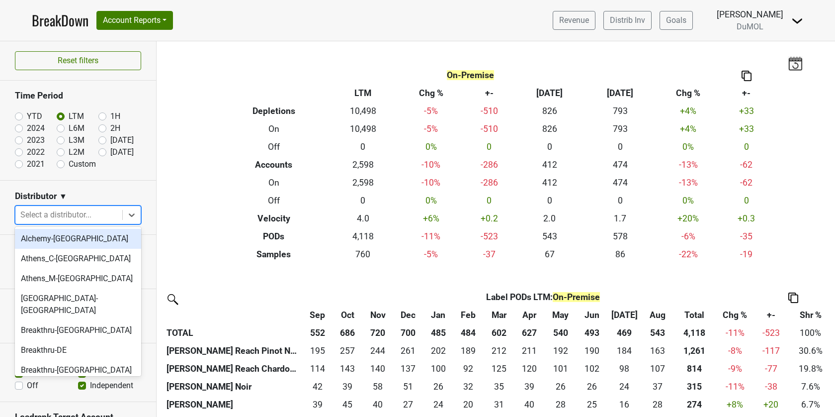
click at [134, 214] on icon at bounding box center [132, 215] width 10 height 10
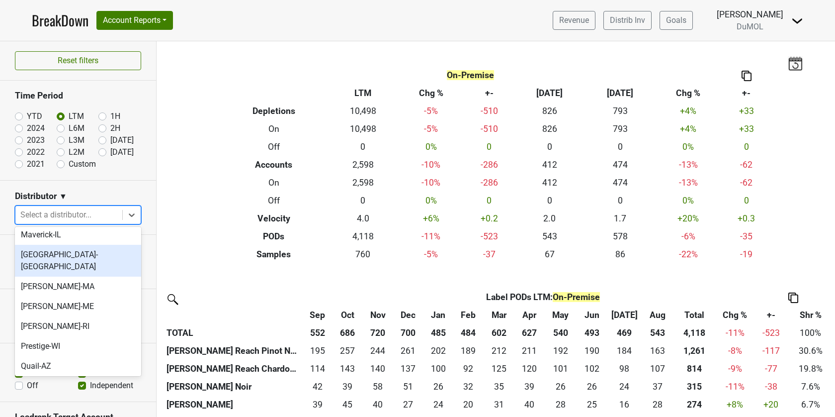
scroll to position [544, 0]
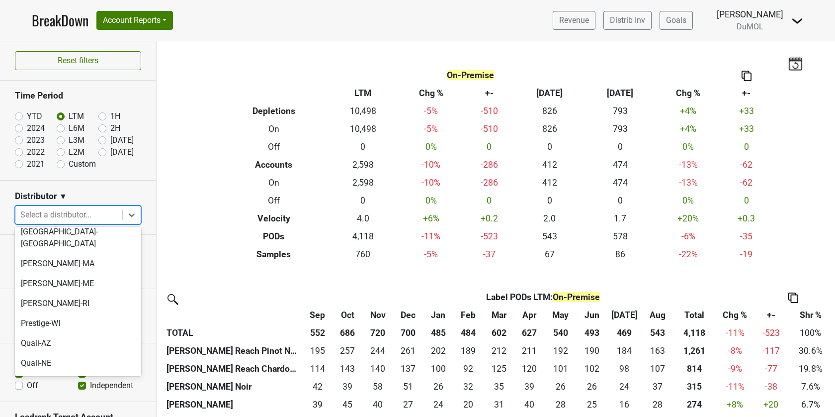
click at [83, 393] on div "RNDC-AR" at bounding box center [78, 403] width 126 height 20
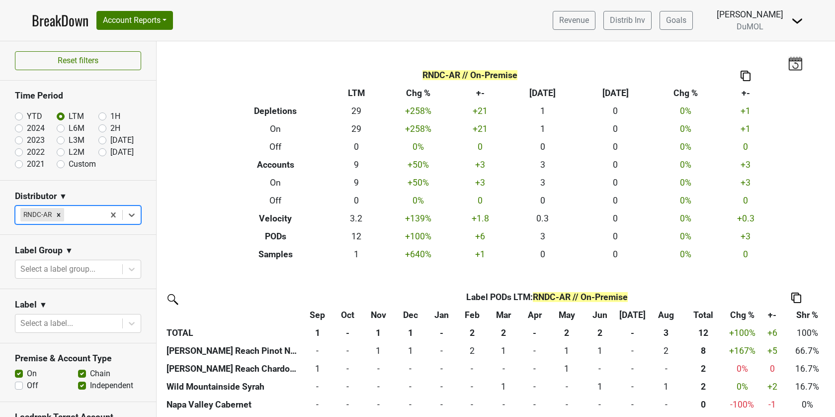
scroll to position [4, 0]
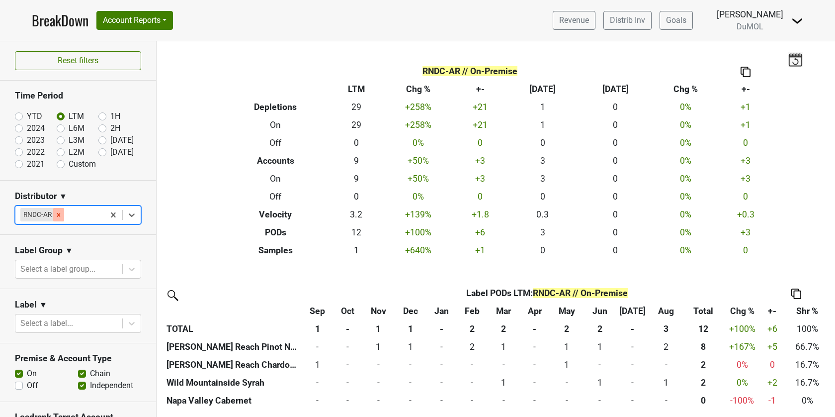
click at [58, 215] on icon "Remove RNDC-AR" at bounding box center [58, 214] width 7 height 7
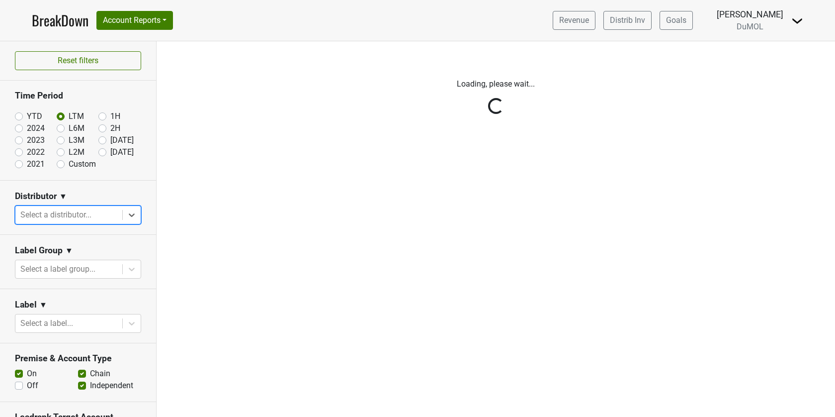
scroll to position [0, 0]
click at [136, 212] on div "Reset filters Time Period YTD LTM 1H 2024 L6M 2H 2023 L3M Aug '25 2022 L2M Sep …" at bounding box center [78, 228] width 157 height 375
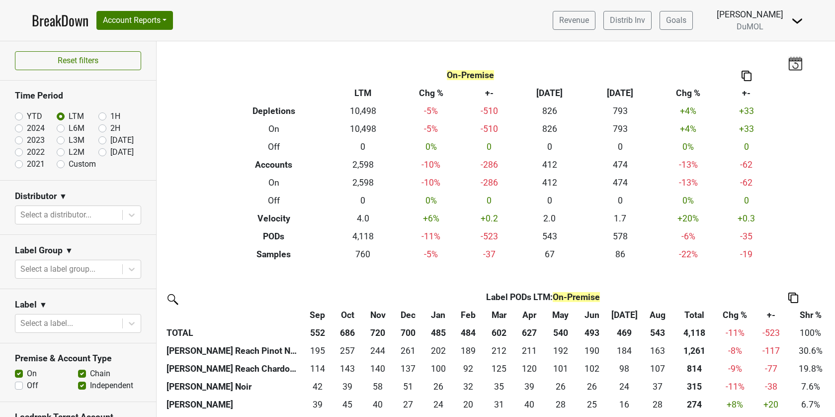
click at [136, 212] on icon at bounding box center [132, 215] width 10 height 10
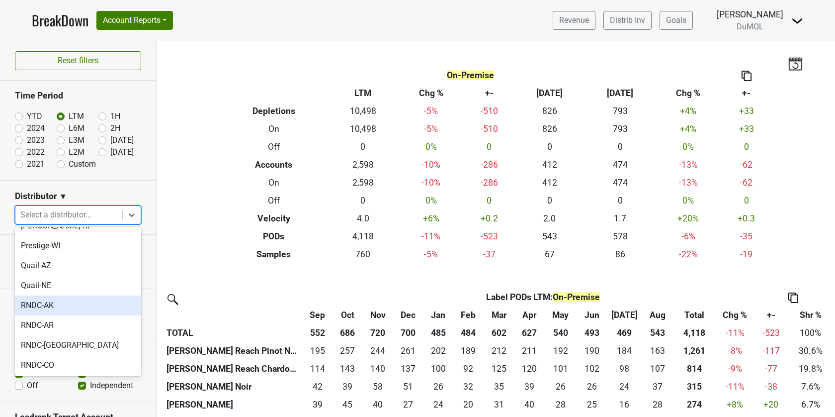
scroll to position [622, 0]
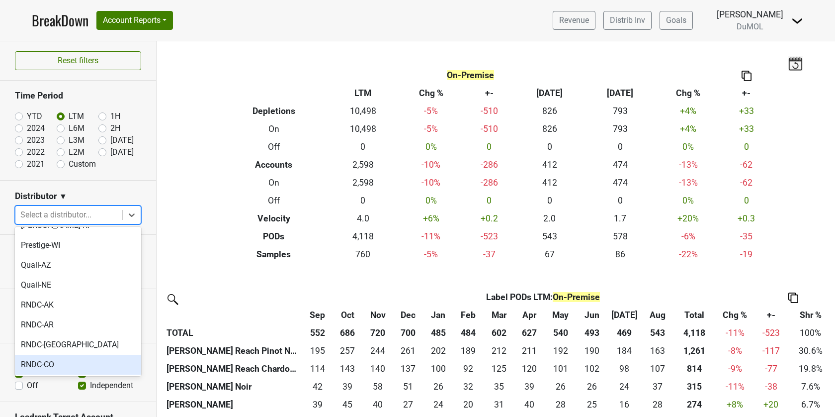
click at [61, 354] on div "RNDC-CO" at bounding box center [78, 364] width 126 height 20
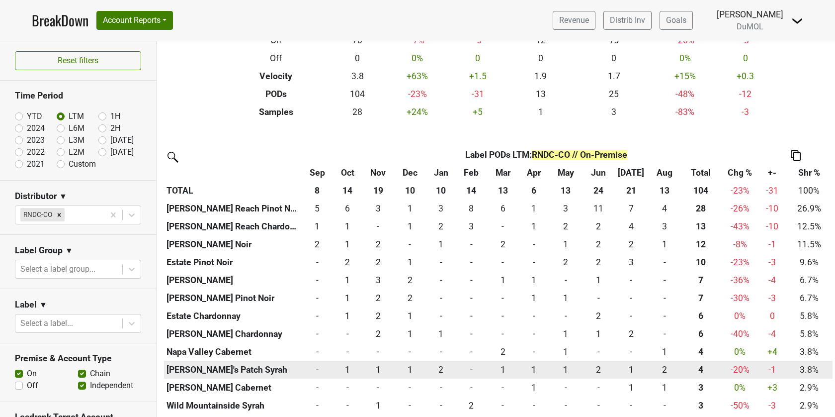
scroll to position [165, 0]
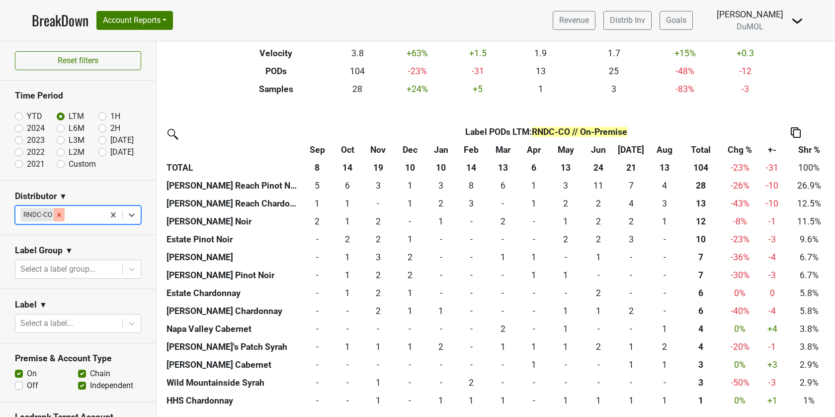
click at [59, 215] on icon "Remove RNDC-CO" at bounding box center [59, 214] width 7 height 7
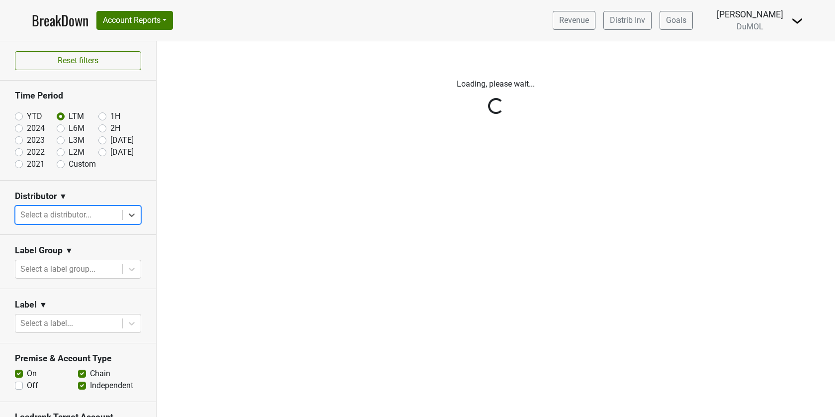
scroll to position [0, 0]
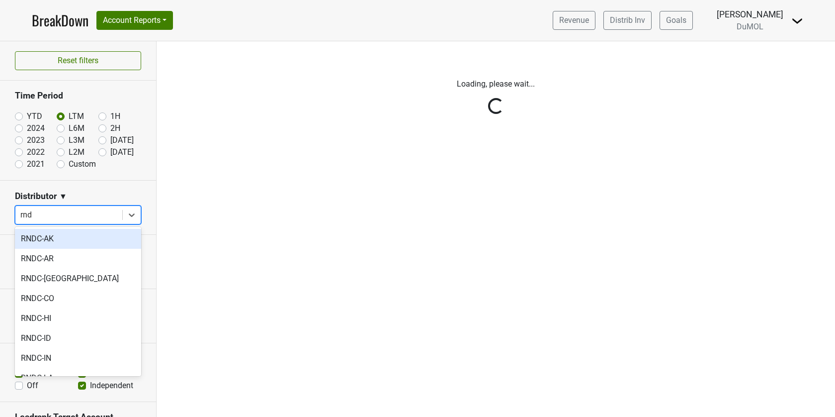
type input "rndc"
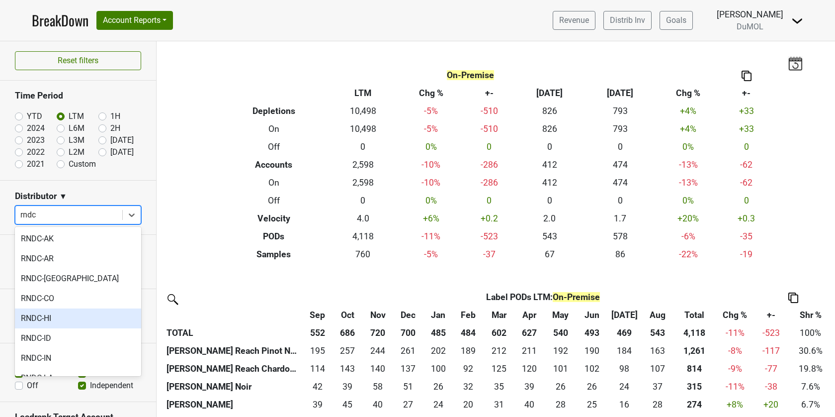
click at [36, 318] on div "RNDC-HI" at bounding box center [78, 318] width 126 height 20
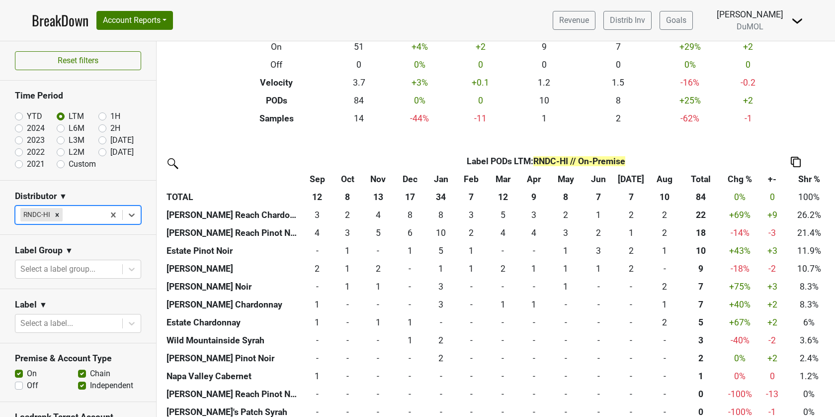
scroll to position [147, 0]
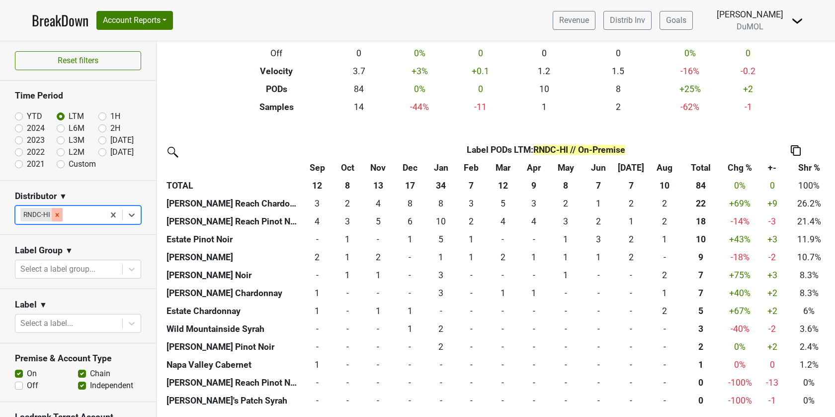
click at [55, 213] on icon "Remove RNDC-HI" at bounding box center [57, 214] width 7 height 7
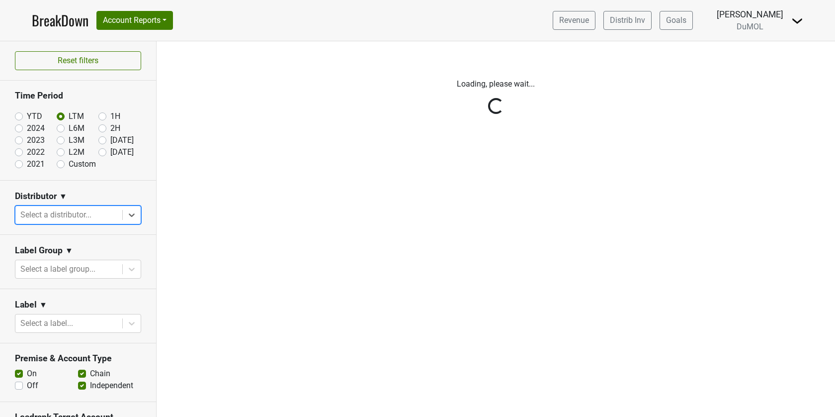
click at [130, 217] on div "Reset filters Time Period YTD LTM 1H 2024 L6M 2H 2023 L3M Aug '25 2022 L2M Sep …" at bounding box center [78, 228] width 157 height 375
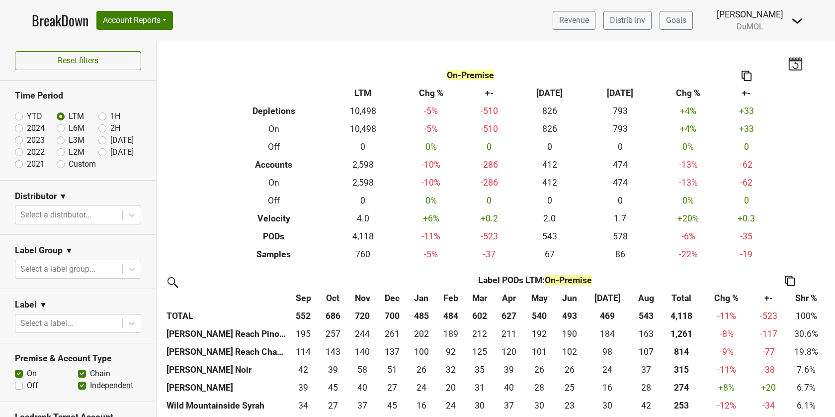
click at [130, 217] on div "Reset filters Time Period YTD LTM 1H 2024 L6M 2H 2023 L3M Aug '25 2022 L2M Sep …" at bounding box center [78, 228] width 157 height 375
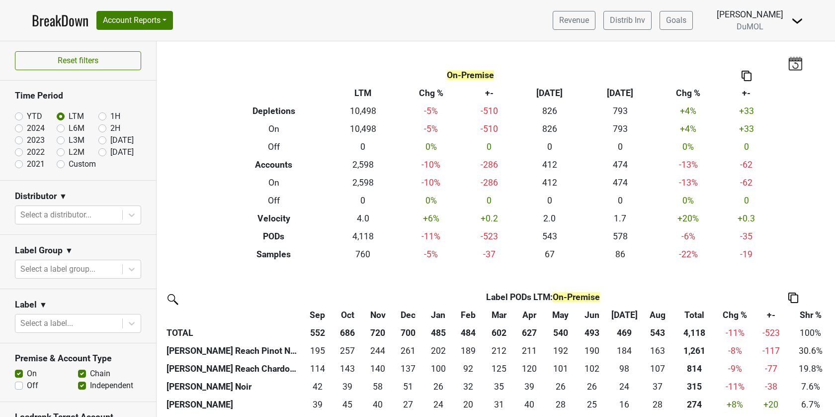
click at [130, 217] on icon at bounding box center [132, 215] width 10 height 10
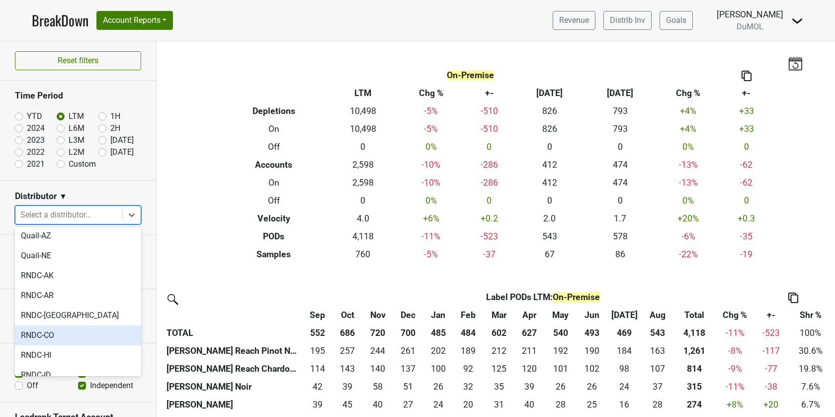
scroll to position [652, 0]
click at [85, 384] on div "RNDC-IN" at bounding box center [78, 394] width 126 height 20
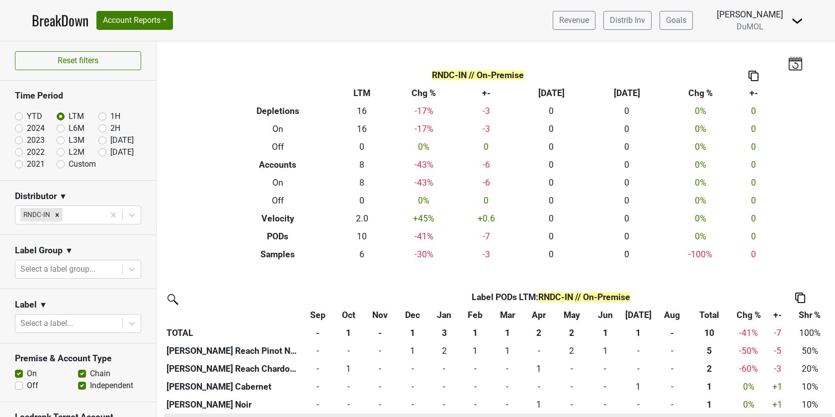
scroll to position [22, 0]
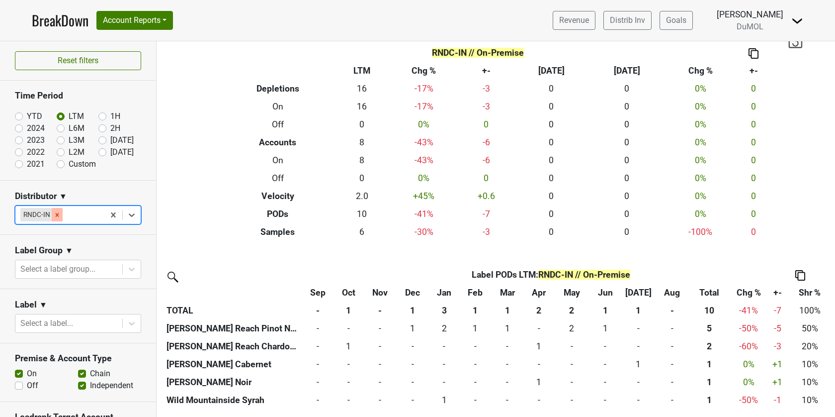
click at [58, 212] on icon "Remove RNDC-IN" at bounding box center [57, 214] width 7 height 7
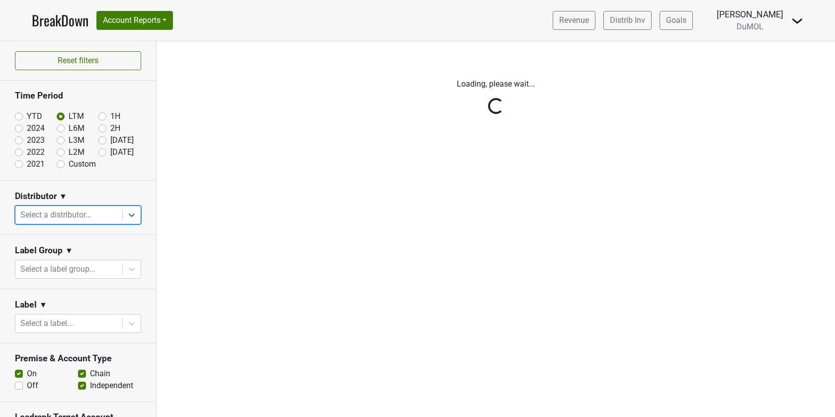
scroll to position [0, 0]
click at [130, 217] on div "Reset filters Time Period YTD LTM 1H 2024 L6M 2H 2023 L3M Aug '25 2022 L2M Sep …" at bounding box center [78, 228] width 157 height 375
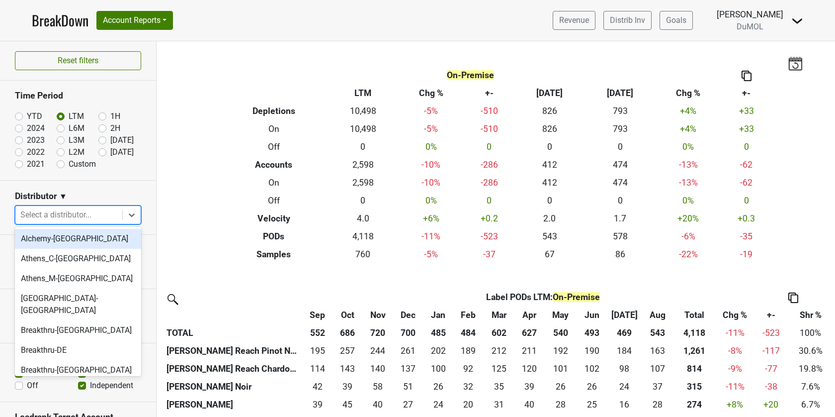
click at [130, 217] on icon at bounding box center [132, 215] width 10 height 10
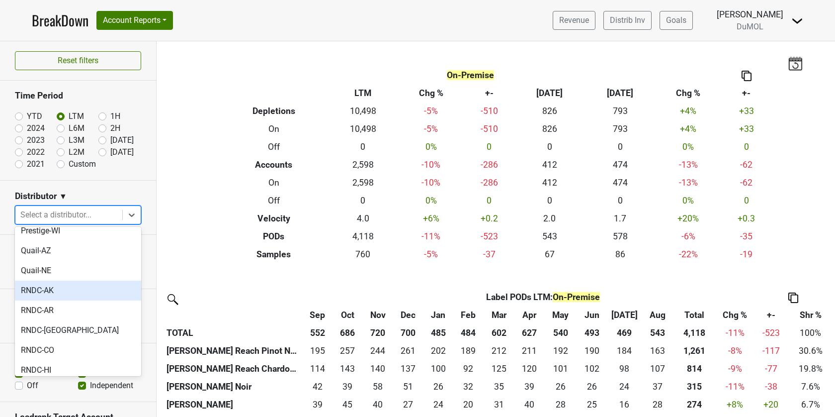
scroll to position [635, 0]
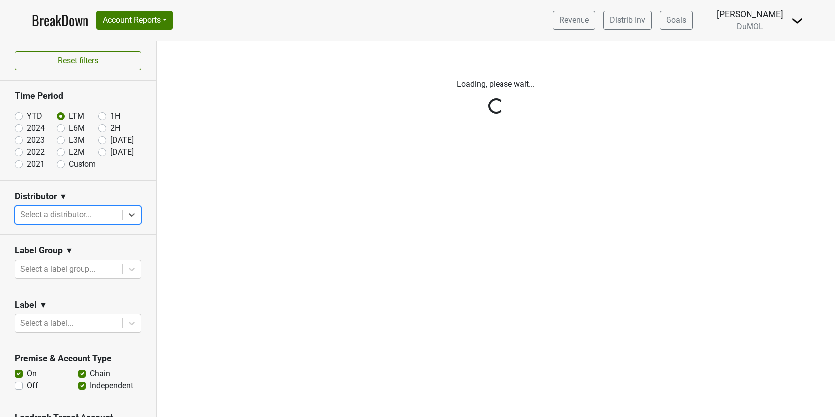
scroll to position [0, 0]
click at [115, 216] on div "Reset filters Time Period YTD LTM 1H 2024 L6M 2H 2023 L3M Aug '25 2022 L2M Sep …" at bounding box center [78, 228] width 157 height 375
click at [101, 214] on div "Reset filters Time Period YTD LTM 1H 2024 L6M 2H 2023 L3M Aug '25 2022 L2M Sep …" at bounding box center [78, 228] width 157 height 375
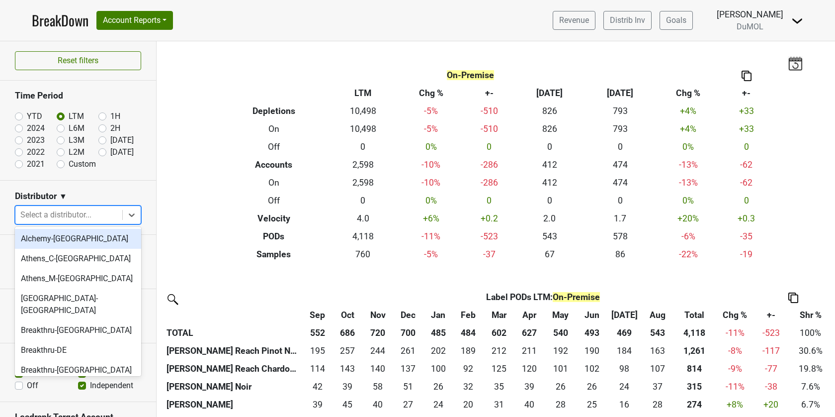
click at [101, 214] on div at bounding box center [68, 215] width 97 height 14
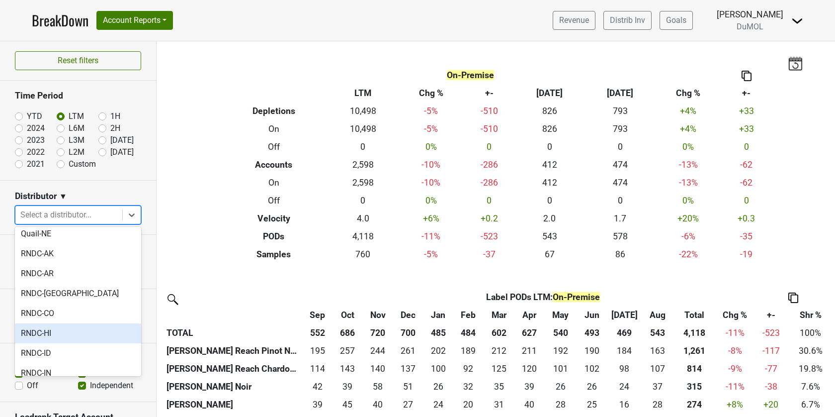
scroll to position [683, 0]
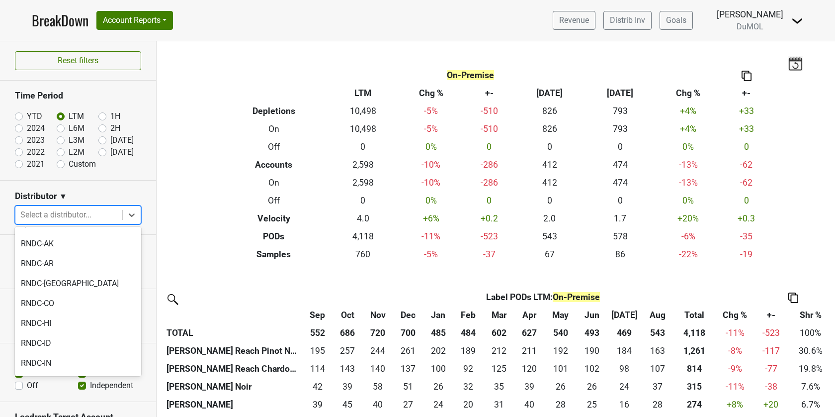
click at [94, 393] on div "RNDC-ND" at bounding box center [78, 403] width 126 height 20
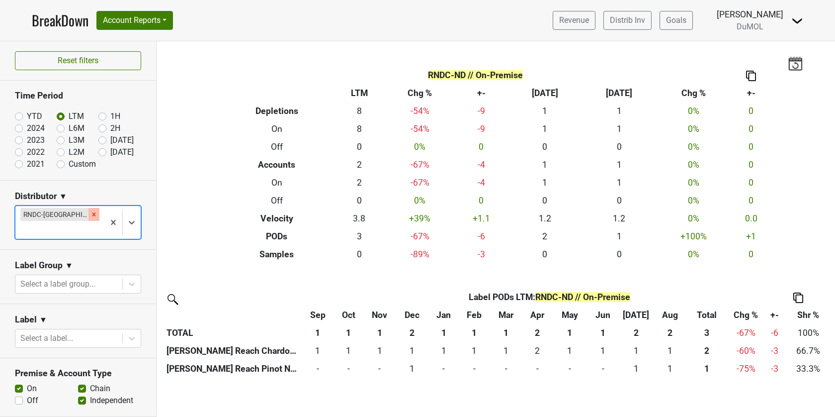
click at [92, 213] on icon "Remove RNDC-ND" at bounding box center [93, 213] width 3 height 3
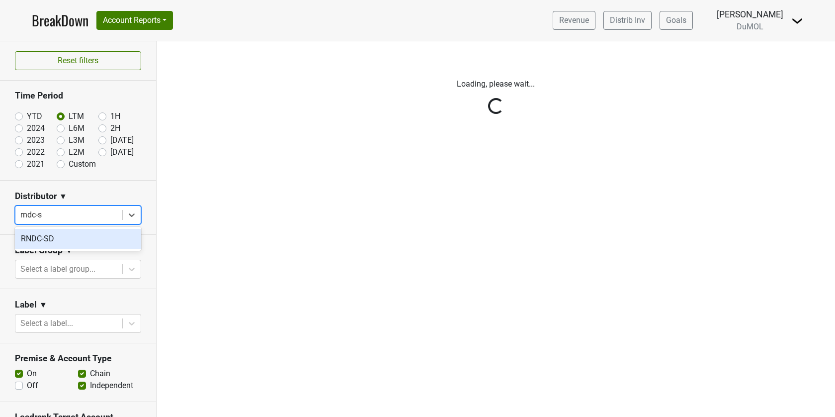
type input "rndc-sd"
click at [33, 234] on div "RNDC-SD" at bounding box center [78, 239] width 126 height 20
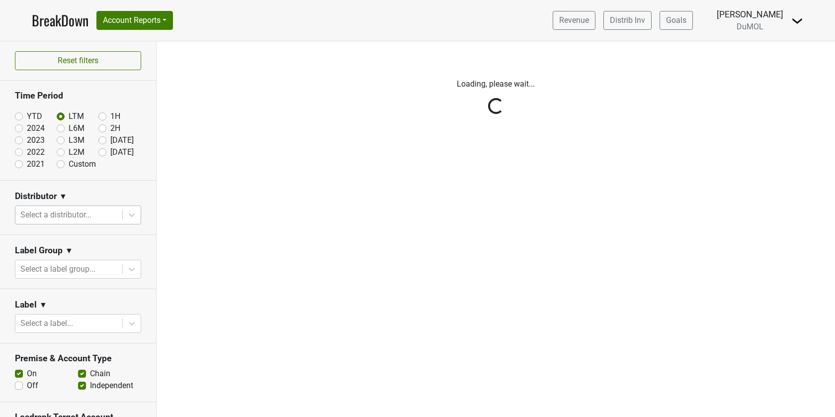
click at [110, 215] on div "Reset filters Time Period YTD LTM 1H 2024 L6M 2H 2023 L3M Aug '25 2022 L2M Sep …" at bounding box center [78, 228] width 157 height 375
click at [103, 215] on div "Reset filters Time Period YTD LTM 1H 2024 L6M 2H 2023 L3M Aug '25 2022 L2M Sep …" at bounding box center [78, 228] width 157 height 375
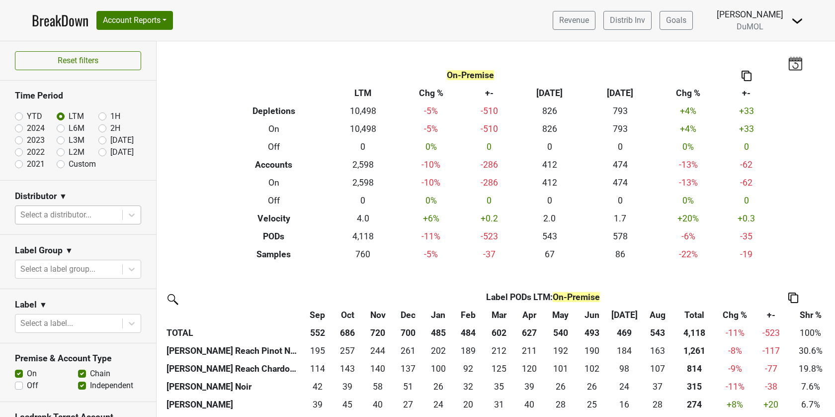
click at [102, 215] on div at bounding box center [68, 215] width 97 height 14
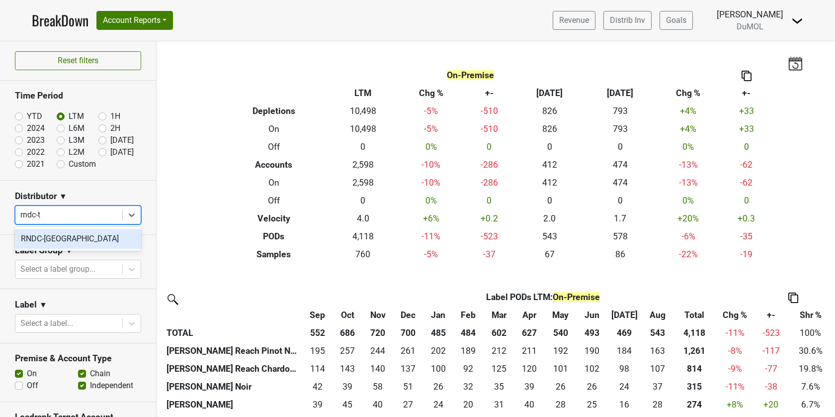
type input "rndc-tx"
click at [40, 238] on div "RNDC-TX" at bounding box center [78, 239] width 126 height 20
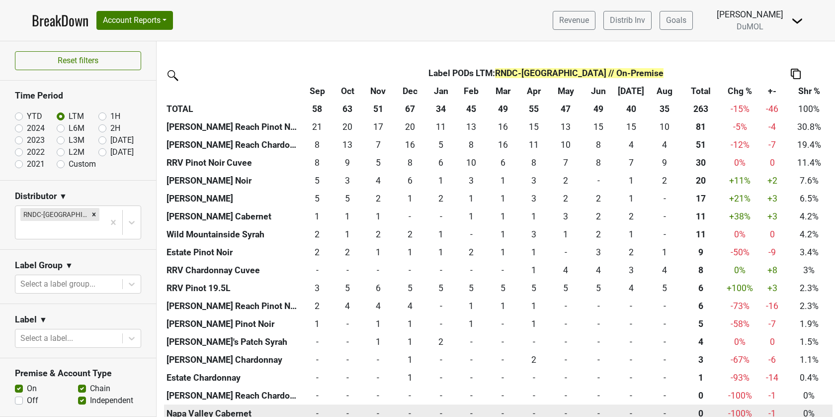
scroll to position [226, 0]
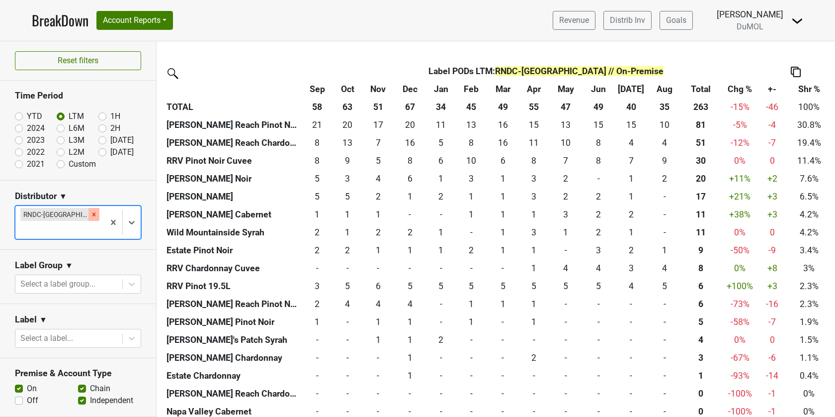
click at [90, 213] on icon "Remove RNDC-TX" at bounding box center [93, 214] width 7 height 7
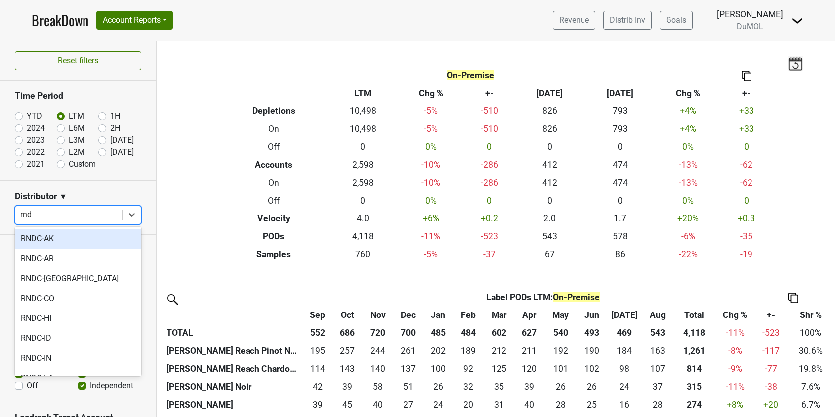
type input "rndc"
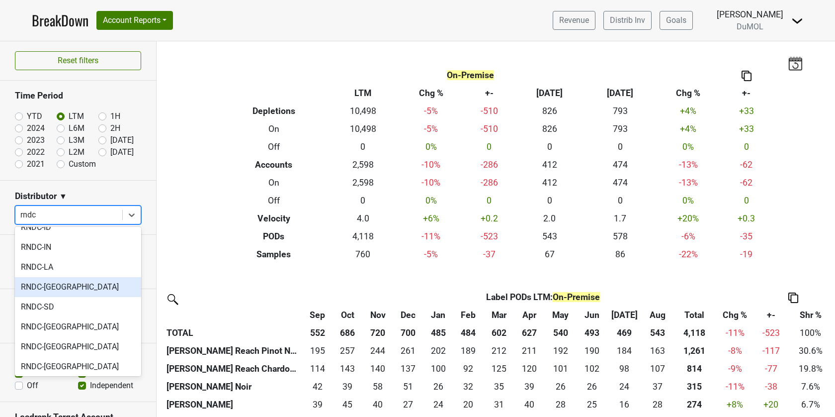
scroll to position [126, 0]
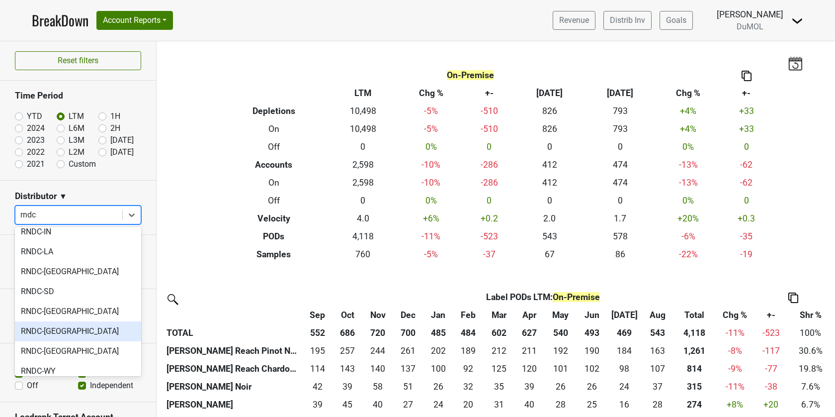
click at [78, 331] on div "RNDC-UT" at bounding box center [78, 331] width 126 height 20
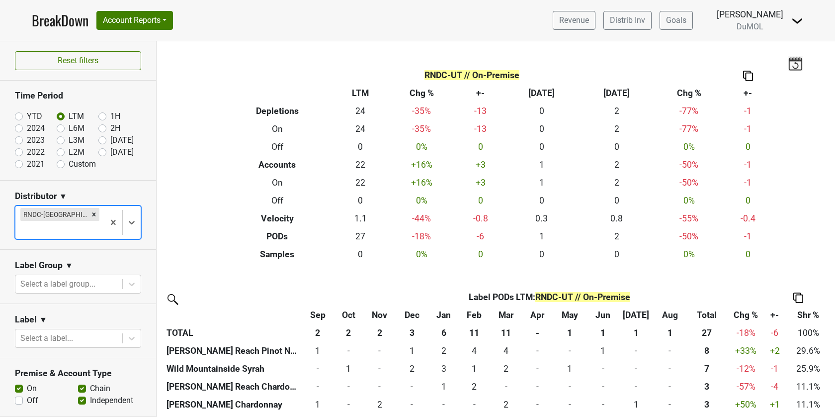
scroll to position [76, 0]
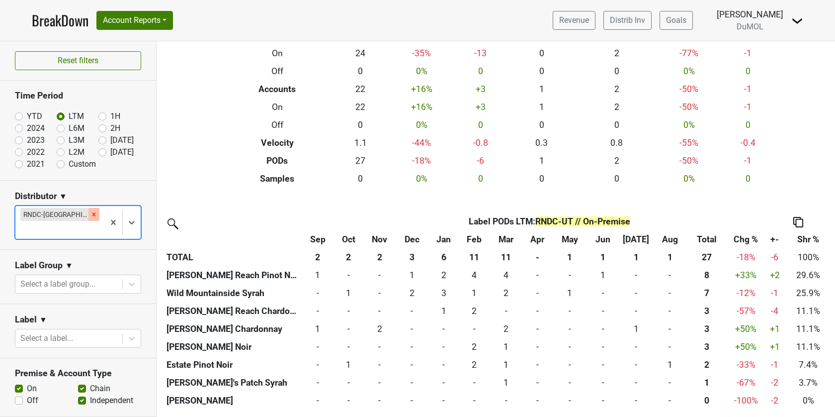
click at [90, 212] on icon "Remove RNDC-UT" at bounding box center [93, 214] width 7 height 7
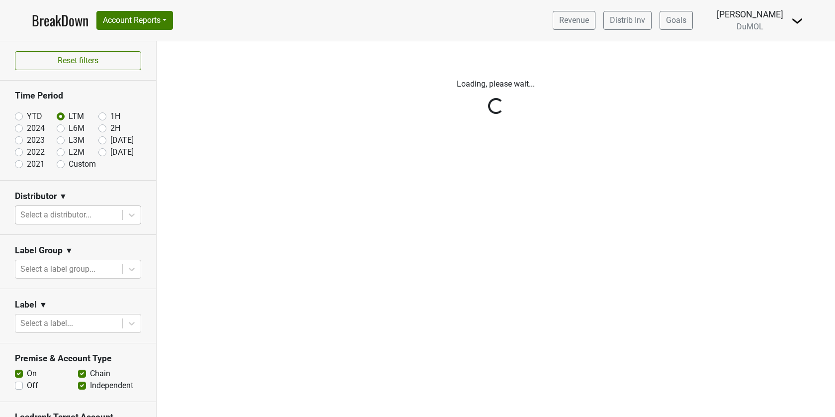
click at [63, 212] on div "Reset filters Time Period YTD LTM 1H 2024 L6M 2H 2023 L3M Aug '25 2022 L2M Sep …" at bounding box center [78, 228] width 157 height 375
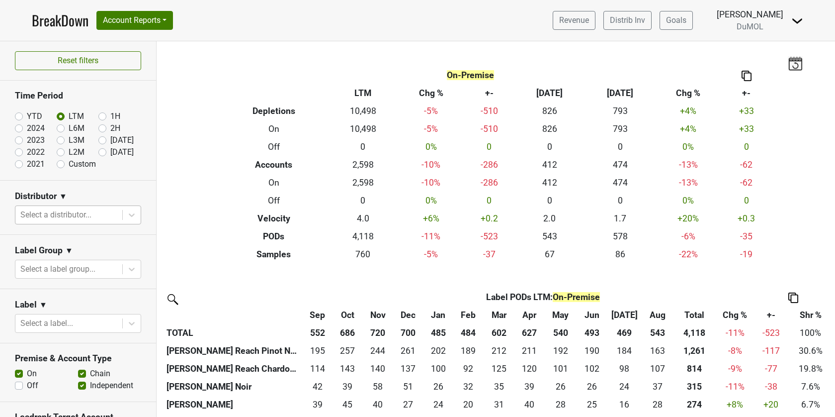
click at [63, 212] on div "Reset filters Time Period YTD LTM 1H 2024 L6M 2H 2023 L3M Aug '25 2022 L2M Sep …" at bounding box center [78, 228] width 157 height 375
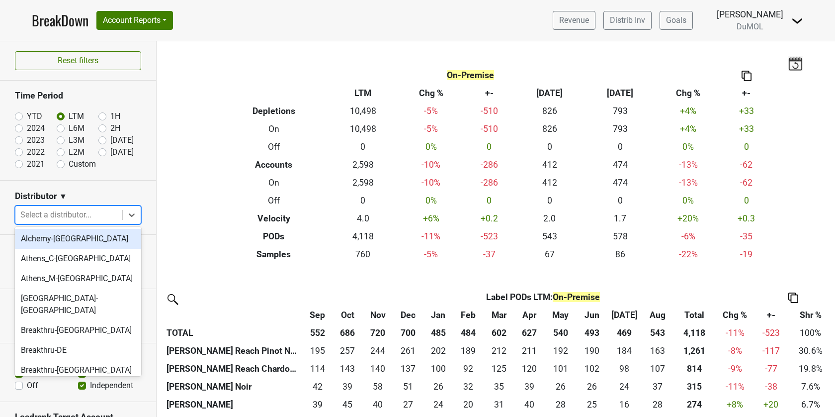
click at [63, 212] on div at bounding box center [68, 215] width 97 height 14
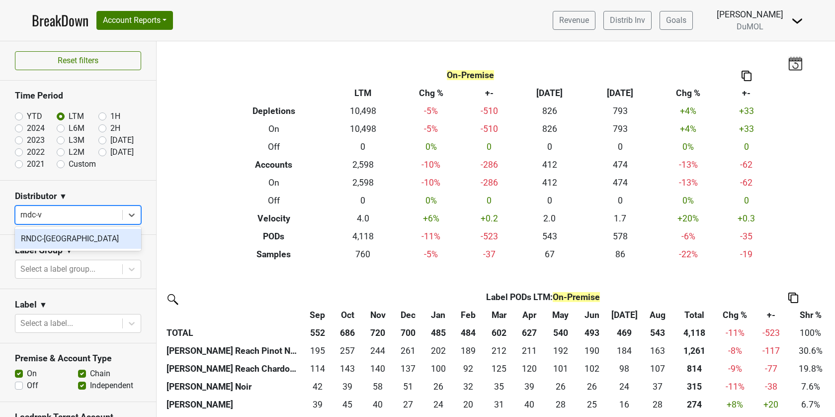
type input "rndc-va"
click at [36, 246] on div "RNDC-VA" at bounding box center [78, 239] width 126 height 20
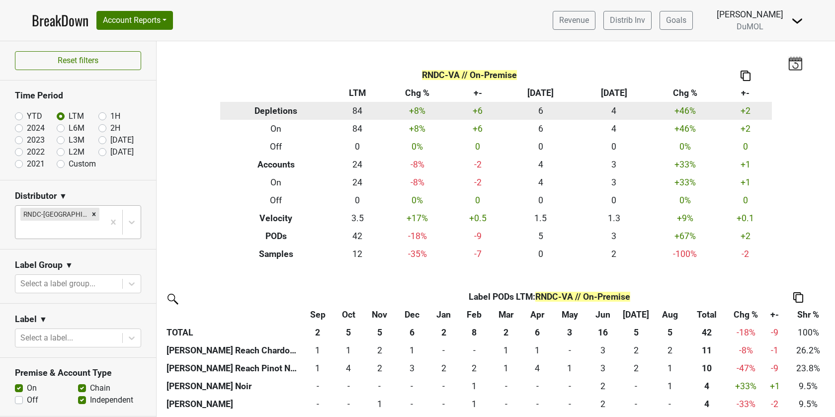
scroll to position [111, 0]
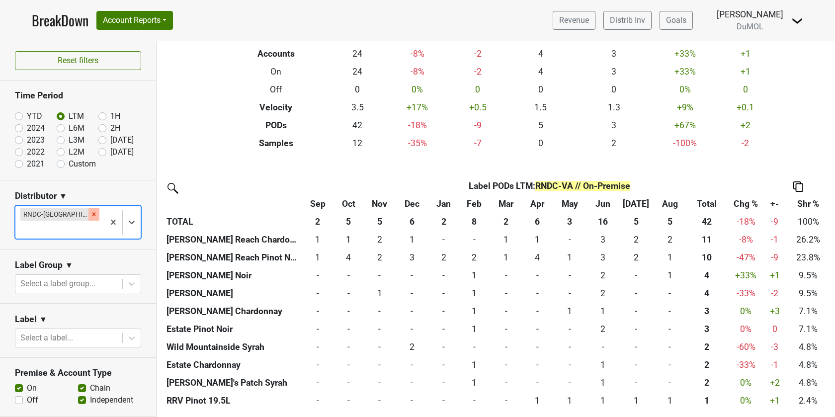
click at [90, 215] on icon "Remove RNDC-VA" at bounding box center [93, 214] width 7 height 7
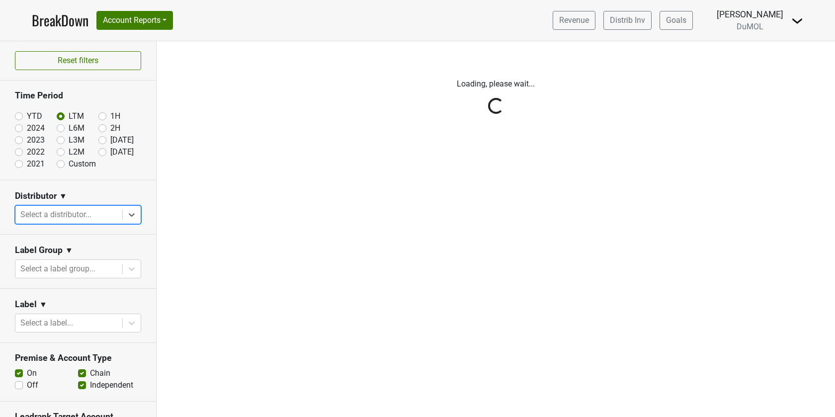
click at [132, 215] on div "Reset filters Time Period YTD LTM 1H 2024 L6M 2H 2023 L3M Aug '25 2022 L2M Sep …" at bounding box center [78, 229] width 157 height 376
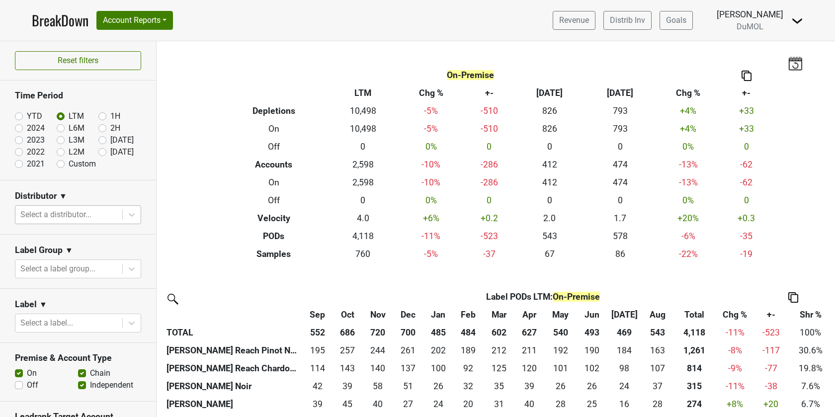
click at [132, 214] on icon at bounding box center [132, 214] width 6 height 3
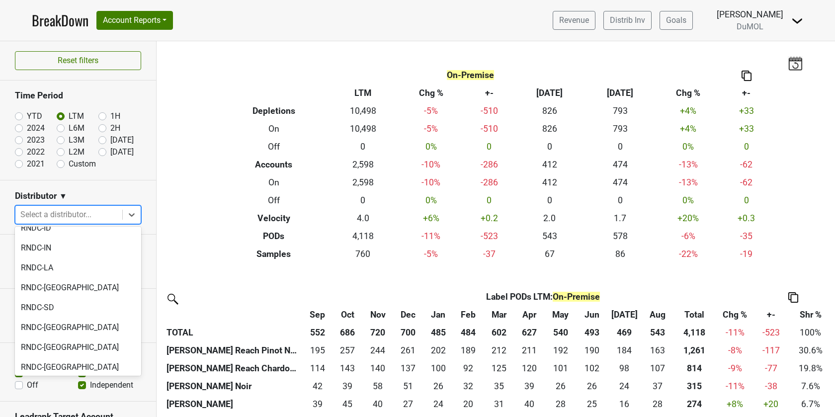
scroll to position [795, 0]
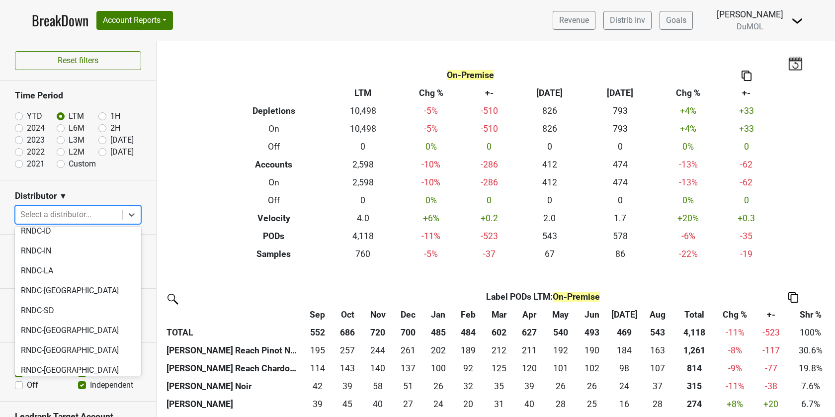
click at [85, 400] on div "Slocum-CT" at bounding box center [78, 416] width 126 height 32
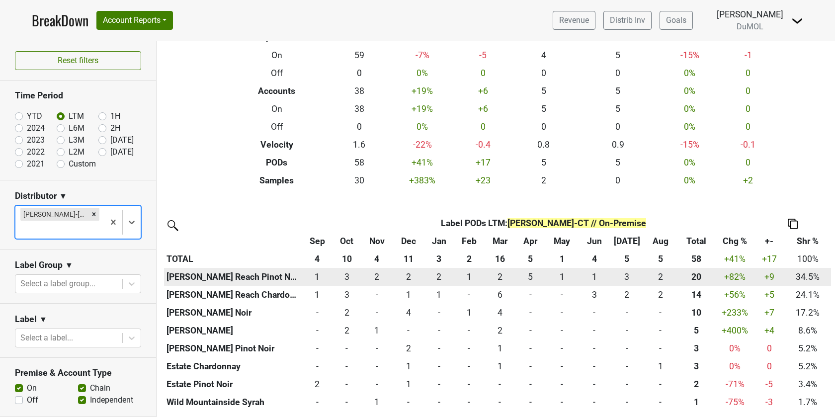
scroll to position [75, 0]
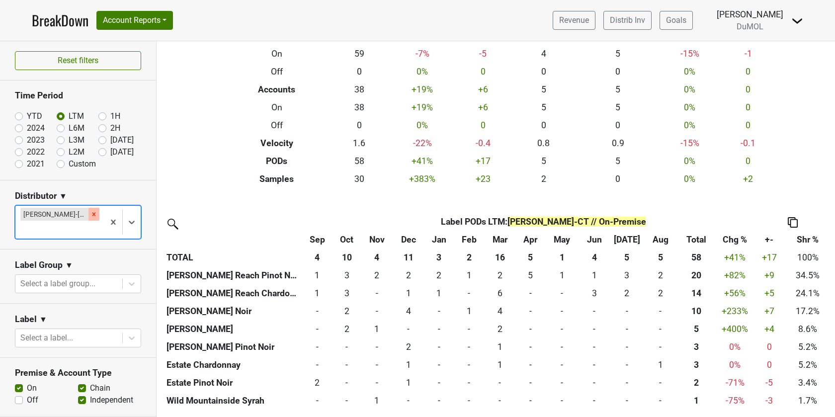
click at [90, 213] on icon "Remove Slocum-CT" at bounding box center [93, 214] width 7 height 7
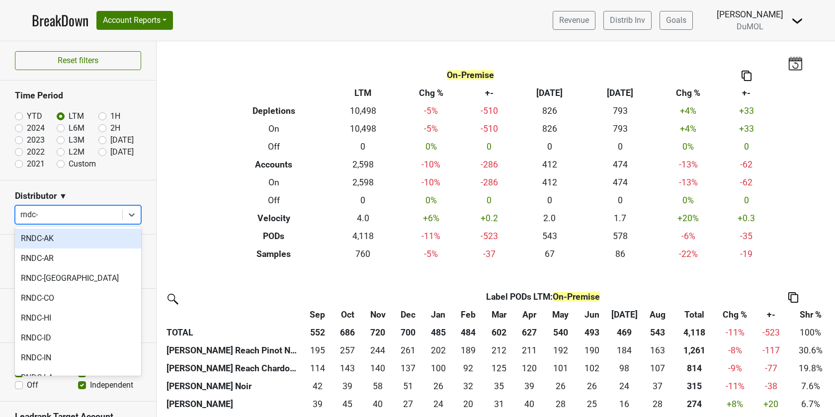
type input "rndc-w"
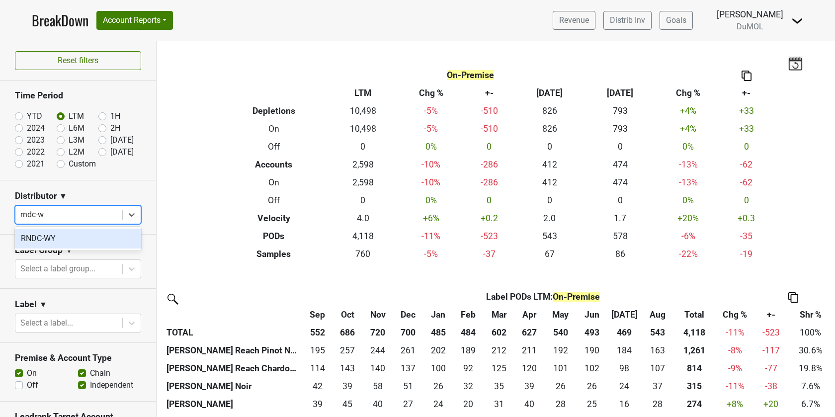
click at [54, 241] on div "RNDC-WY" at bounding box center [78, 239] width 126 height 20
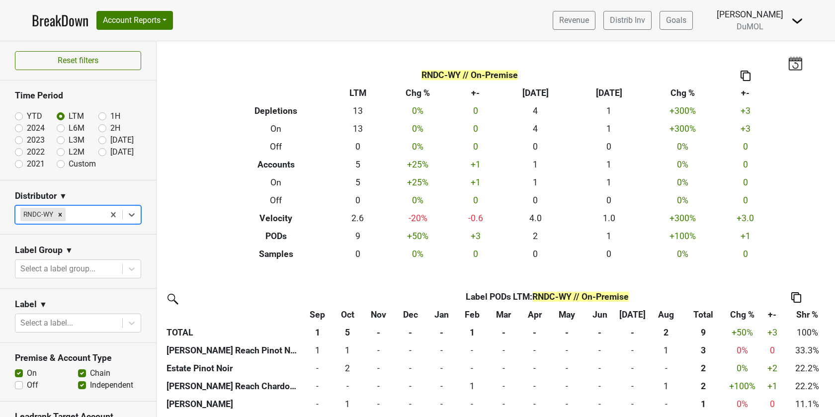
scroll to position [21, 0]
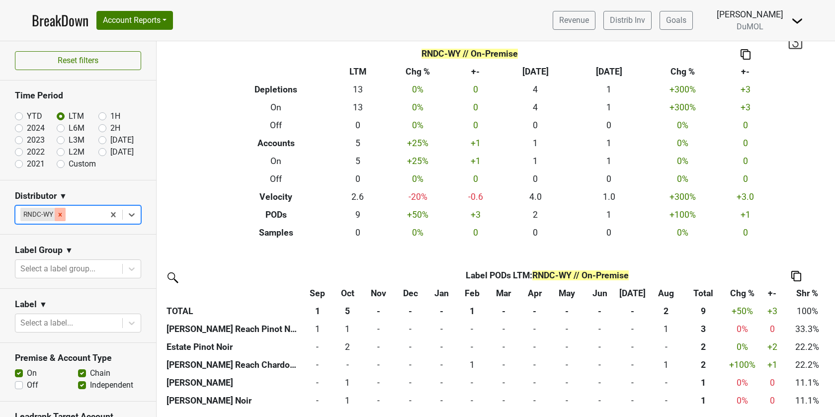
click at [60, 214] on icon "Remove RNDC-WY" at bounding box center [60, 214] width 3 height 3
click at [60, 214] on div "Reset filters Time Period YTD LTM 1H 2024 L6M 2H 2023 L3M Aug '25 2022 L2M Sep …" at bounding box center [78, 229] width 157 height 376
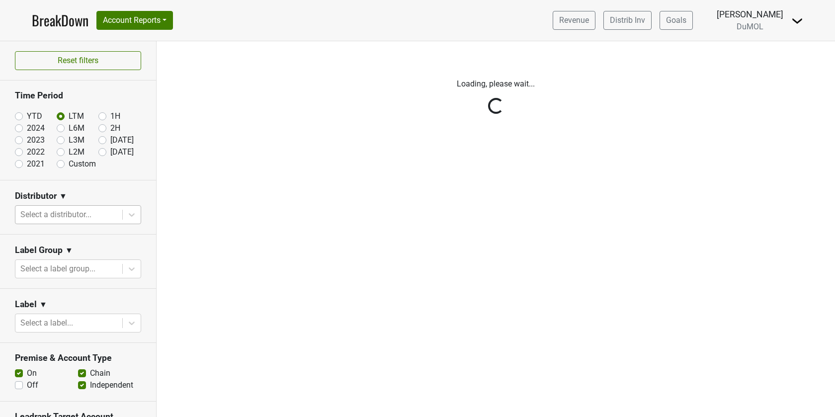
scroll to position [0, 0]
click at [28, 218] on div "Reset filters Time Period YTD LTM 1H 2024 L6M 2H 2023 L3M Aug '25 2022 L2M Sep …" at bounding box center [78, 229] width 157 height 376
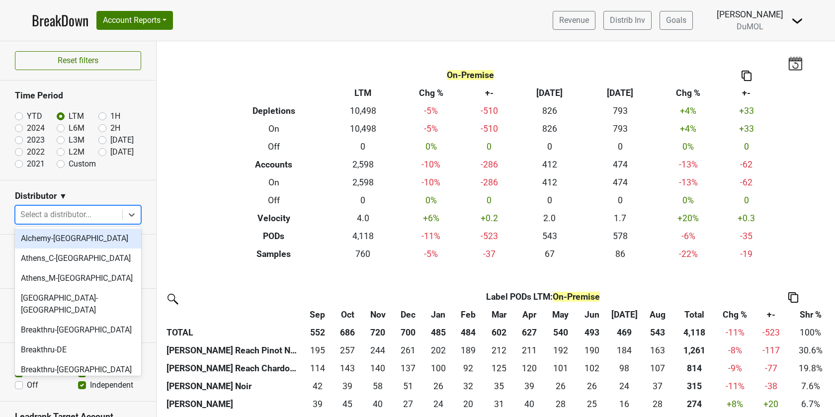
click at [35, 214] on div at bounding box center [68, 215] width 97 height 14
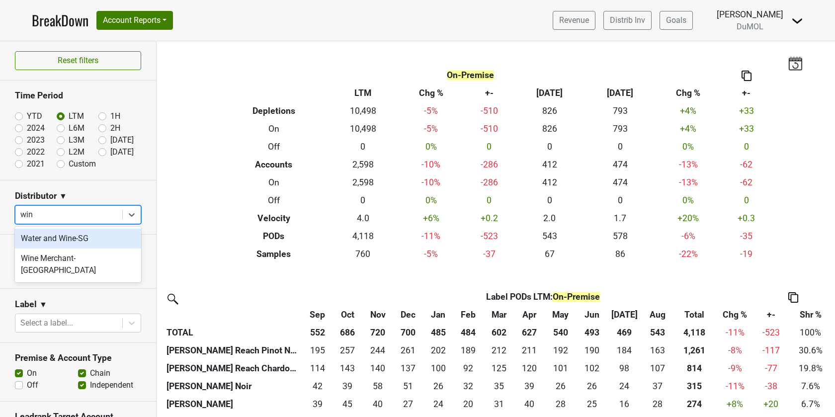
type input "wine"
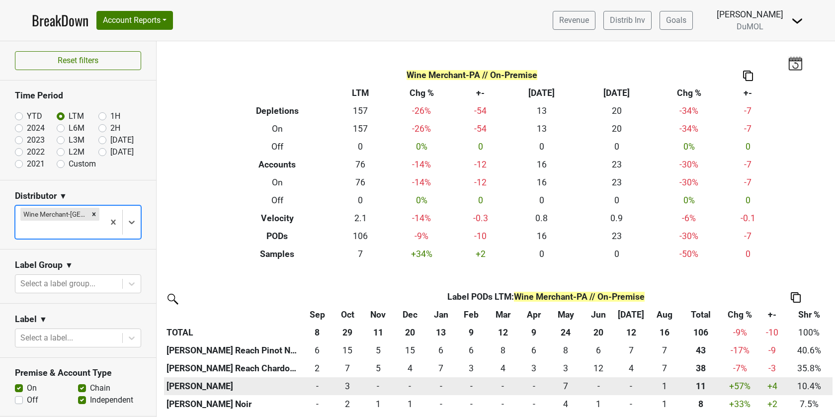
scroll to position [57, 0]
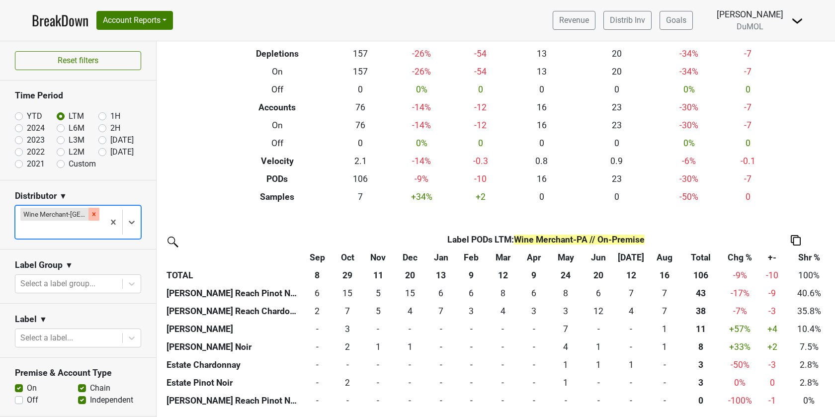
click at [92, 213] on icon "Remove Wine Merchant-PA" at bounding box center [93, 213] width 3 height 3
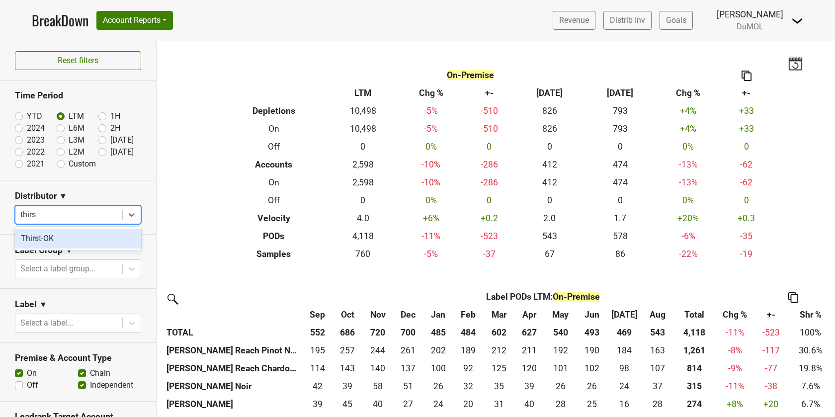
type input "thirst"
click at [38, 239] on div "Thirst-OK" at bounding box center [78, 239] width 126 height 20
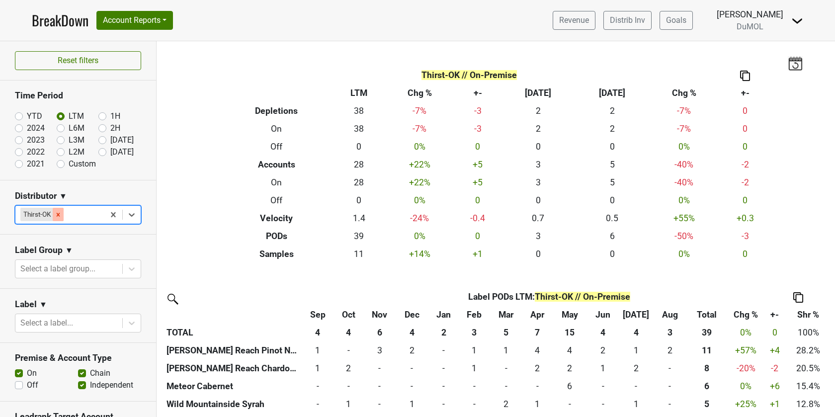
click at [59, 211] on icon "Remove Thirst-OK" at bounding box center [58, 214] width 7 height 7
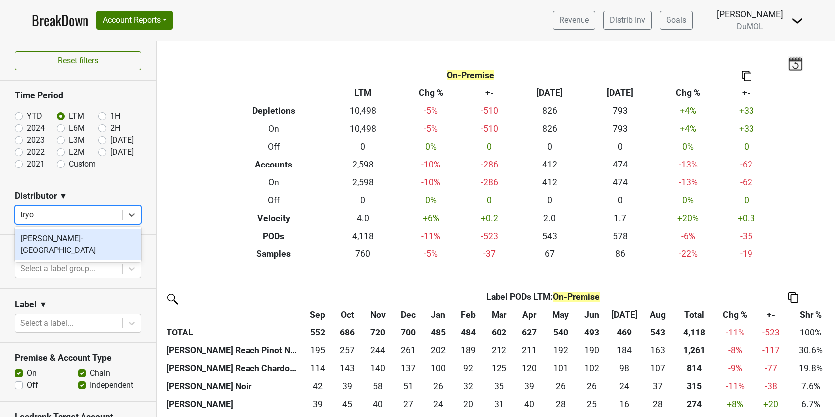
type input "tryon"
click at [43, 243] on div "Tryon-NC" at bounding box center [78, 245] width 126 height 32
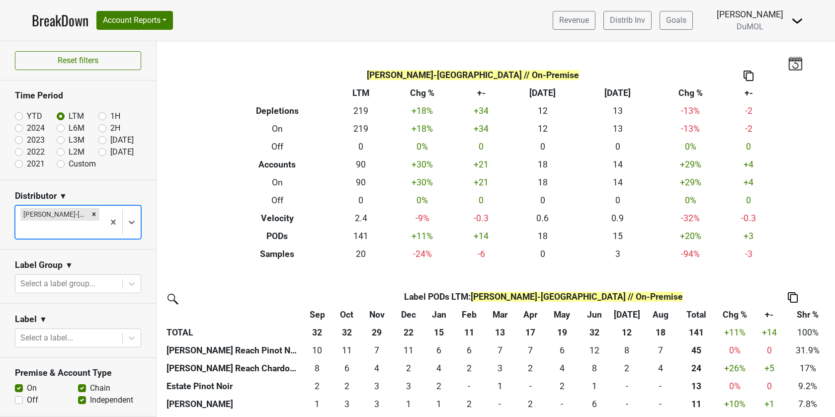
scroll to position [129, 0]
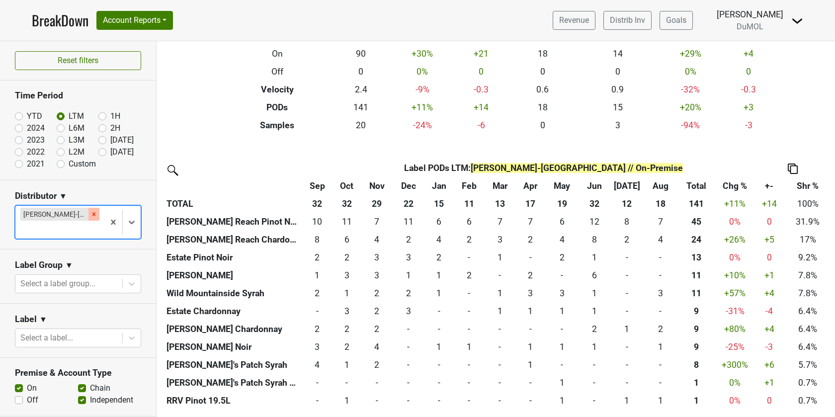
click at [90, 215] on icon "Remove Tryon-NC" at bounding box center [93, 214] width 7 height 7
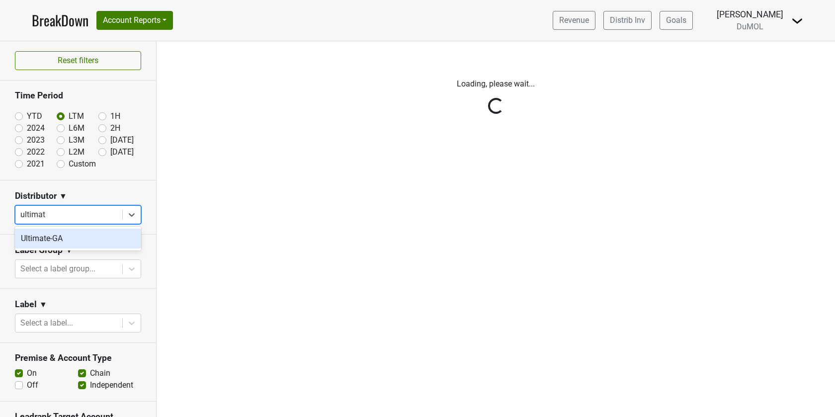
type input "ultimate"
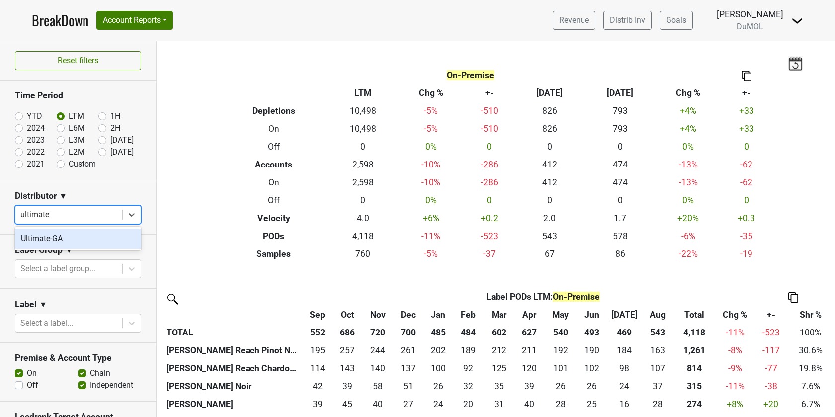
click at [61, 238] on div "Ultimate-GA" at bounding box center [78, 239] width 126 height 20
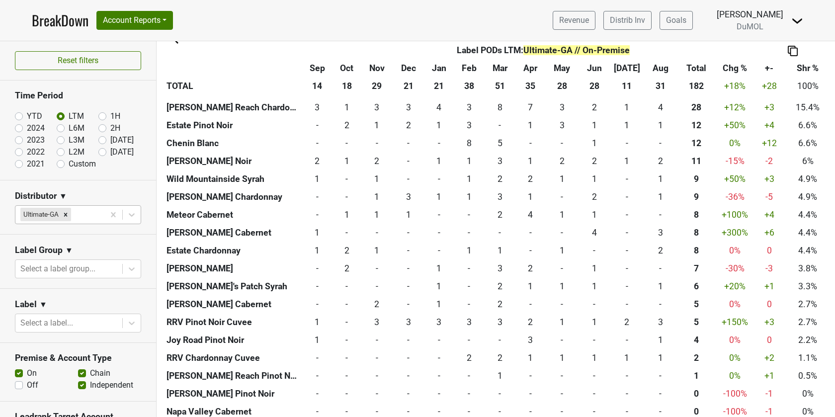
scroll to position [272, 0]
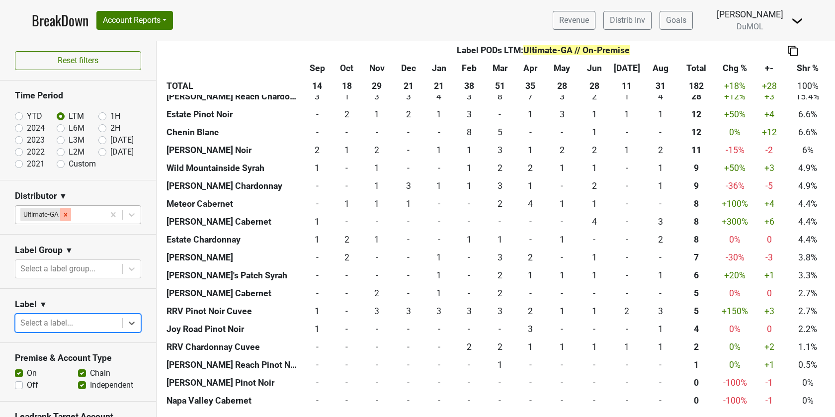
click at [66, 211] on icon "Remove Ultimate-GA" at bounding box center [65, 214] width 7 height 7
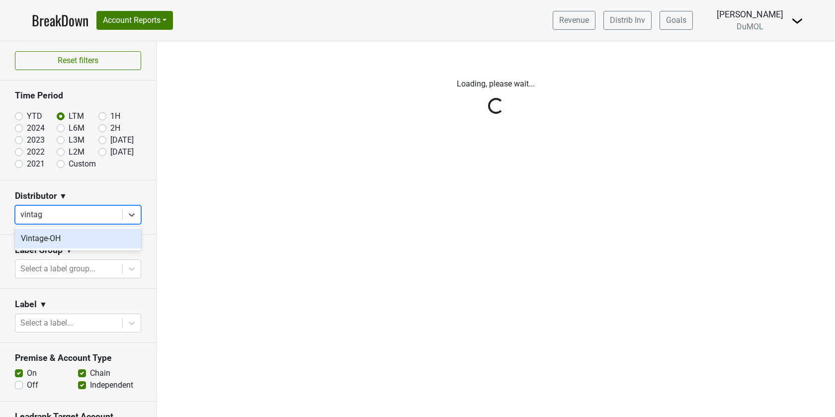
type input "vintage"
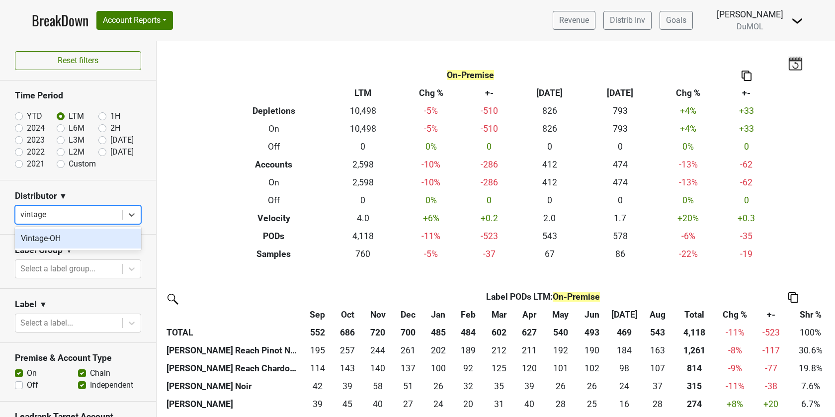
click at [50, 234] on div "Vintage-OH" at bounding box center [78, 239] width 126 height 20
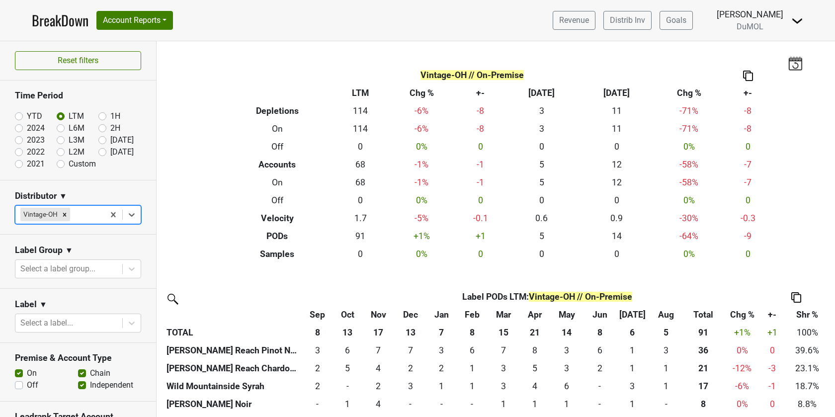
scroll to position [39, 0]
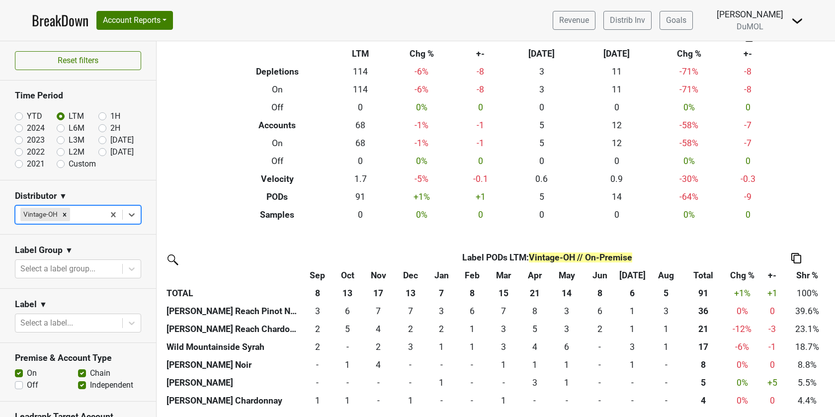
click at [64, 211] on icon "Remove Vintage-OH" at bounding box center [64, 214] width 7 height 7
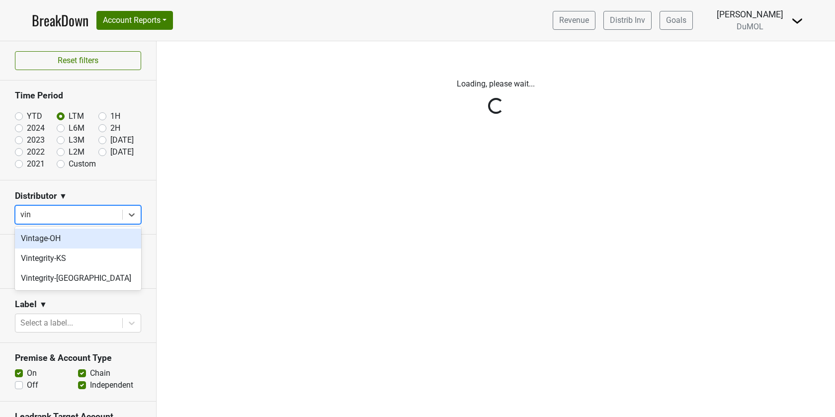
type input "vint"
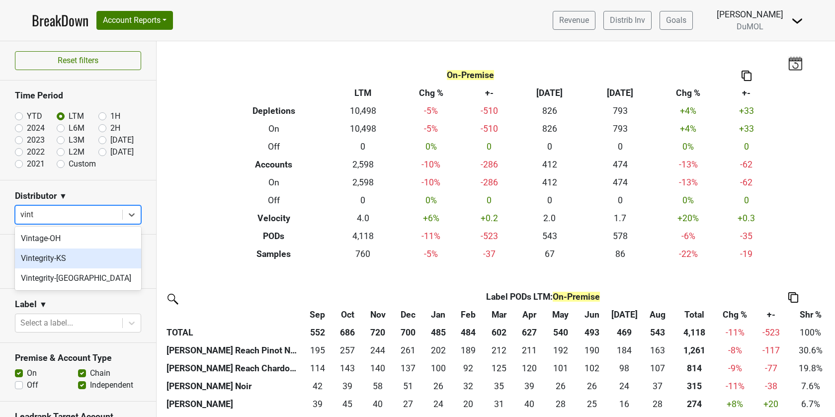
click at [44, 252] on div "Vintegrity-KS" at bounding box center [78, 259] width 126 height 20
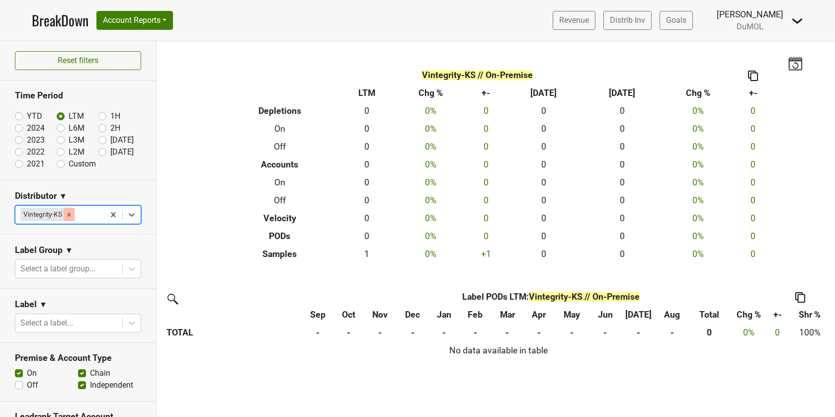
click at [72, 211] on icon "Remove Vintegrity-KS" at bounding box center [69, 214] width 7 height 7
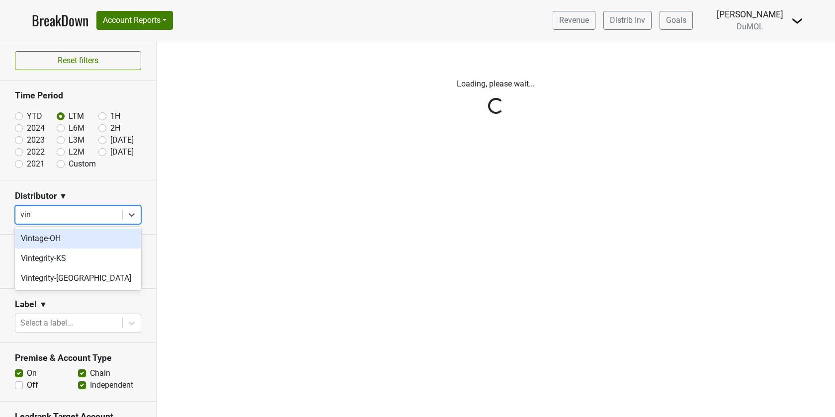
type input "vint"
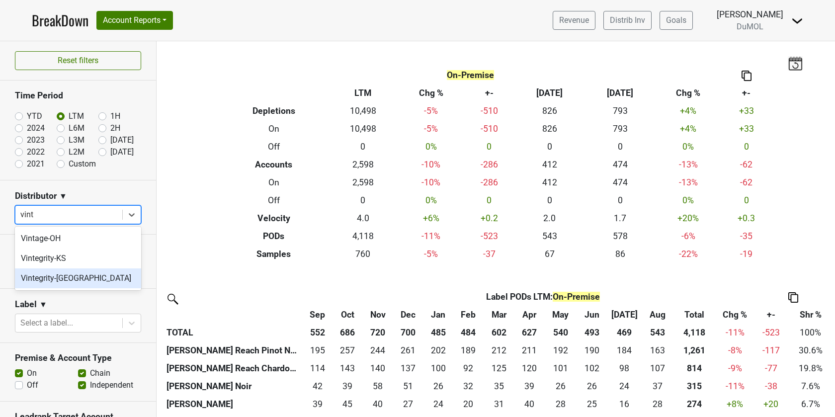
click at [71, 275] on div "Vintegrity-MO" at bounding box center [78, 278] width 126 height 20
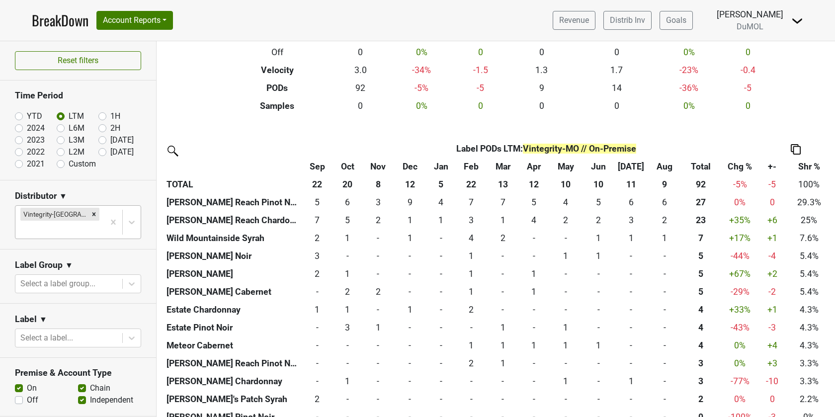
scroll to position [165, 0]
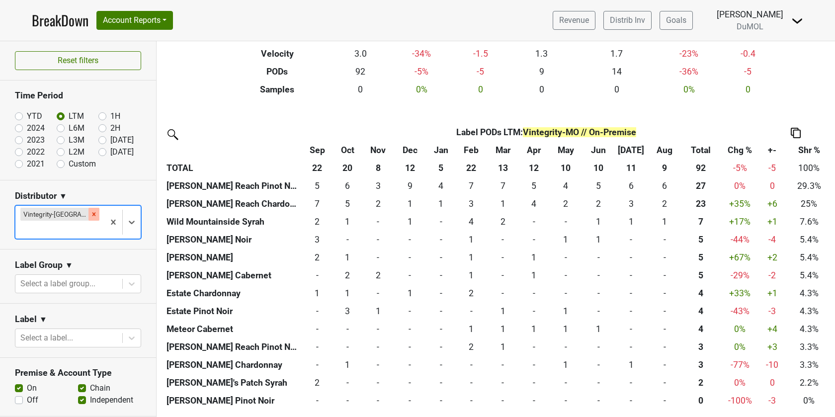
click at [90, 211] on icon "Remove Vintegrity-MO" at bounding box center [93, 214] width 7 height 7
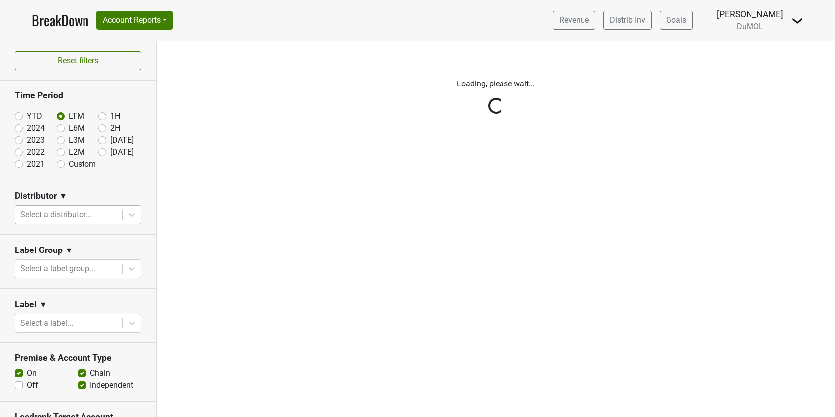
click at [132, 218] on div "Reset filters Time Period YTD LTM 1H 2024 L6M 2H 2023 L3M Aug '25 2022 L2M Sep …" at bounding box center [78, 229] width 157 height 376
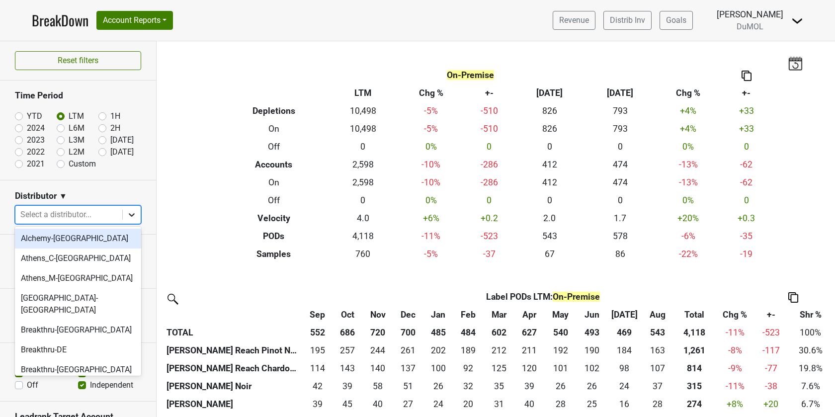
click at [132, 217] on icon at bounding box center [132, 215] width 10 height 10
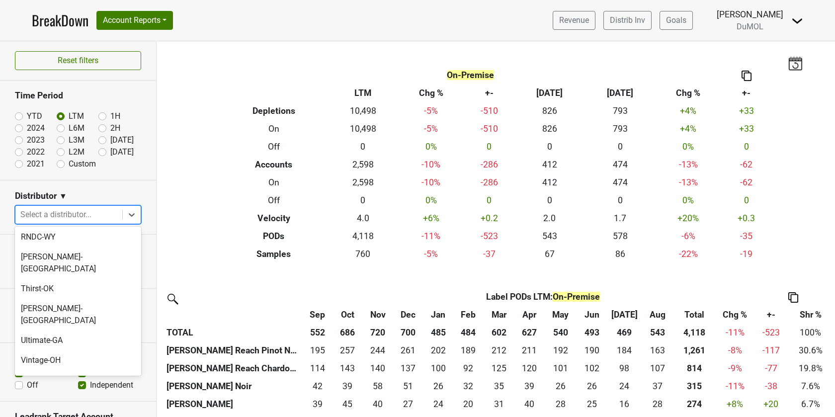
scroll to position [948, 0]
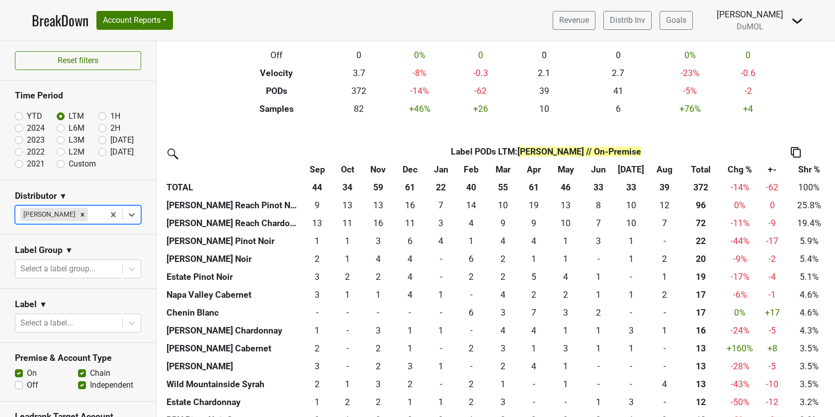
scroll to position [155, 0]
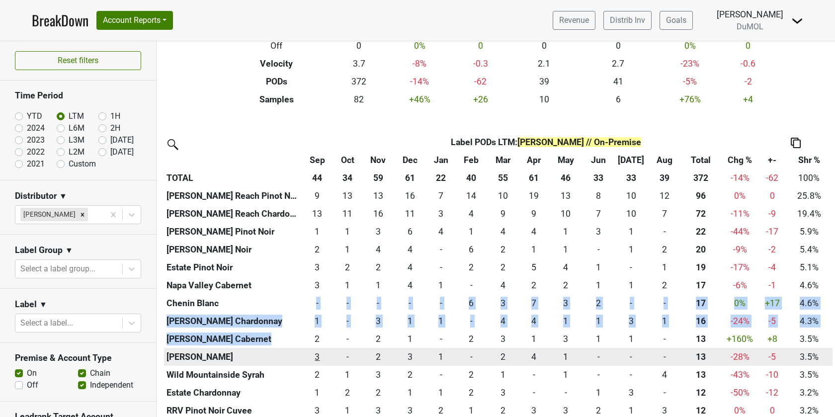
drag, startPoint x: 245, startPoint y: 309, endPoint x: 321, endPoint y: 349, distance: 86.3
click at [320, 348] on tbody "Wester Reach Pinot Noir 9 9 13 13 13 13 16 16 7 7 14 14 10 10 19 19 13 13 8 8 1…" at bounding box center [498, 393] width 669 height 412
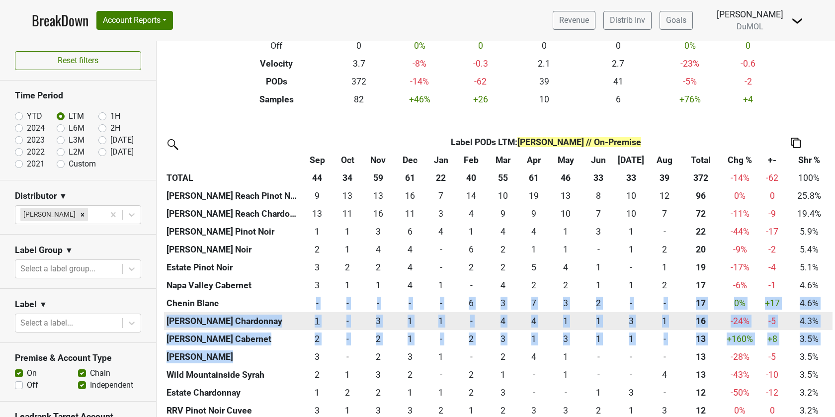
scroll to position [157, 0]
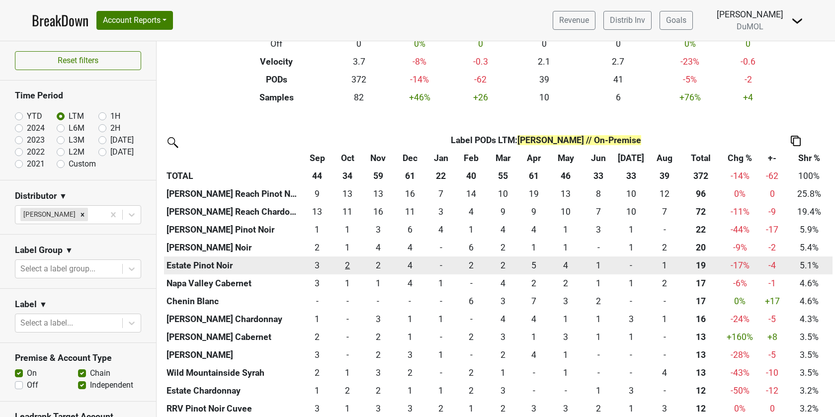
click at [351, 258] on td "2 2" at bounding box center [347, 266] width 29 height 18
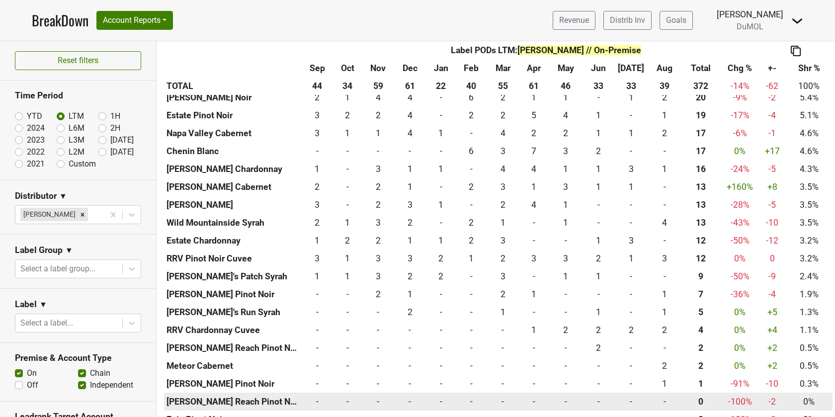
scroll to position [344, 0]
